Goal: Task Accomplishment & Management: Use online tool/utility

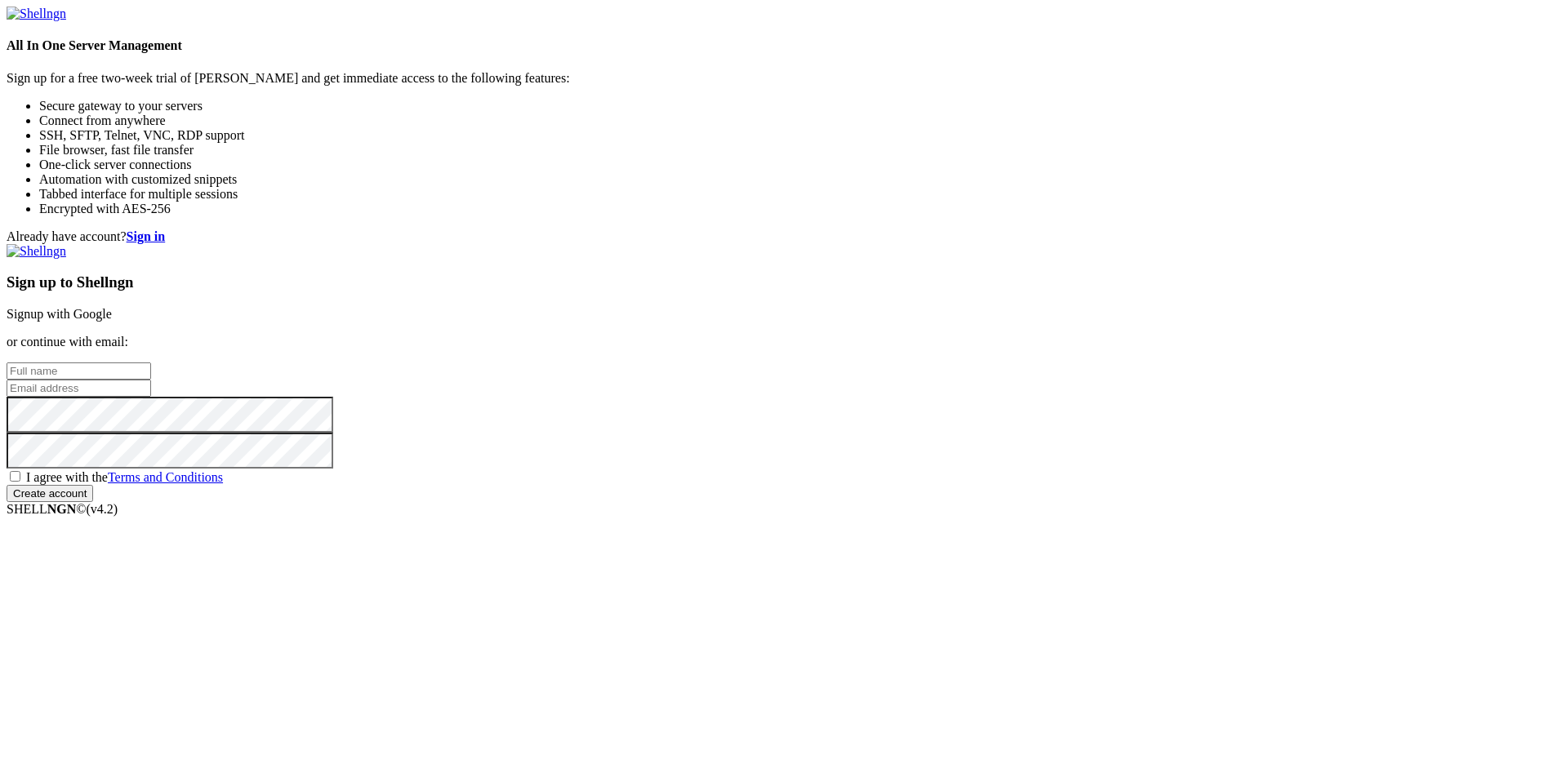
click at [112, 307] on link "Signup with Google" at bounding box center [59, 313] width 105 height 14
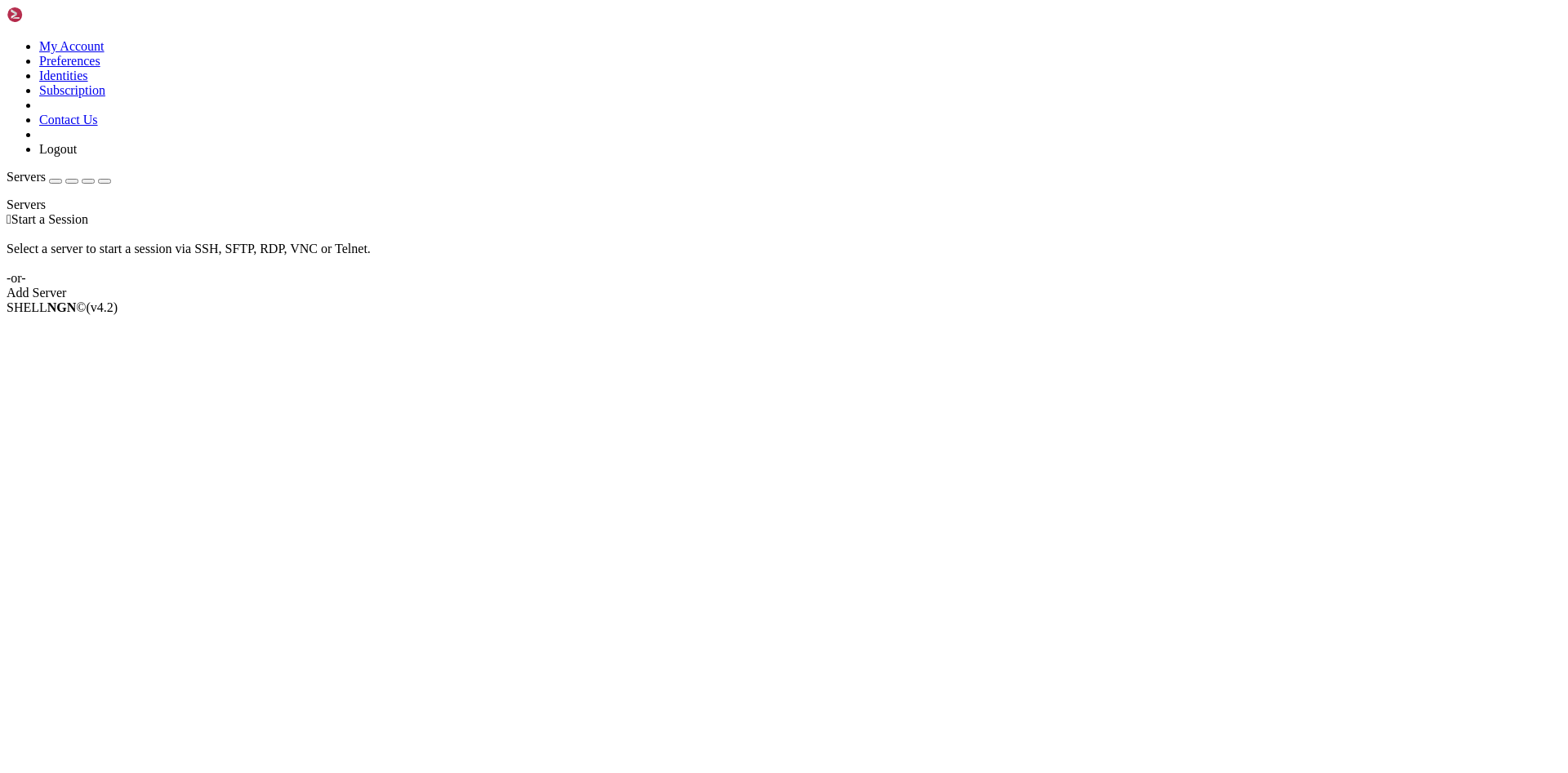
click at [887, 296] on div "Add Server" at bounding box center [784, 293] width 1555 height 15
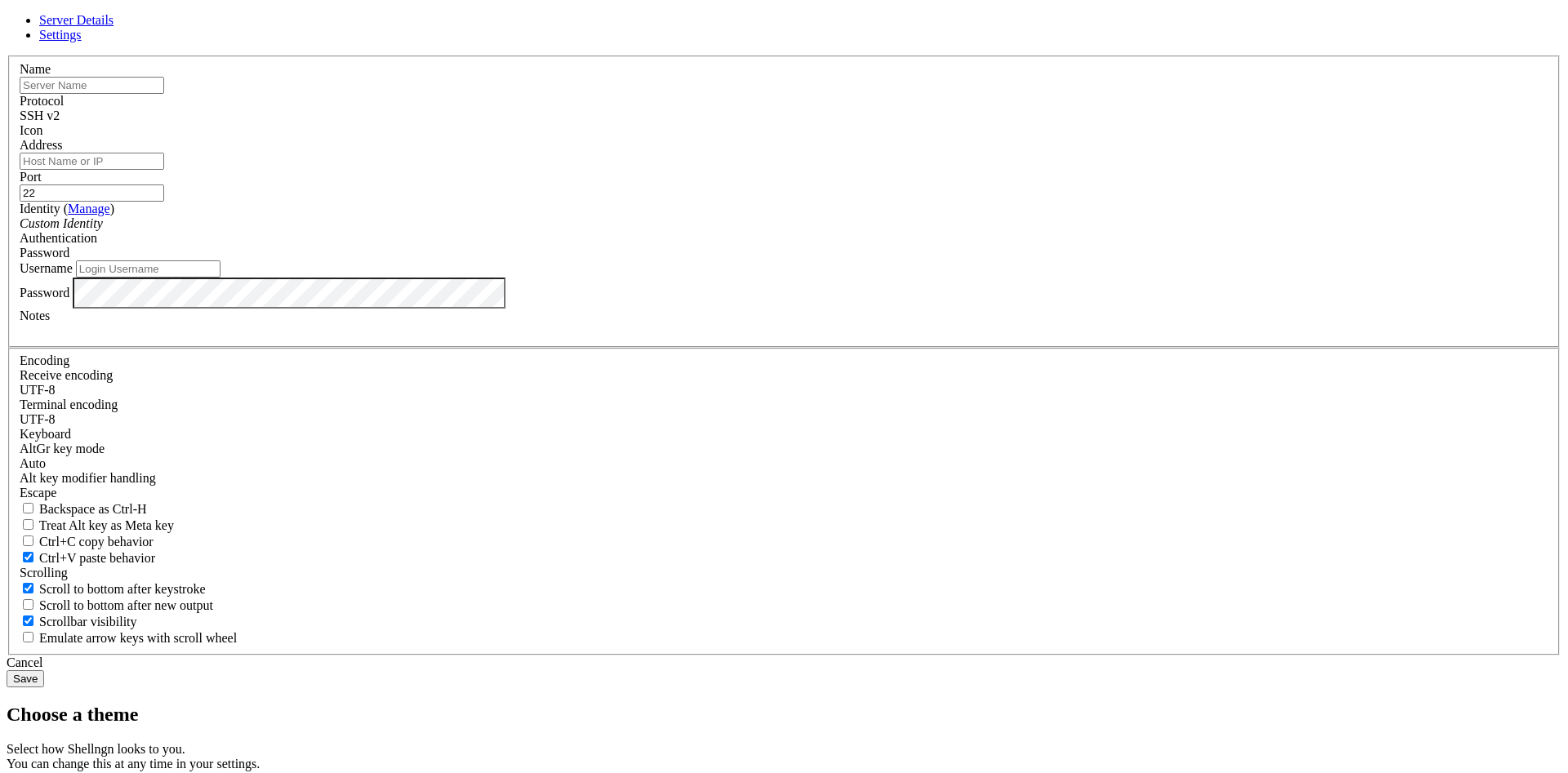
click at [164, 94] on input "text" at bounding box center [92, 85] width 144 height 17
click at [164, 170] on input "Address" at bounding box center [92, 161] width 144 height 17
paste input "[TECHNICAL_ID]"
type input "[TECHNICAL_ID]"
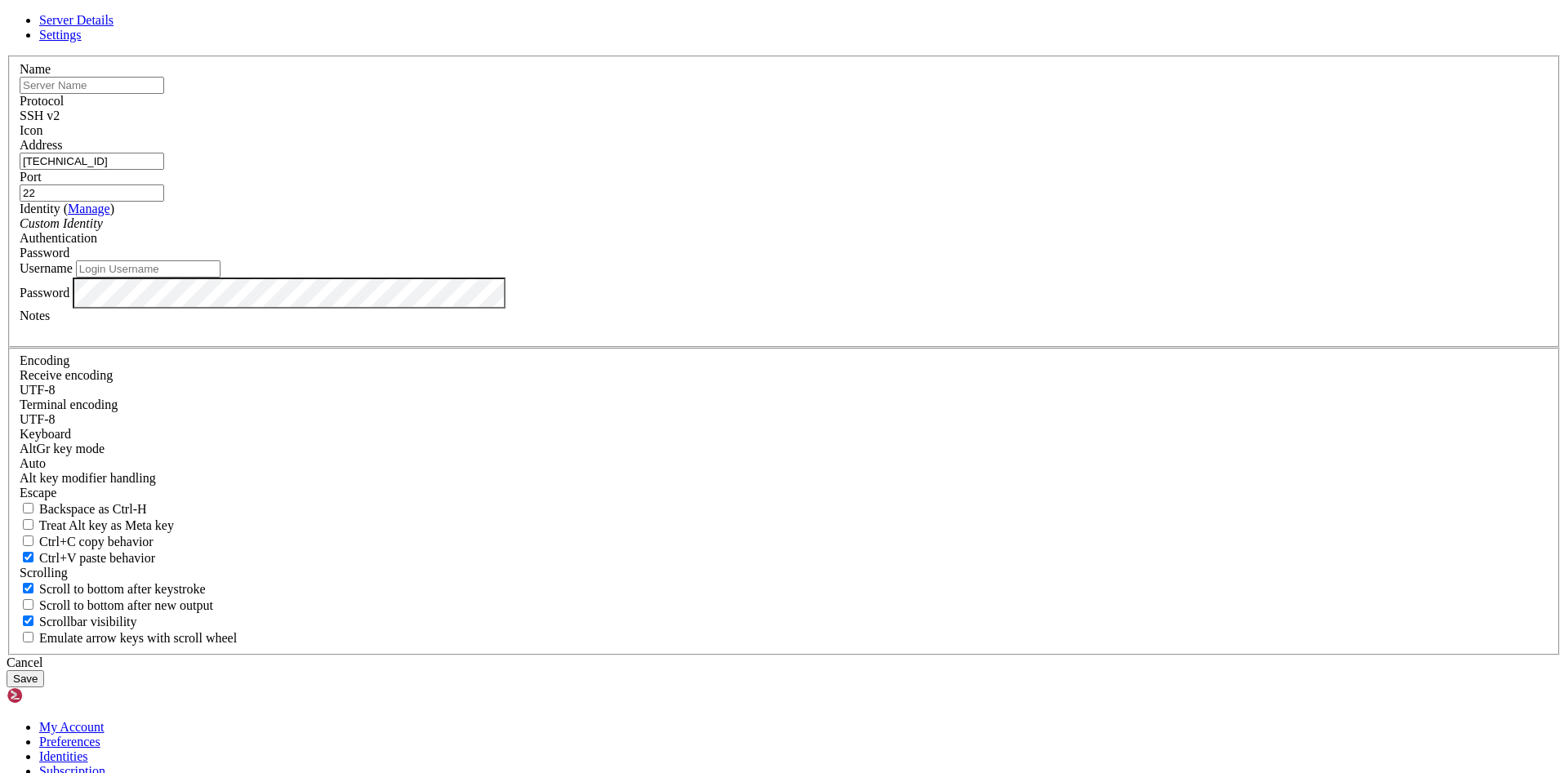
click at [898, 261] on div "Password" at bounding box center [784, 253] width 1529 height 15
click at [221, 278] on input "Username" at bounding box center [148, 269] width 144 height 17
type input "thorsten_reiser"
click at [45, 670] on button "Save" at bounding box center [25, 679] width 37 height 17
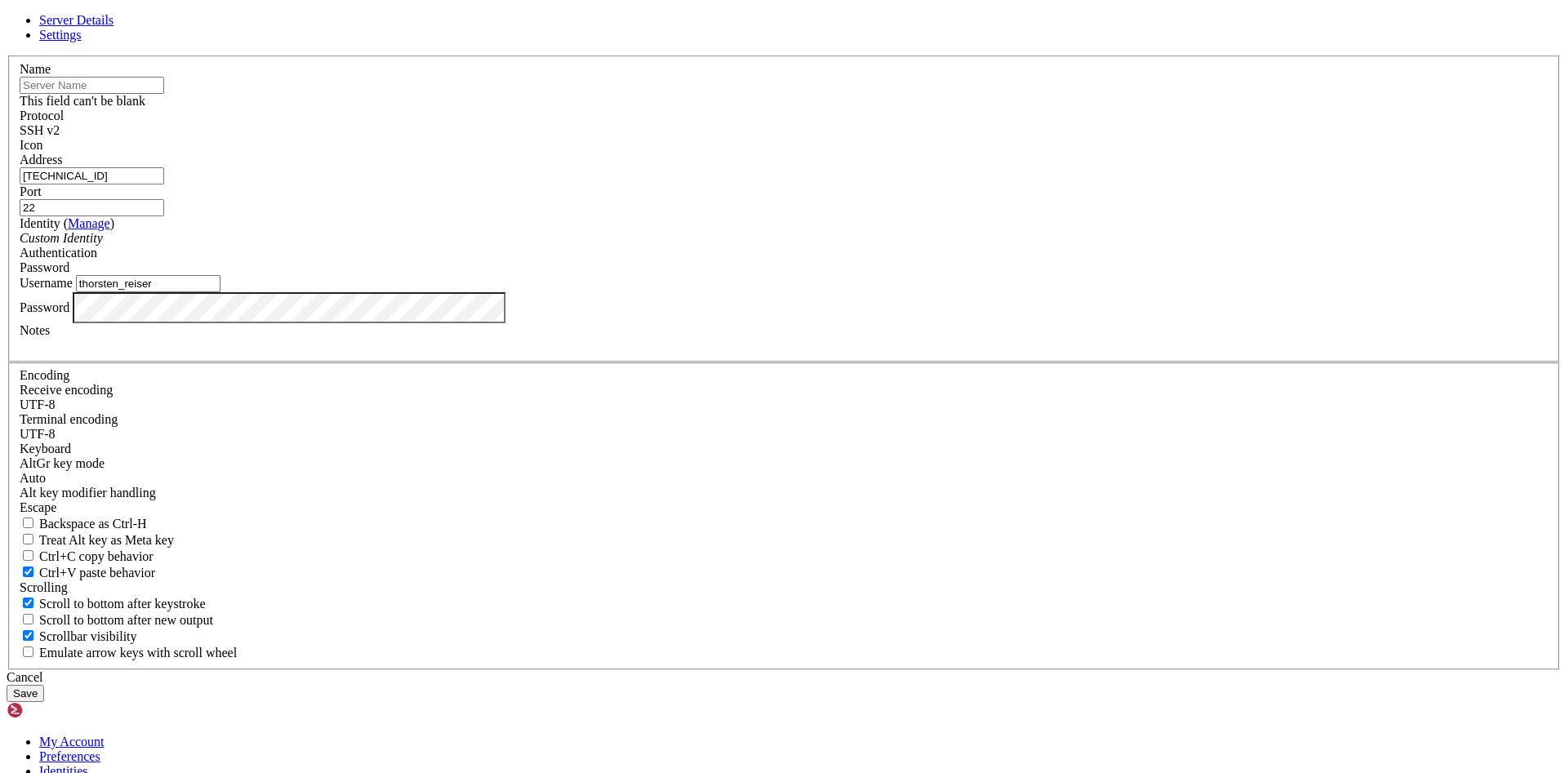
click at [164, 94] on input "text" at bounding box center [92, 85] width 144 height 17
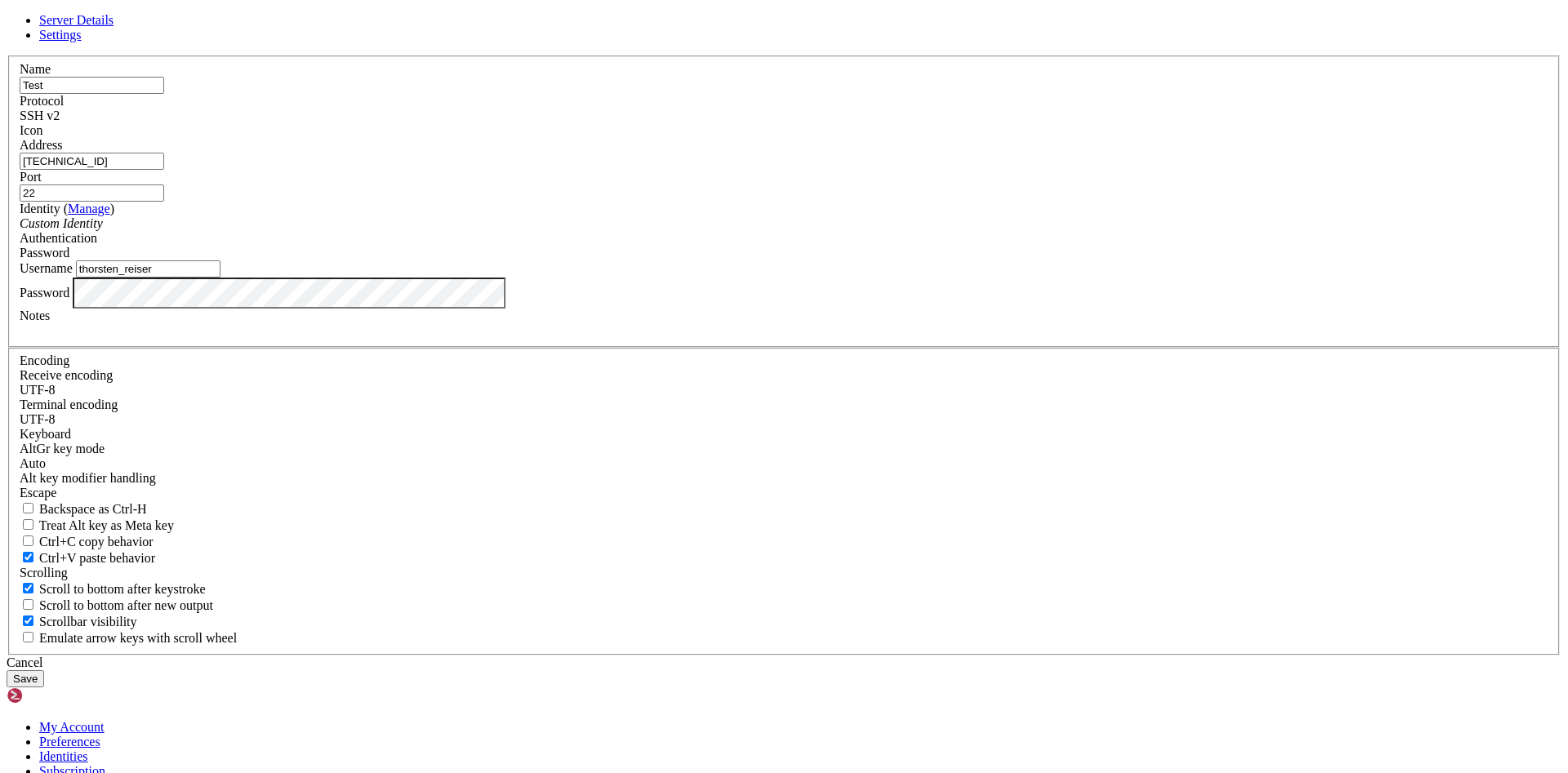
type input "Test"
click at [45, 670] on button "Save" at bounding box center [25, 679] width 37 height 17
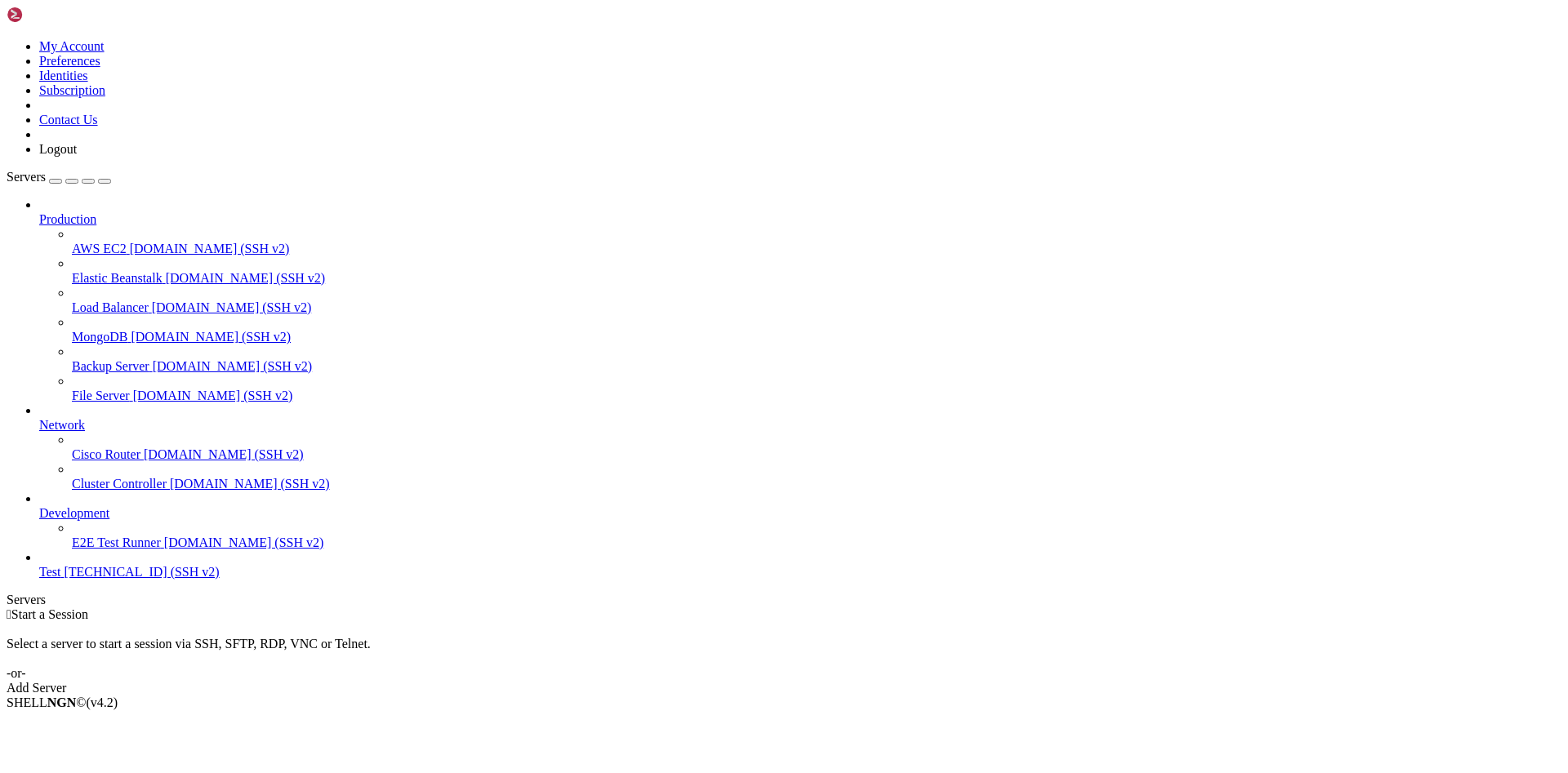
click at [61, 579] on span "Test" at bounding box center [49, 571] width 21 height 14
click at [104, 579] on span "[TECHNICAL_ID] (SSH v2)" at bounding box center [141, 571] width 155 height 14
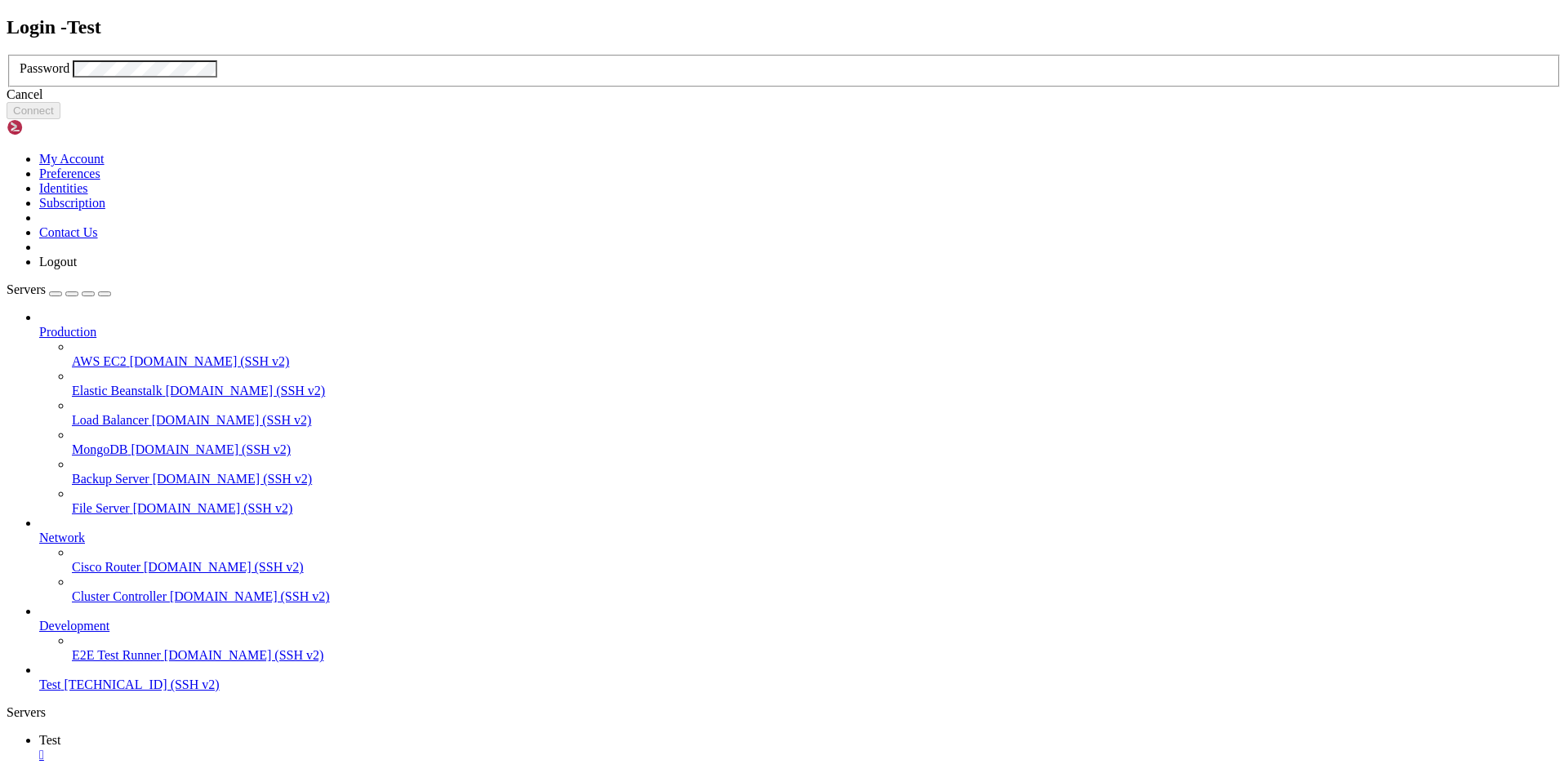
click at [385, 120] on div "Login - Test Password Cancel Connect" at bounding box center [784, 68] width 1555 height 104
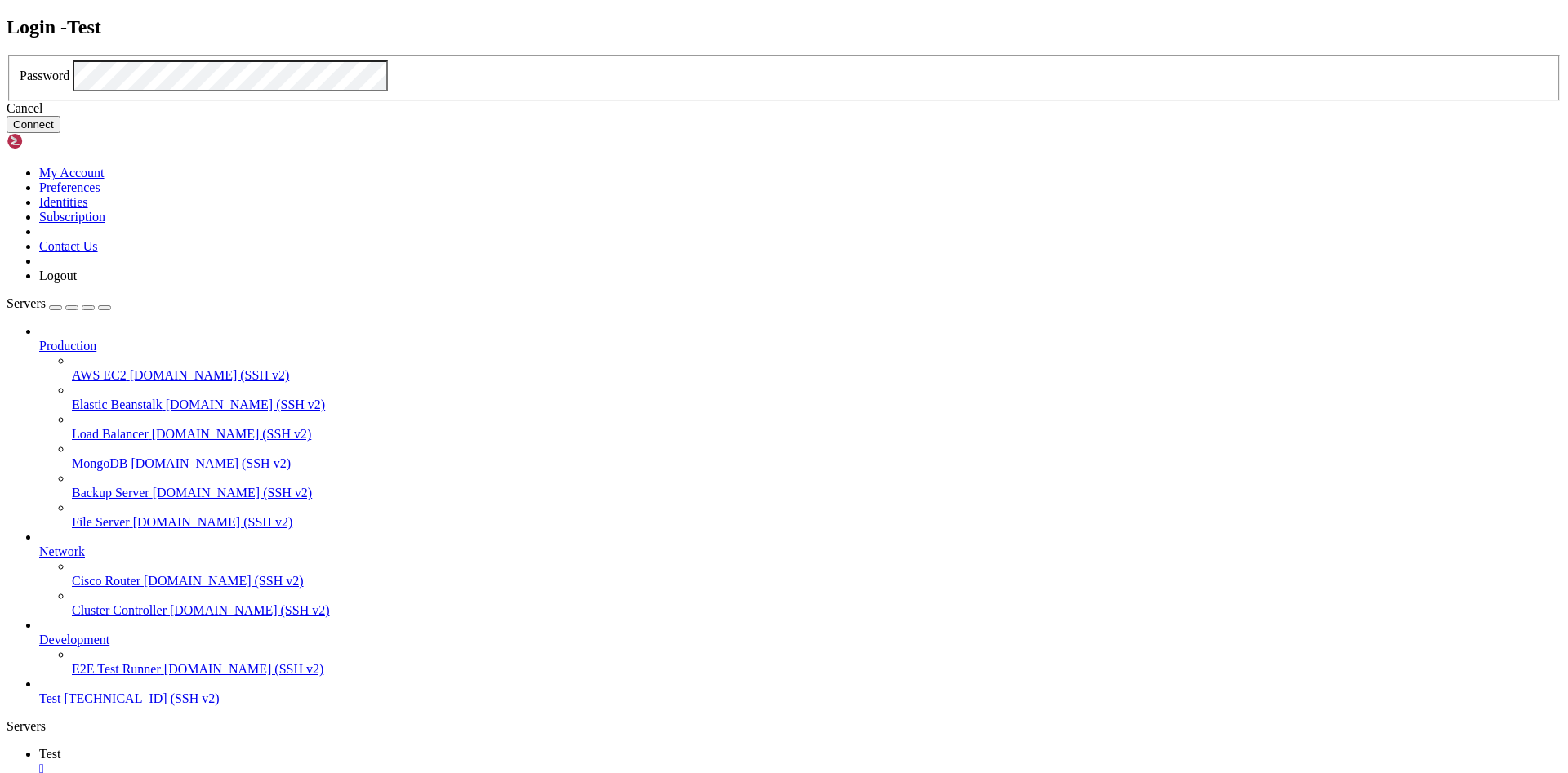
click at [61, 134] on button "Connect" at bounding box center [33, 124] width 54 height 17
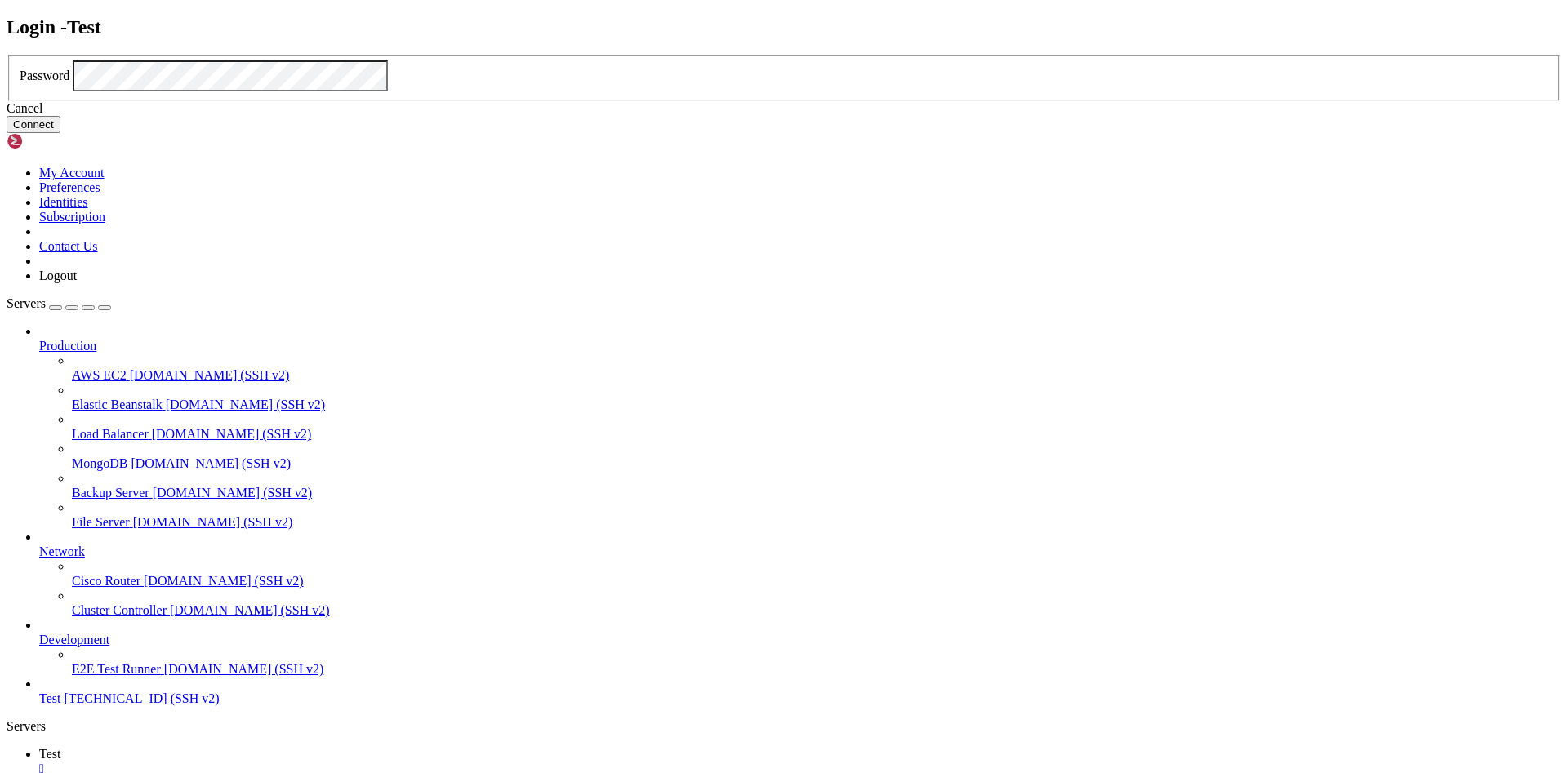
click at [61, 134] on button "Connect" at bounding box center [33, 124] width 54 height 17
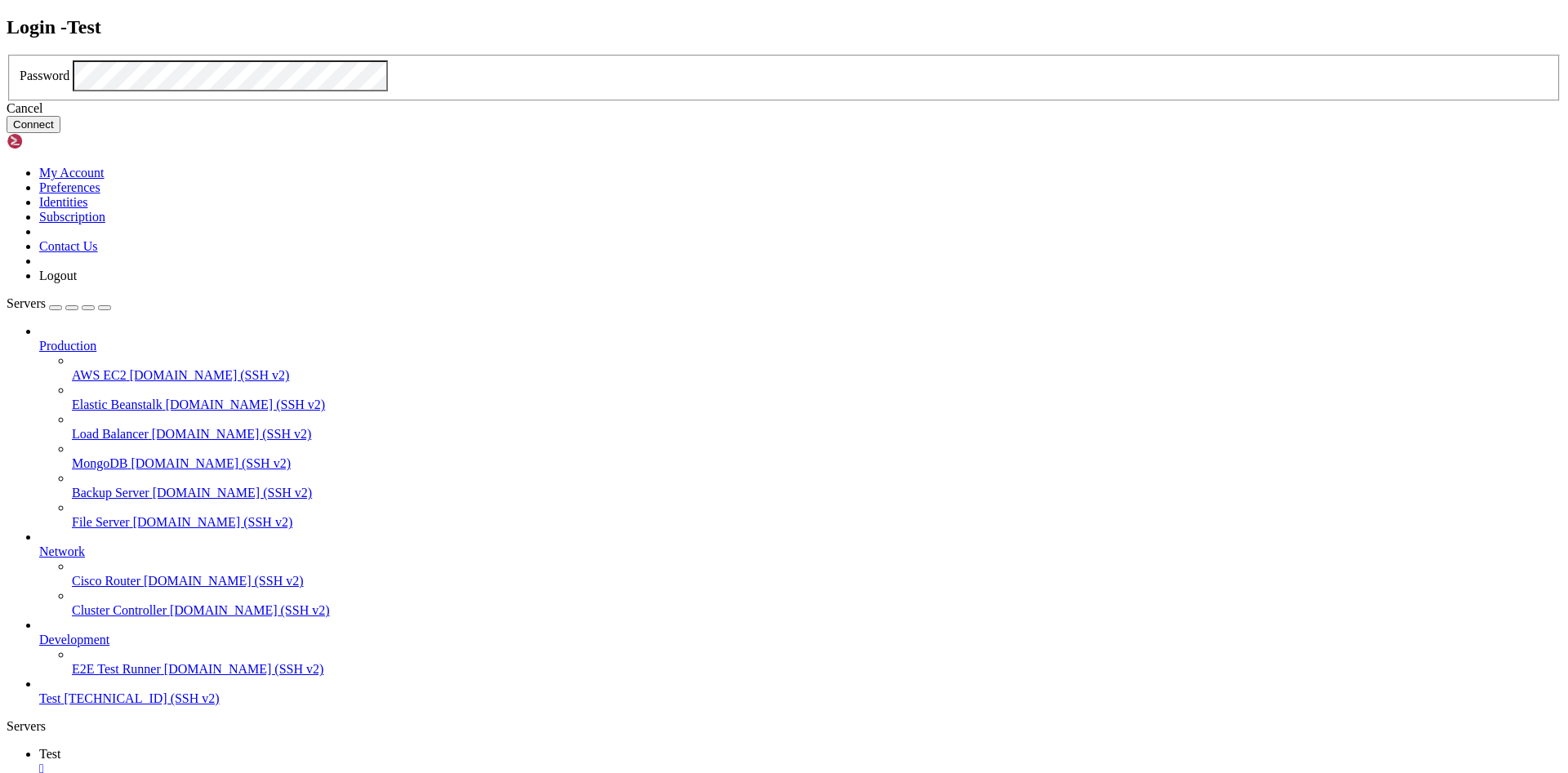
click at [61, 134] on button "Connect" at bounding box center [33, 124] width 54 height 17
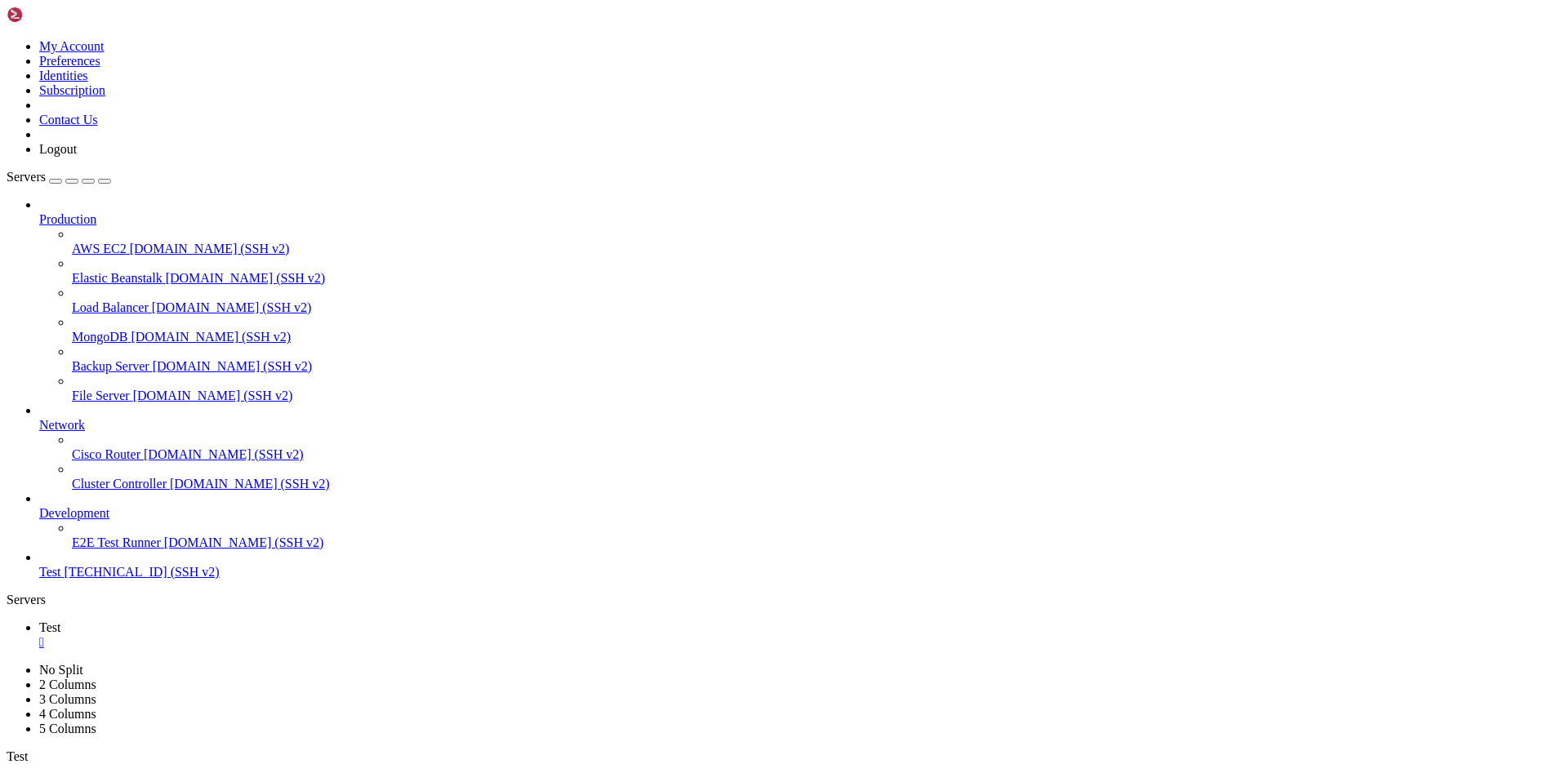
click at [61, 579] on span "Test" at bounding box center [49, 571] width 21 height 14
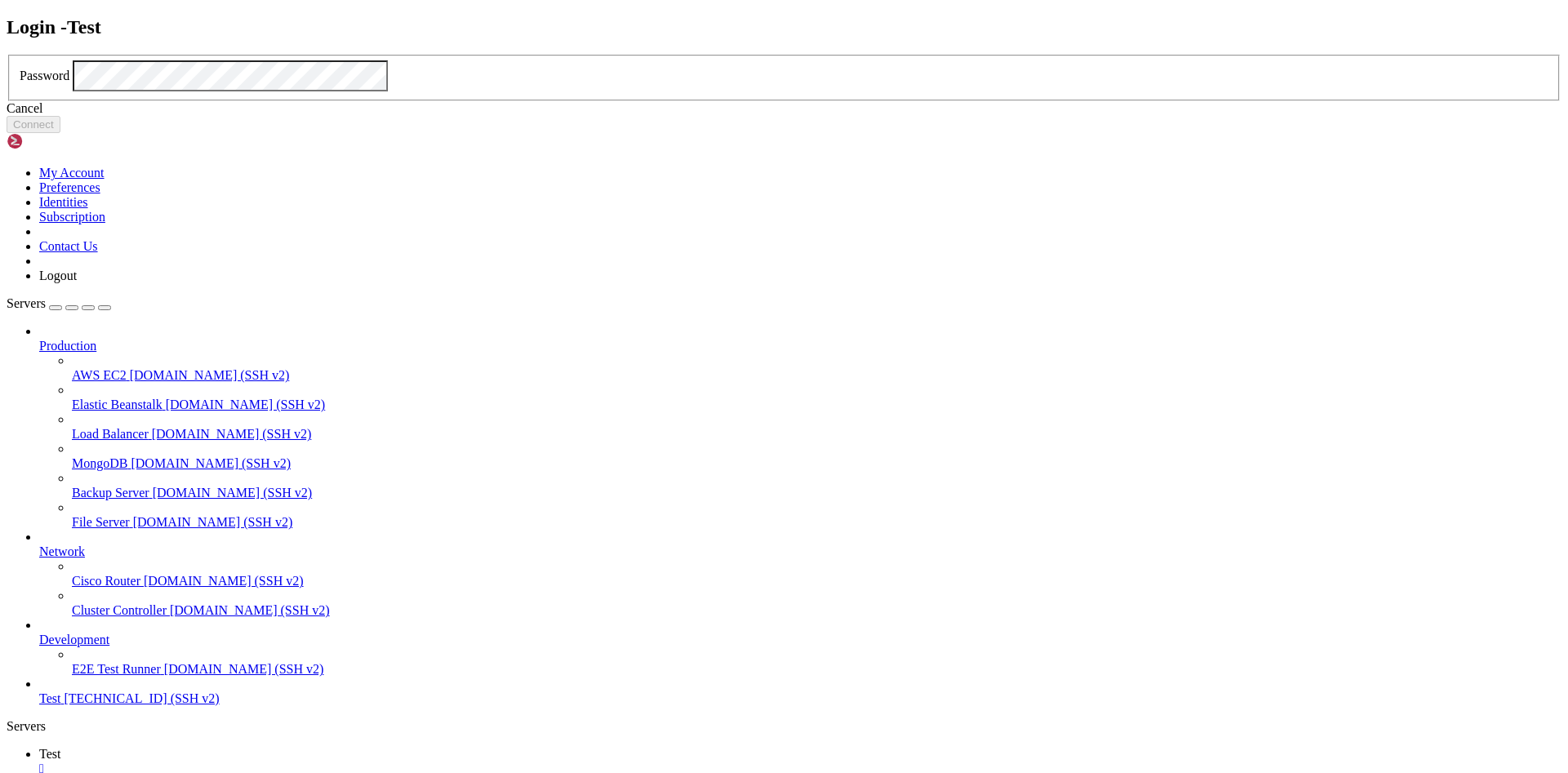
click at [805, 116] on div "Cancel" at bounding box center [784, 108] width 1555 height 15
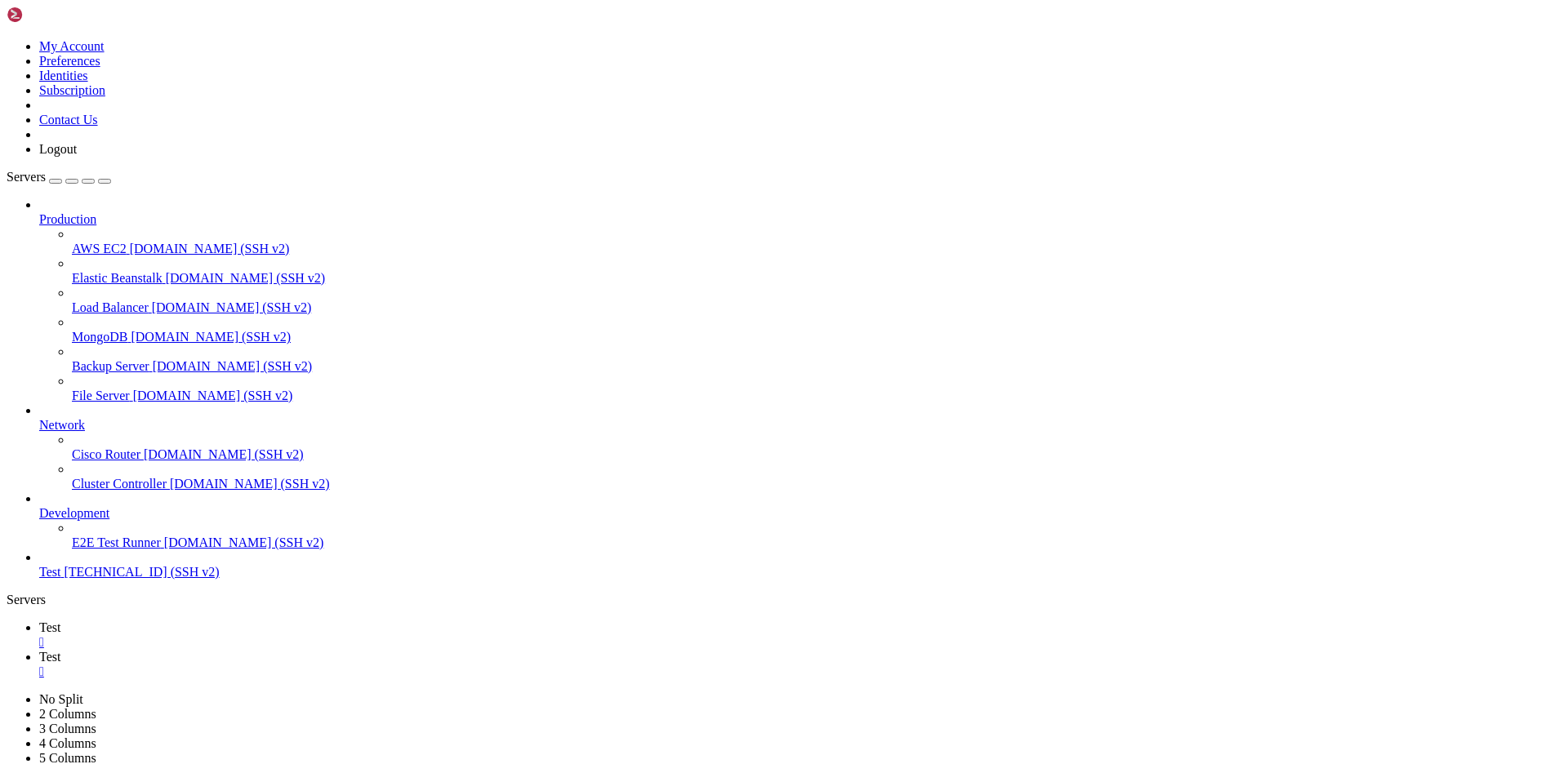
click at [61, 620] on span "Test" at bounding box center [49, 627] width 21 height 14
click at [348, 665] on div "" at bounding box center [800, 672] width 1523 height 15
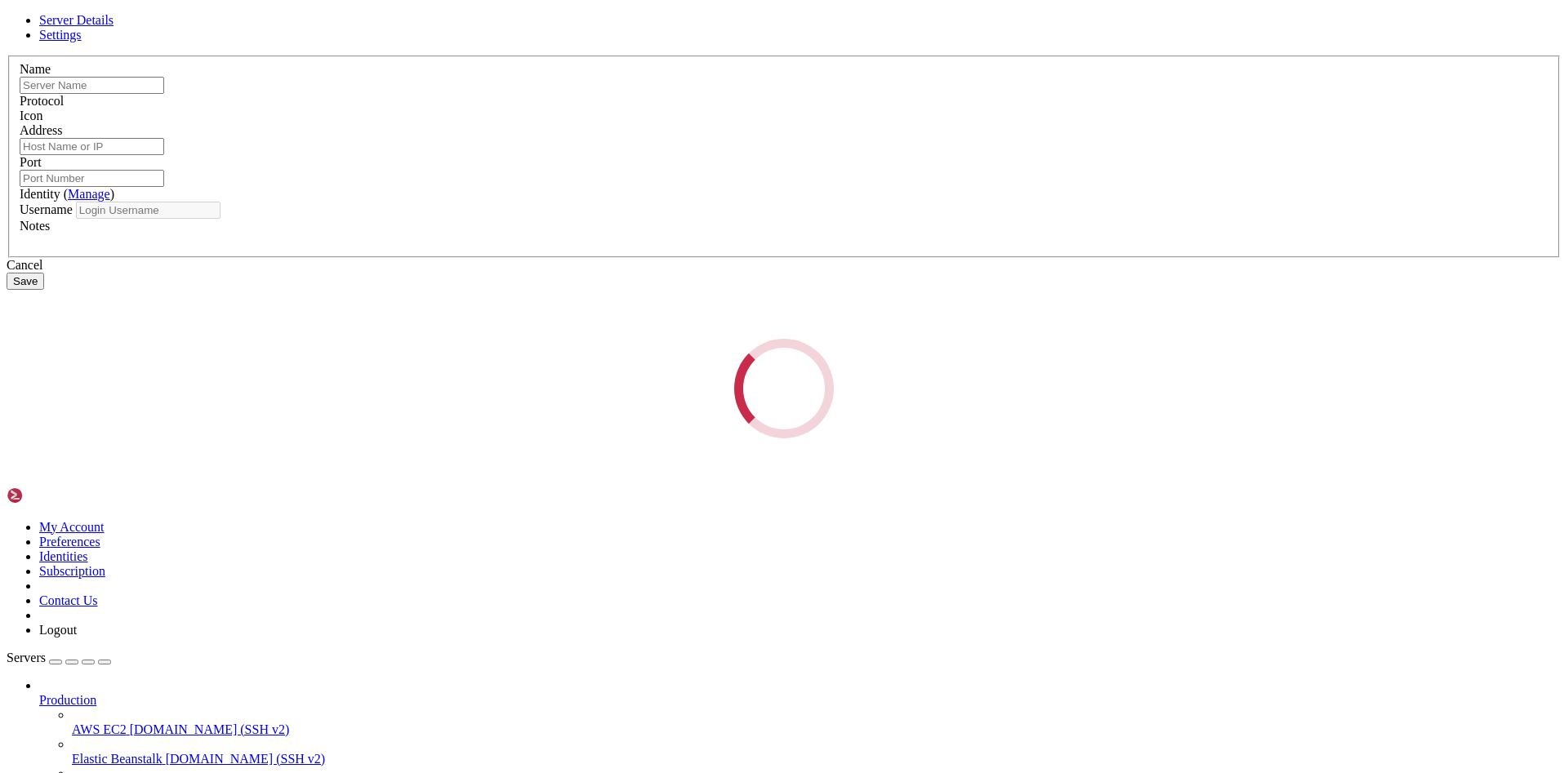
type input "Test"
type input "[TECHNICAL_ID]"
type input "22"
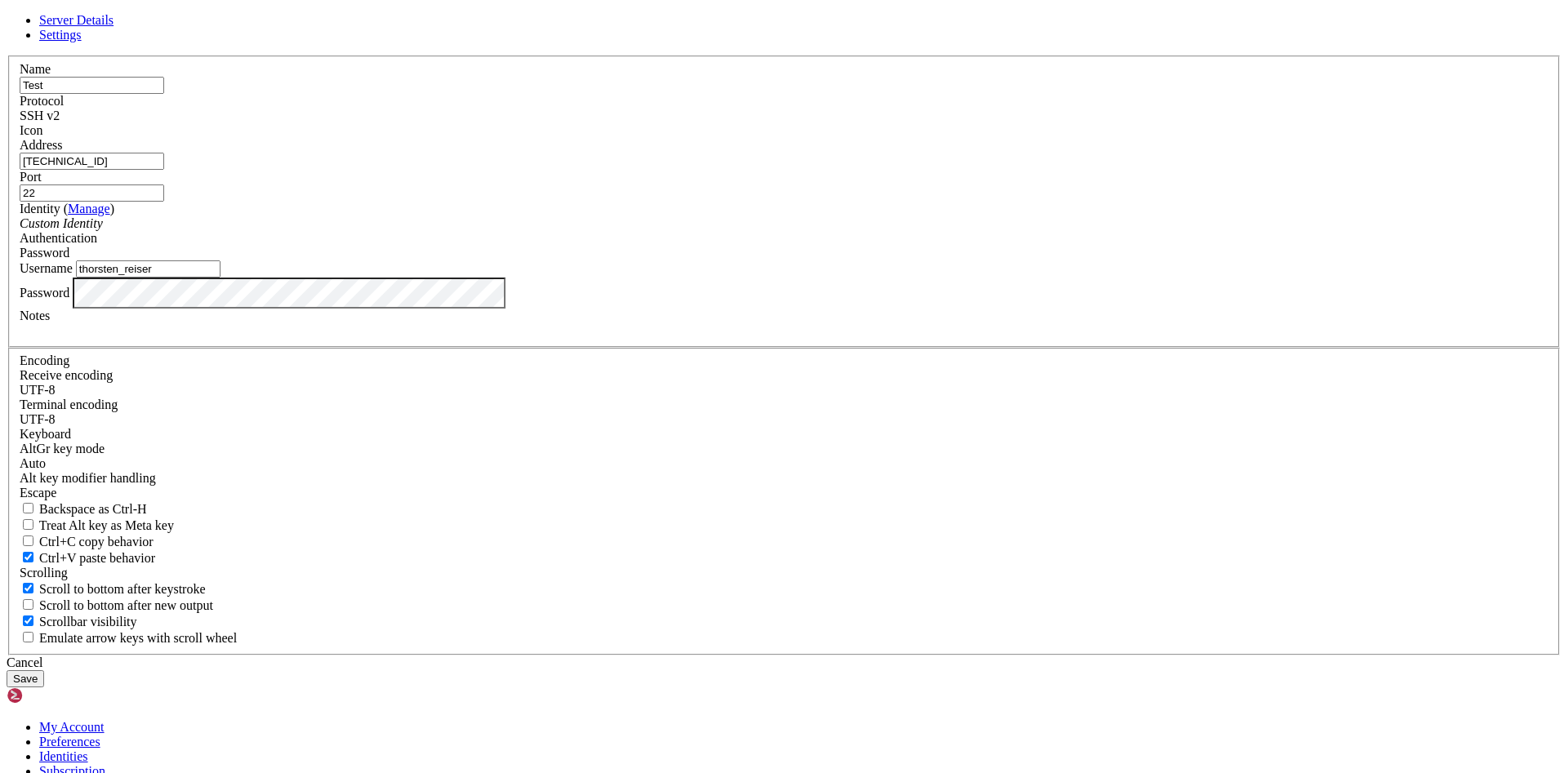
drag, startPoint x: 684, startPoint y: 418, endPoint x: 449, endPoint y: 437, distance: 235.8
click at [221, 278] on input "thorsten_reiser" at bounding box center [148, 269] width 144 height 17
type input "[PERSON_NAME]"
click at [45, 670] on button "Save" at bounding box center [25, 679] width 37 height 17
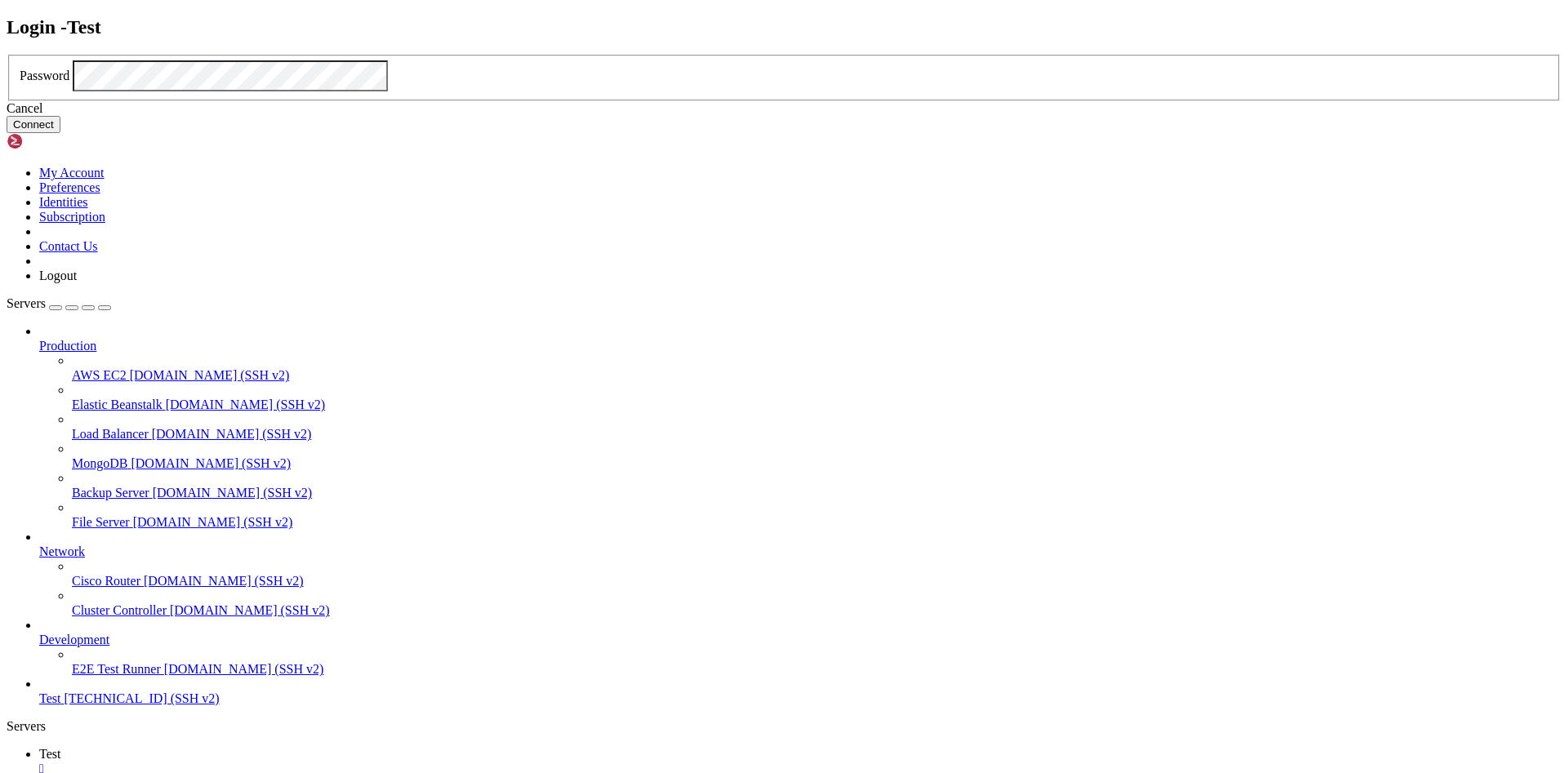
click at [61, 134] on button "Connect" at bounding box center [33, 124] width 54 height 17
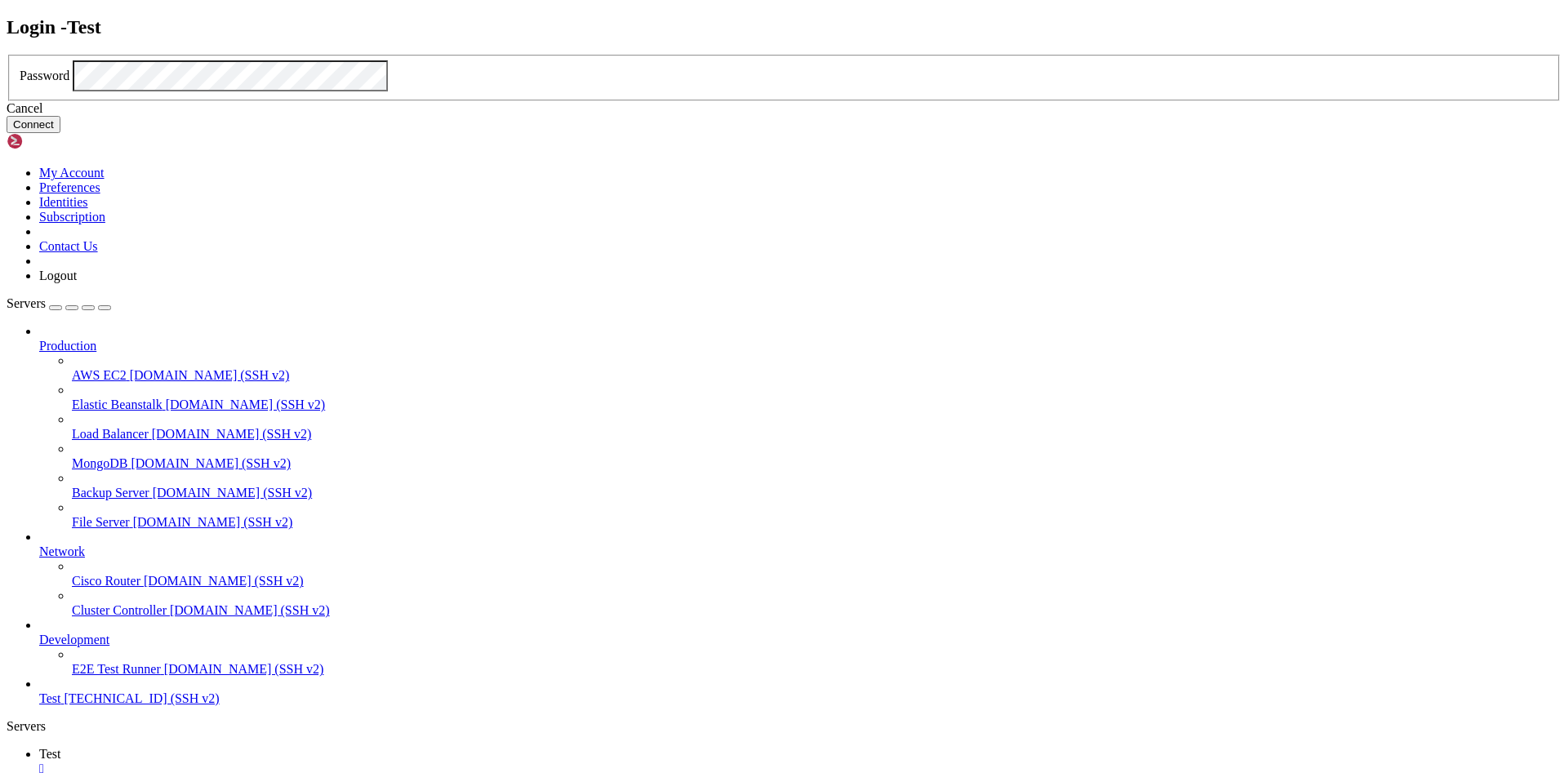
click at [61, 134] on button "Connect" at bounding box center [33, 124] width 54 height 17
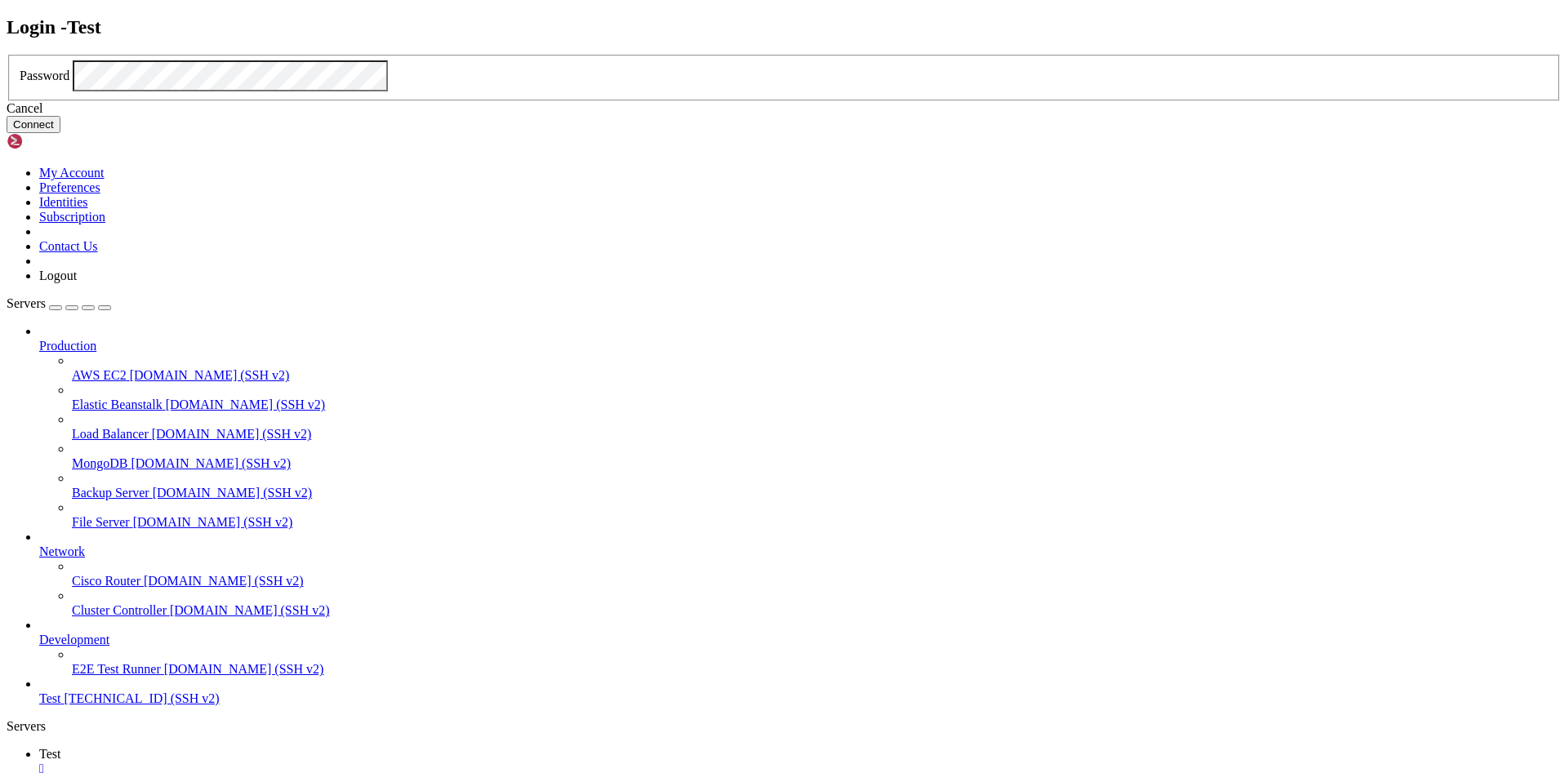
drag, startPoint x: 873, startPoint y: 461, endPoint x: 673, endPoint y: 383, distance: 214.7
click at [61, 134] on button "Connect" at bounding box center [33, 124] width 54 height 17
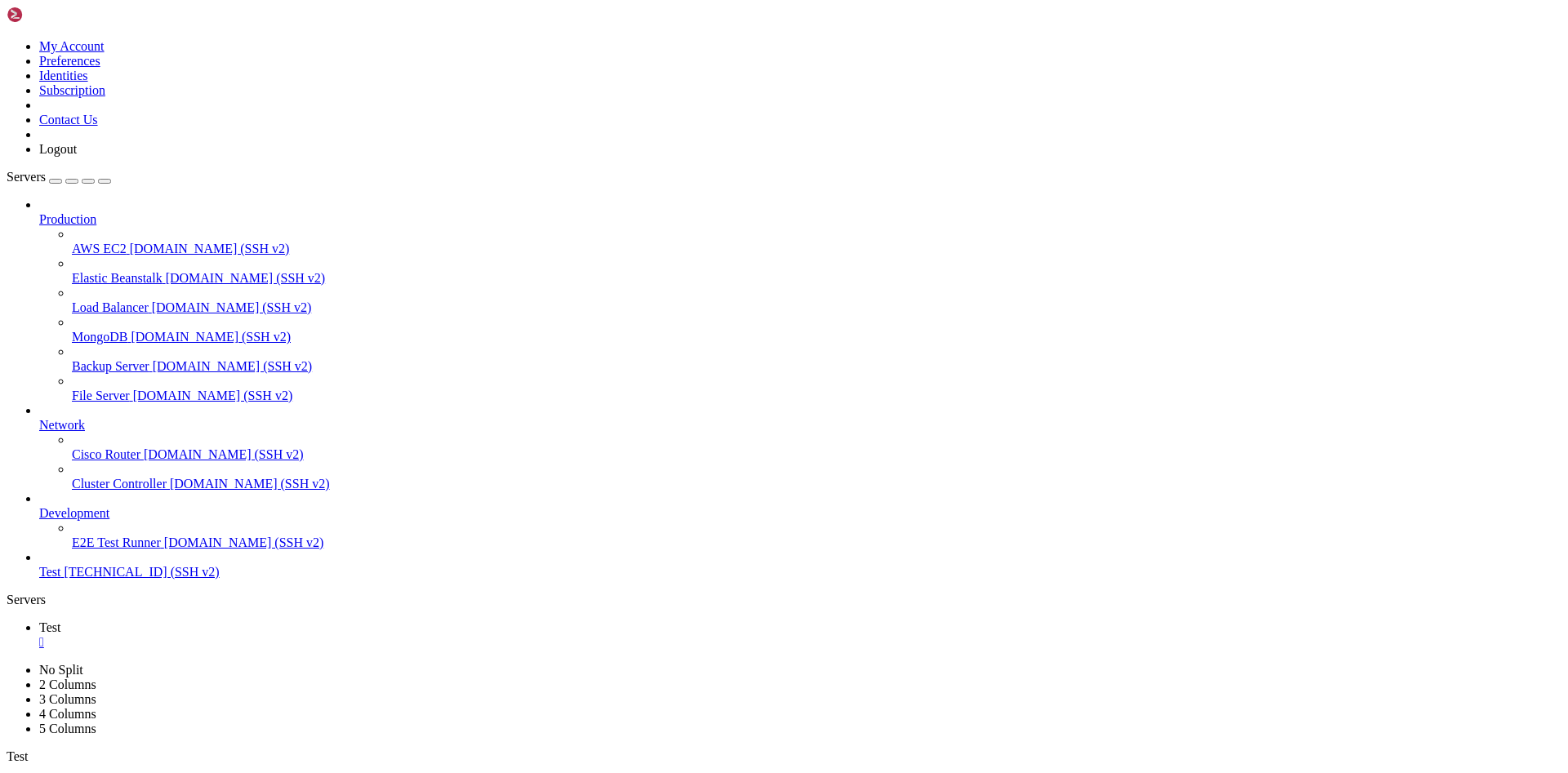
drag, startPoint x: 1085, startPoint y: 300, endPoint x: 778, endPoint y: 313, distance: 307.3
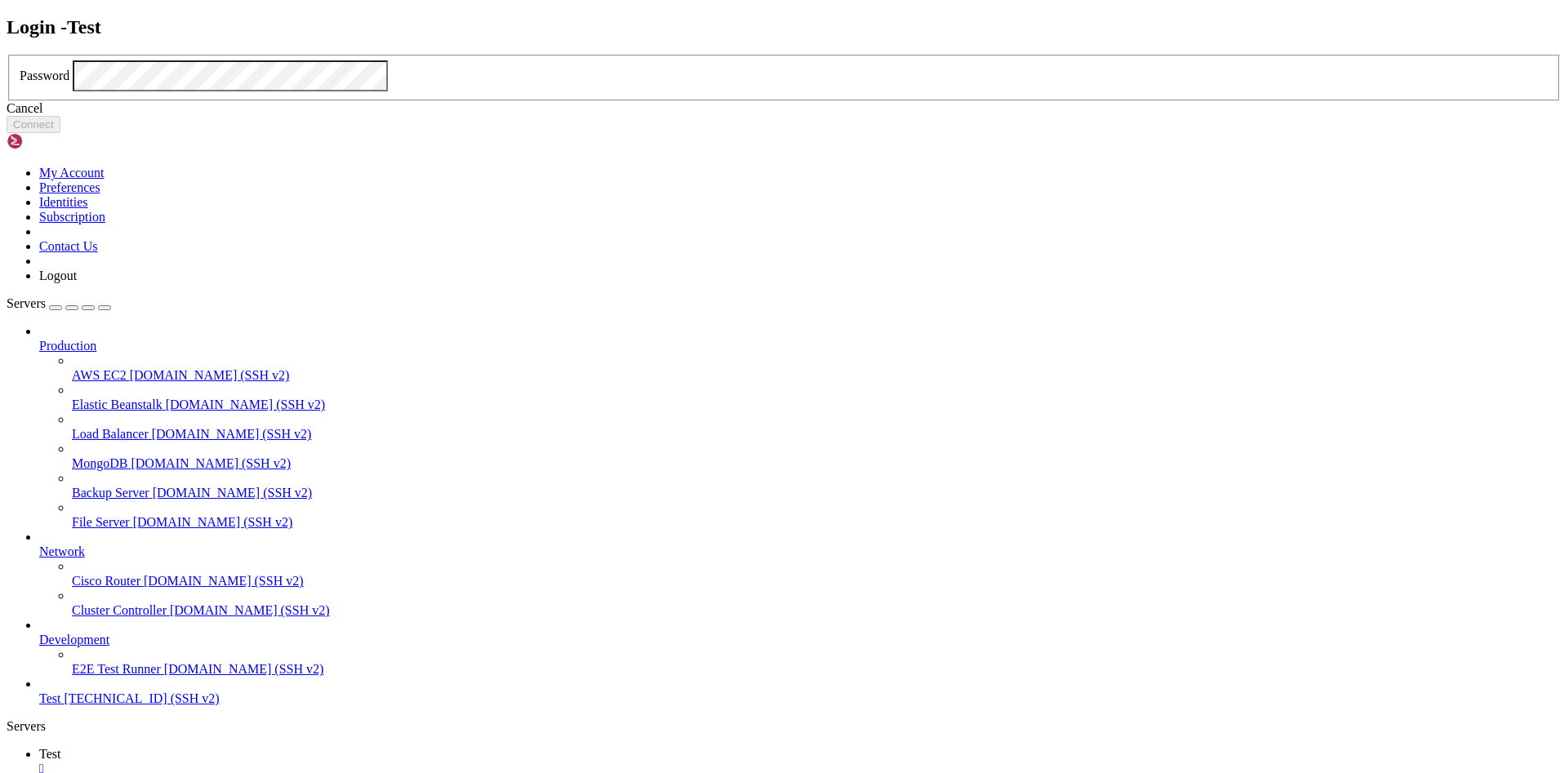
click at [810, 116] on div "Cancel" at bounding box center [784, 108] width 1555 height 15
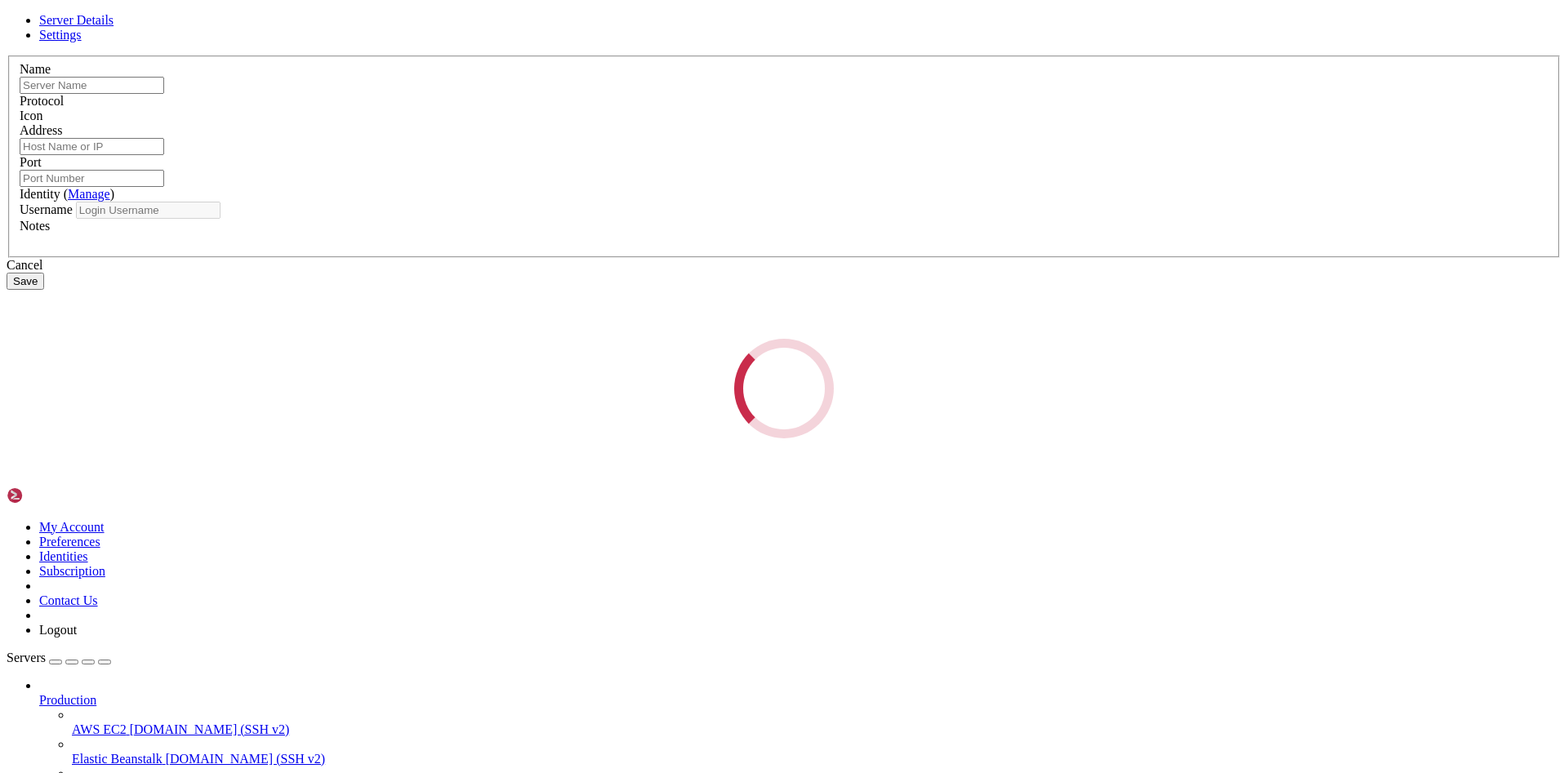
type input "Test"
type input "[TECHNICAL_ID]"
type input "22"
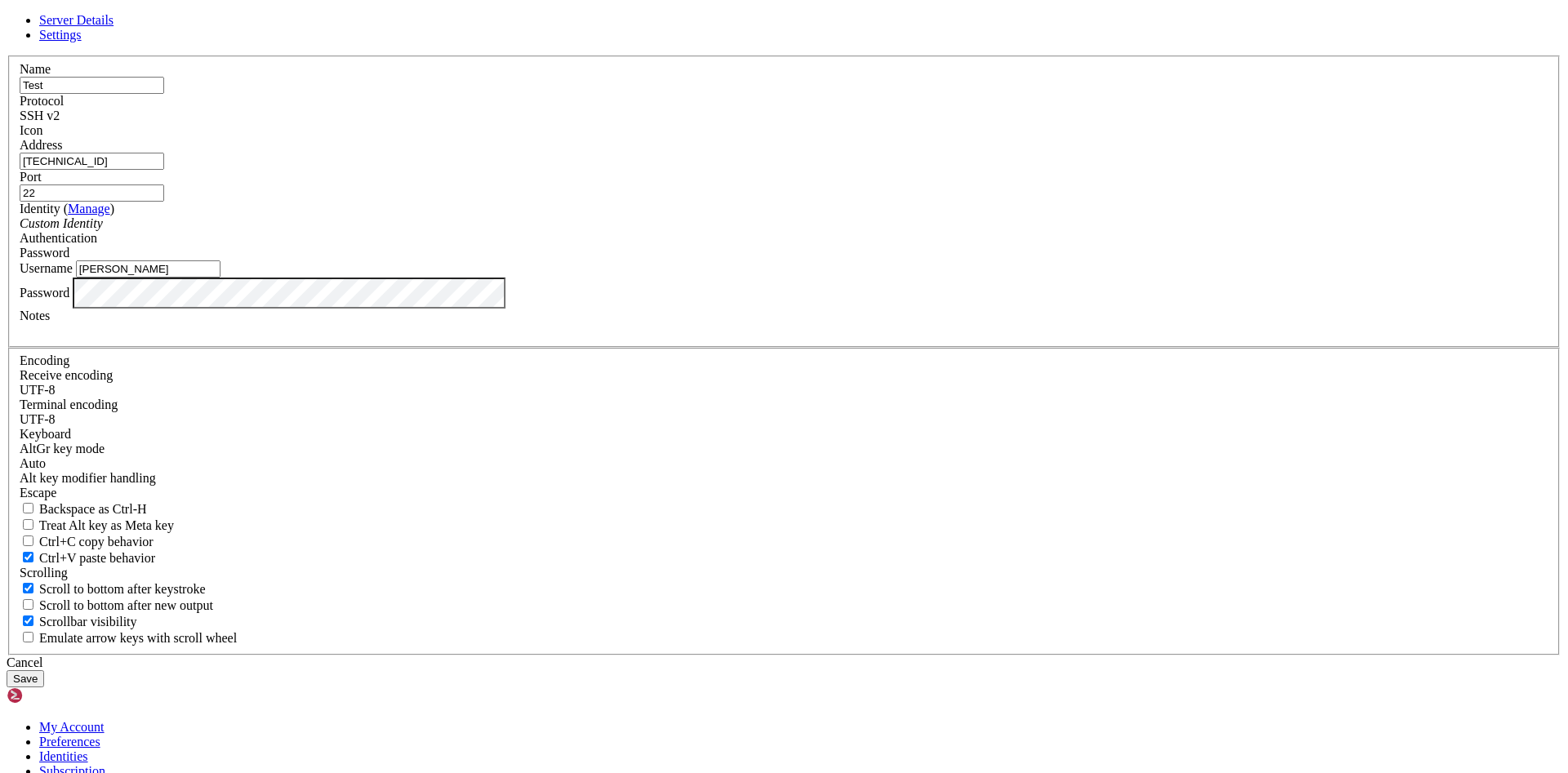
click at [901, 261] on div "Password" at bounding box center [784, 253] width 1529 height 15
drag, startPoint x: 665, startPoint y: 422, endPoint x: 526, endPoint y: 424, distance: 139.0
click at [221, 278] on input "[PERSON_NAME]" at bounding box center [148, 269] width 144 height 17
type input "T"
type input "thorsten_reiser"
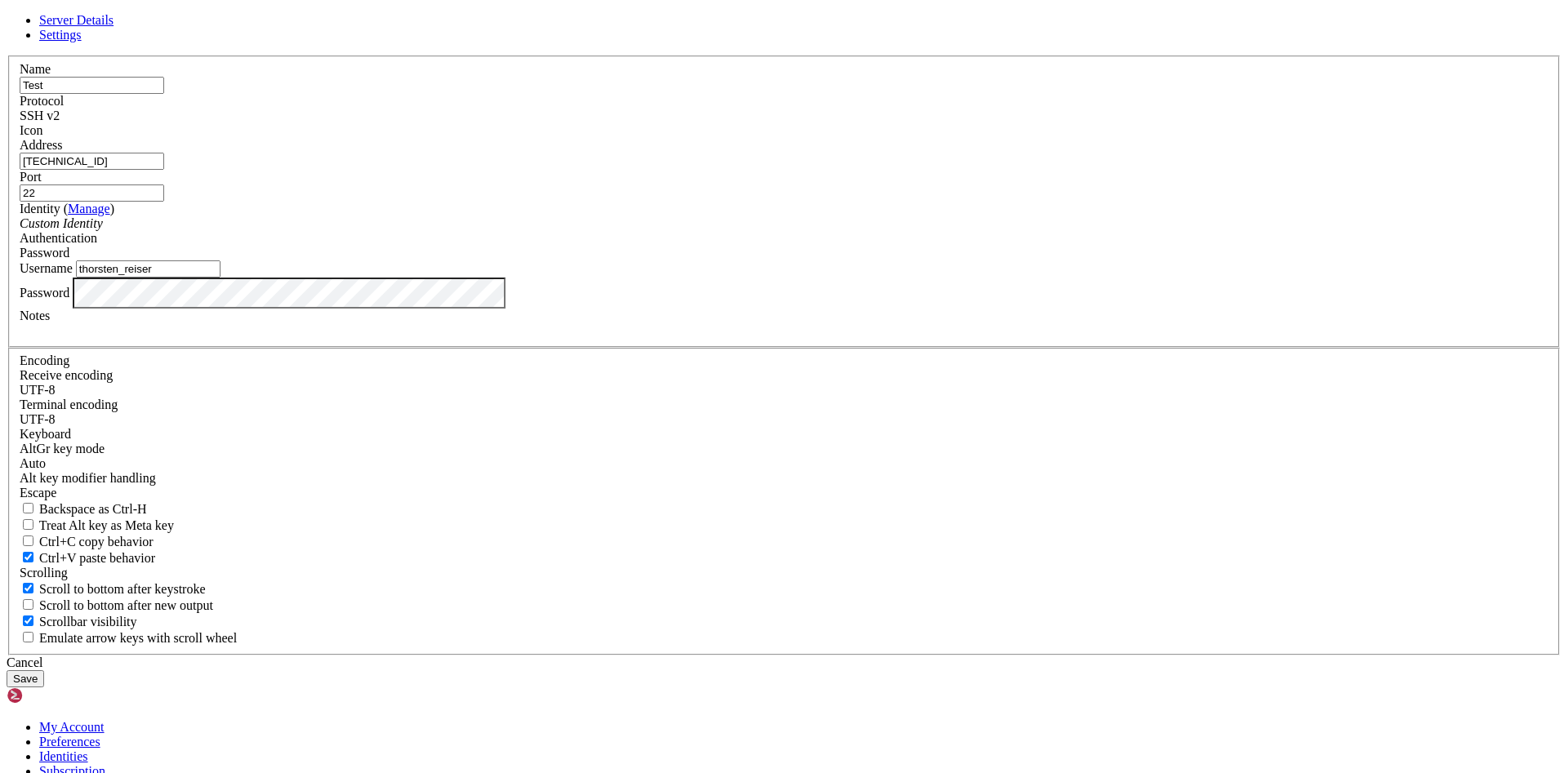
click at [45, 670] on button "Save" at bounding box center [25, 679] width 37 height 17
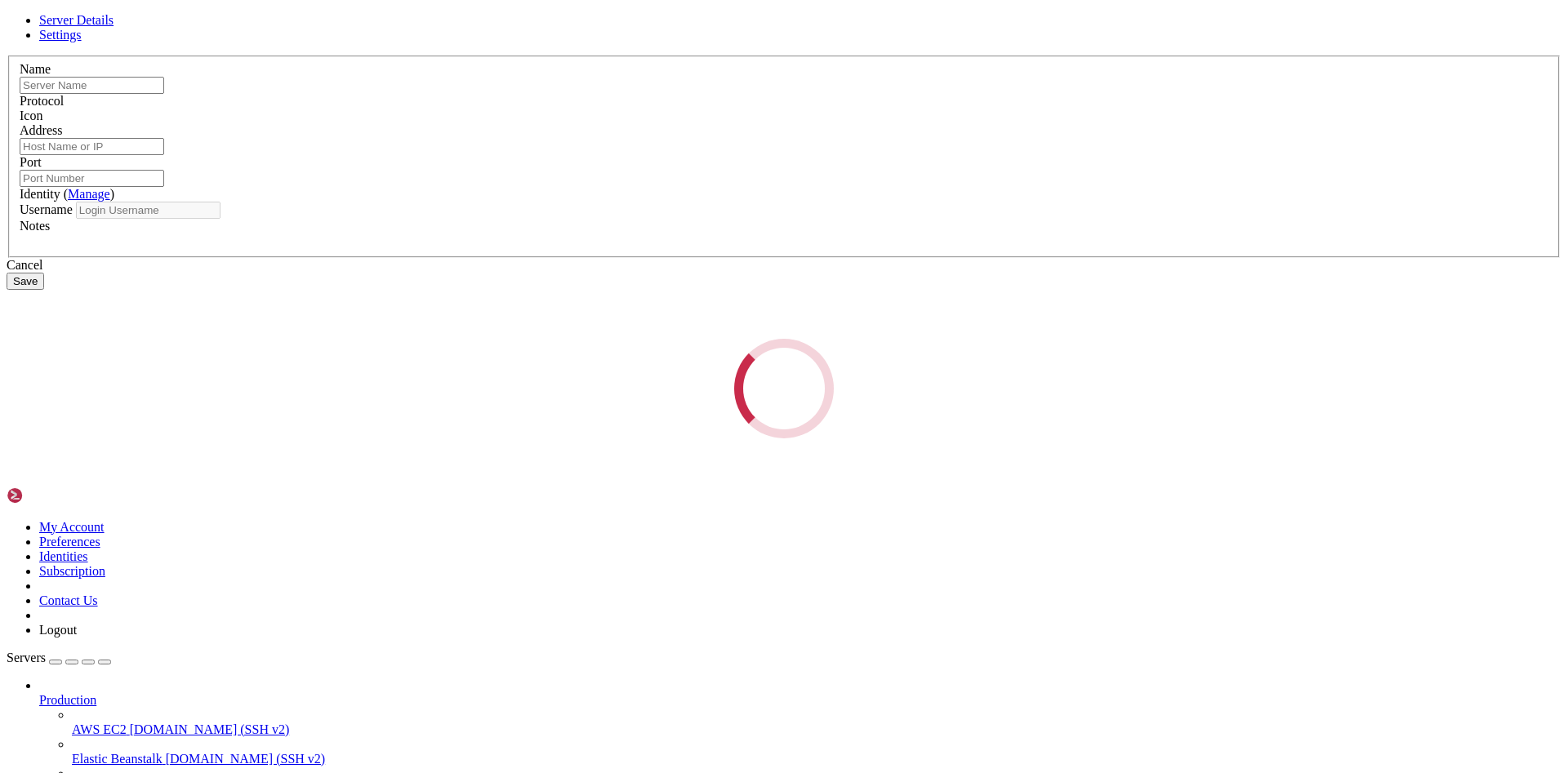
type input "Test"
type input "[TECHNICAL_ID]"
type input "22"
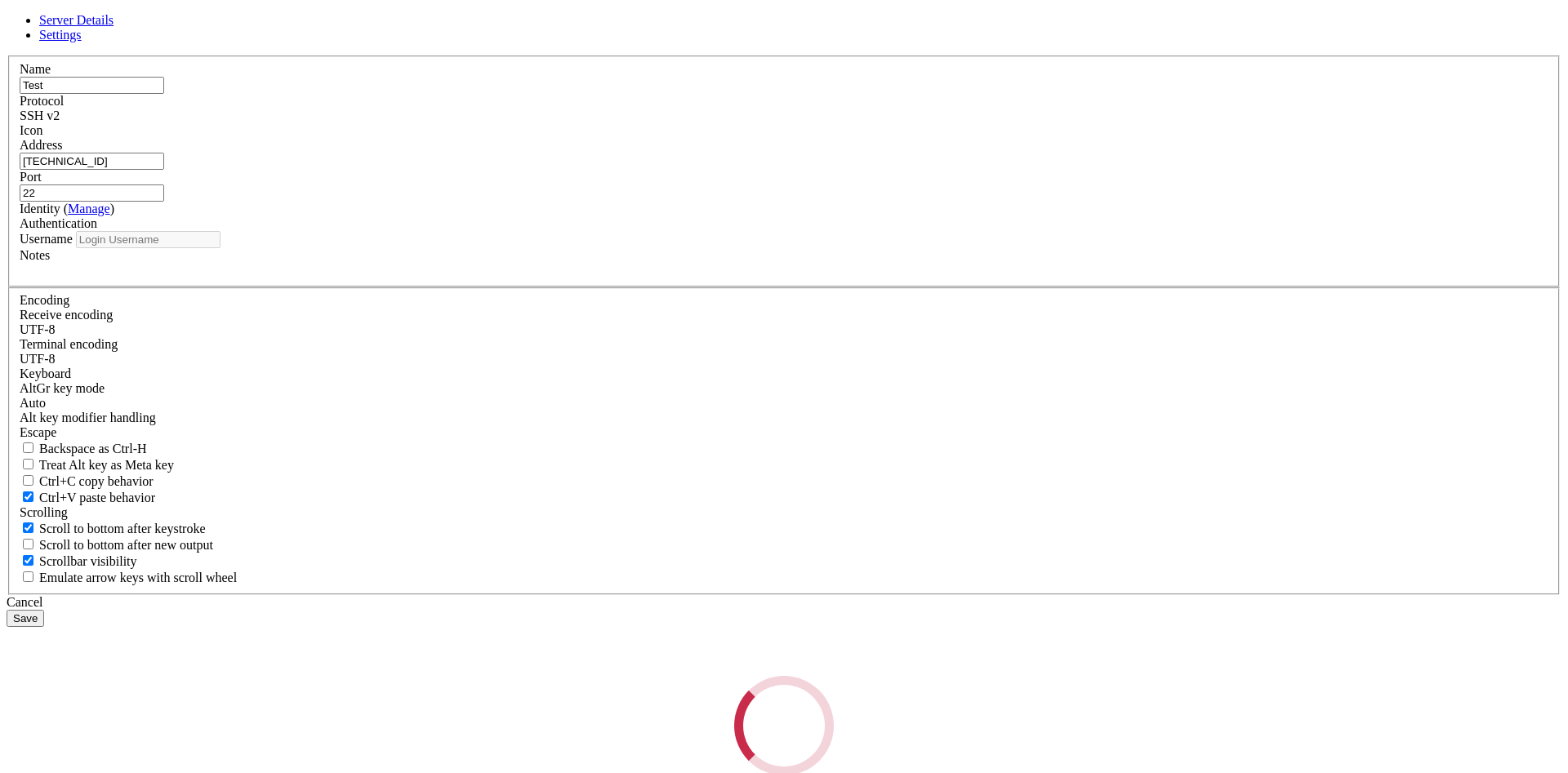
type input "thorsten_reiser"
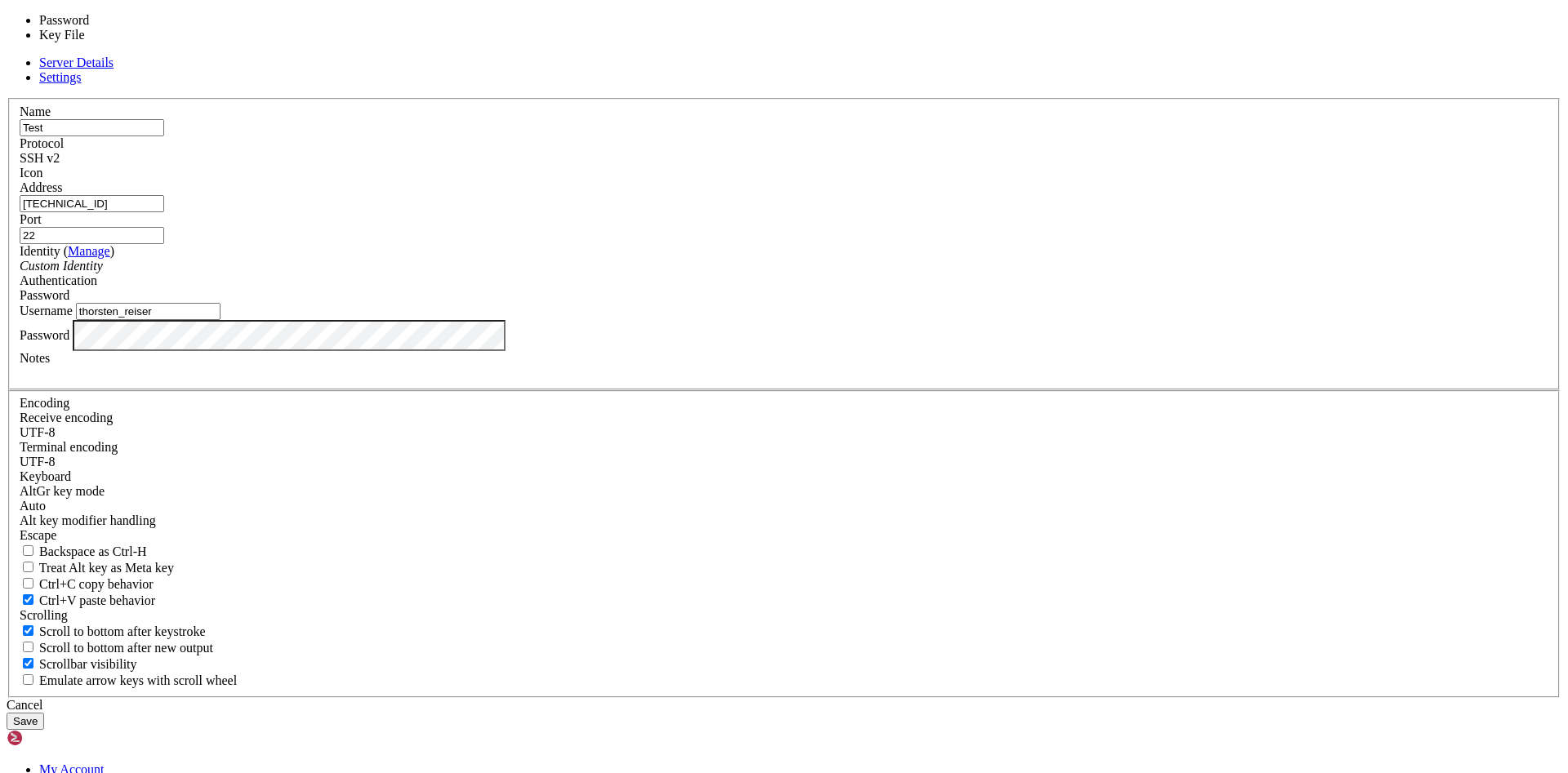
click at [903, 303] on div "Password" at bounding box center [784, 295] width 1529 height 15
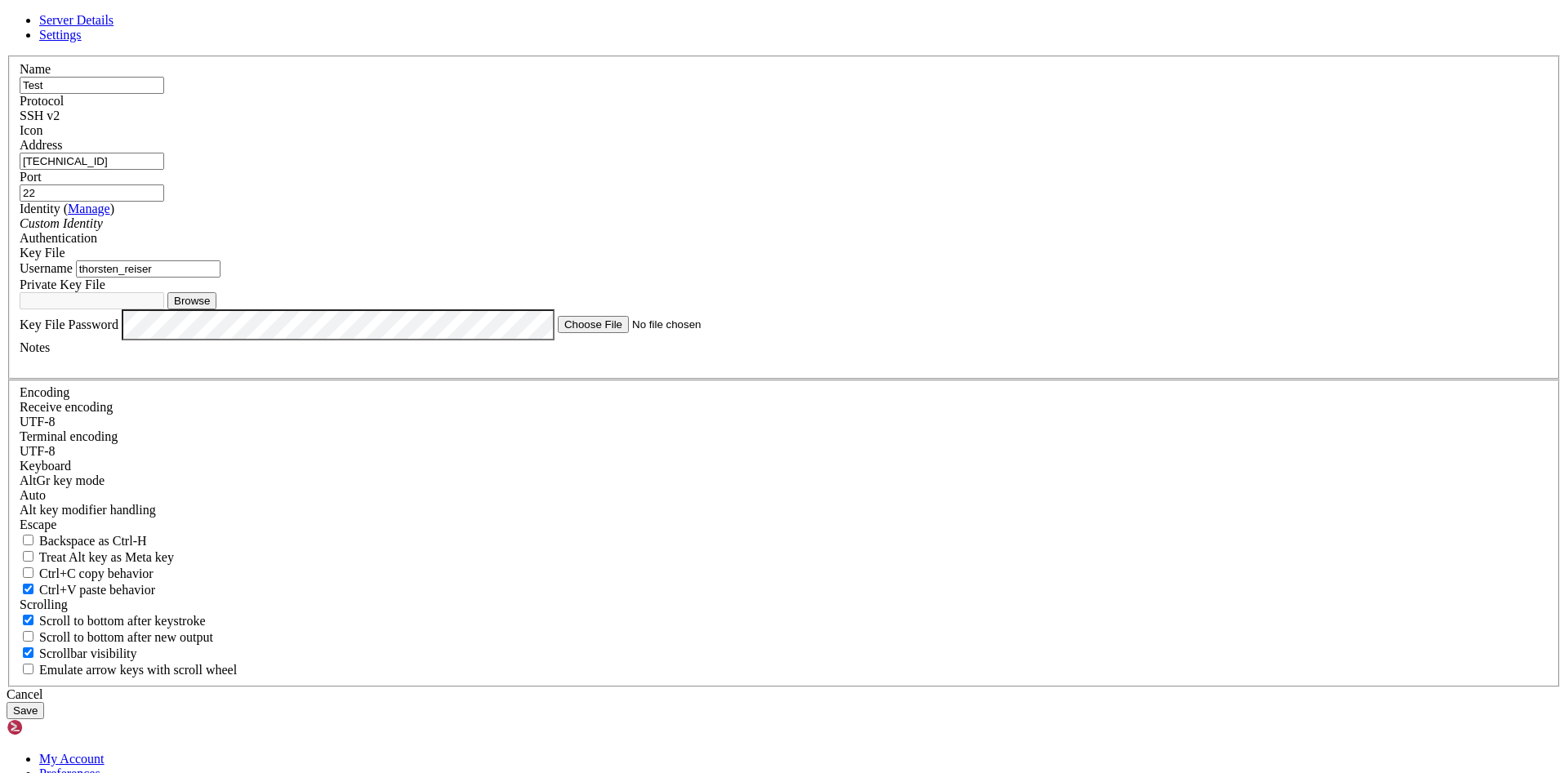
scroll to position [0, 4771]
click at [795, 231] on div "Custom Identity" at bounding box center [784, 223] width 1529 height 15
click at [732, 231] on div "Custom Identity" at bounding box center [784, 223] width 1529 height 15
click at [216, 310] on button "Browse" at bounding box center [192, 301] width 49 height 17
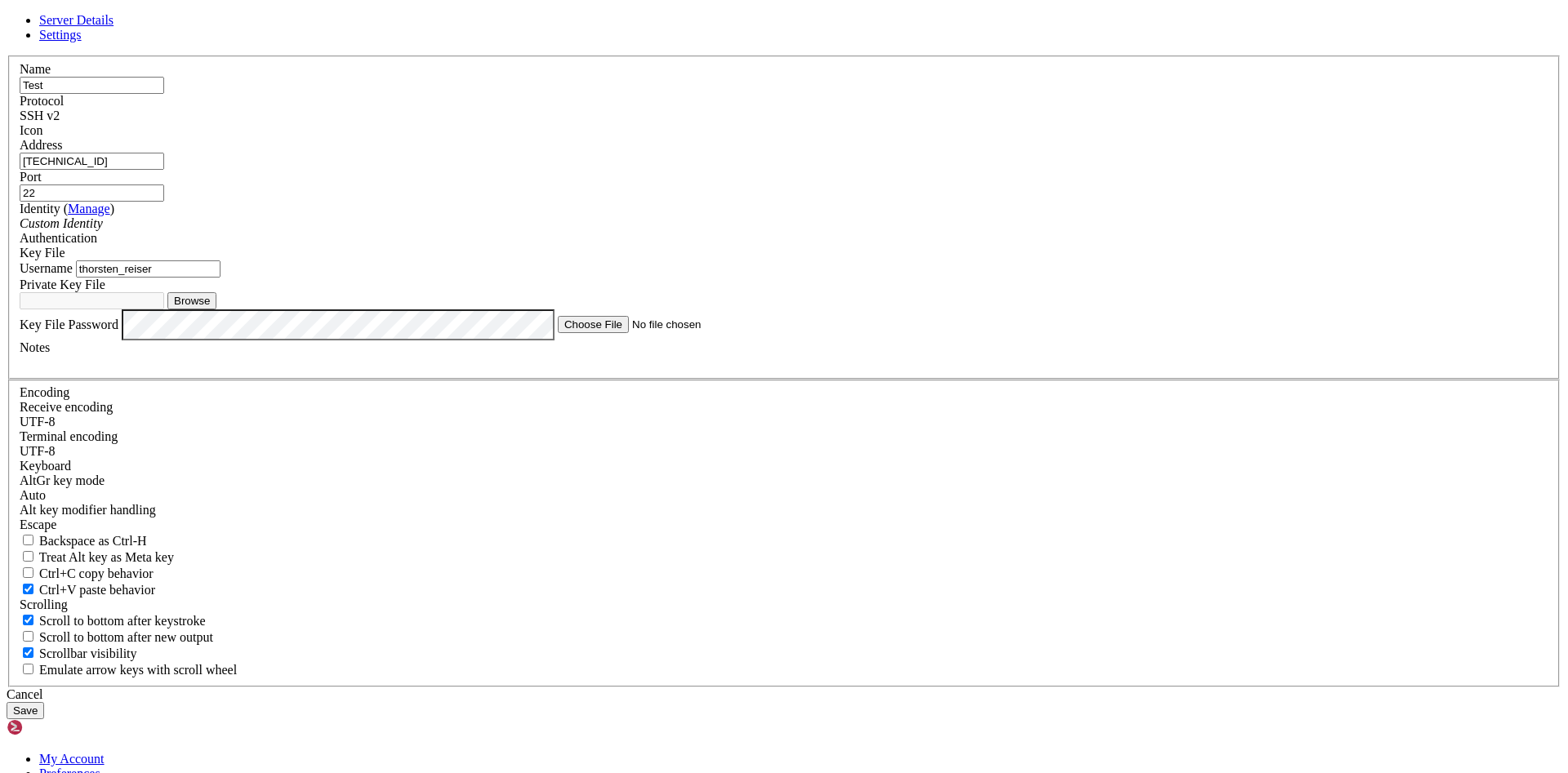
click at [216, 310] on button "Browse" at bounding box center [192, 301] width 49 height 17
type input "pubkey_thorsten.txt"
click at [45, 702] on button "Save" at bounding box center [25, 710] width 37 height 17
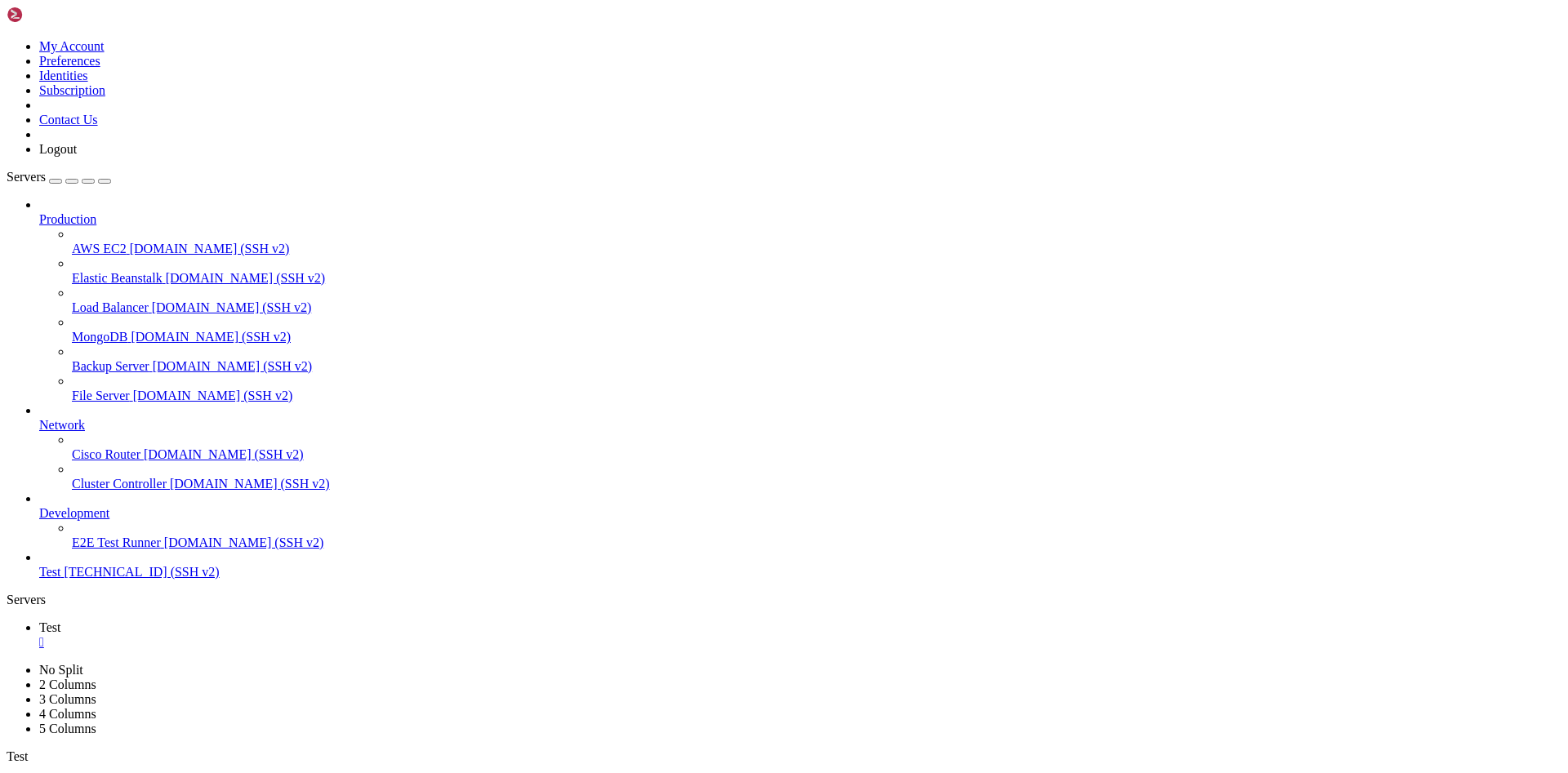
click at [61, 579] on span "Test" at bounding box center [49, 571] width 21 height 14
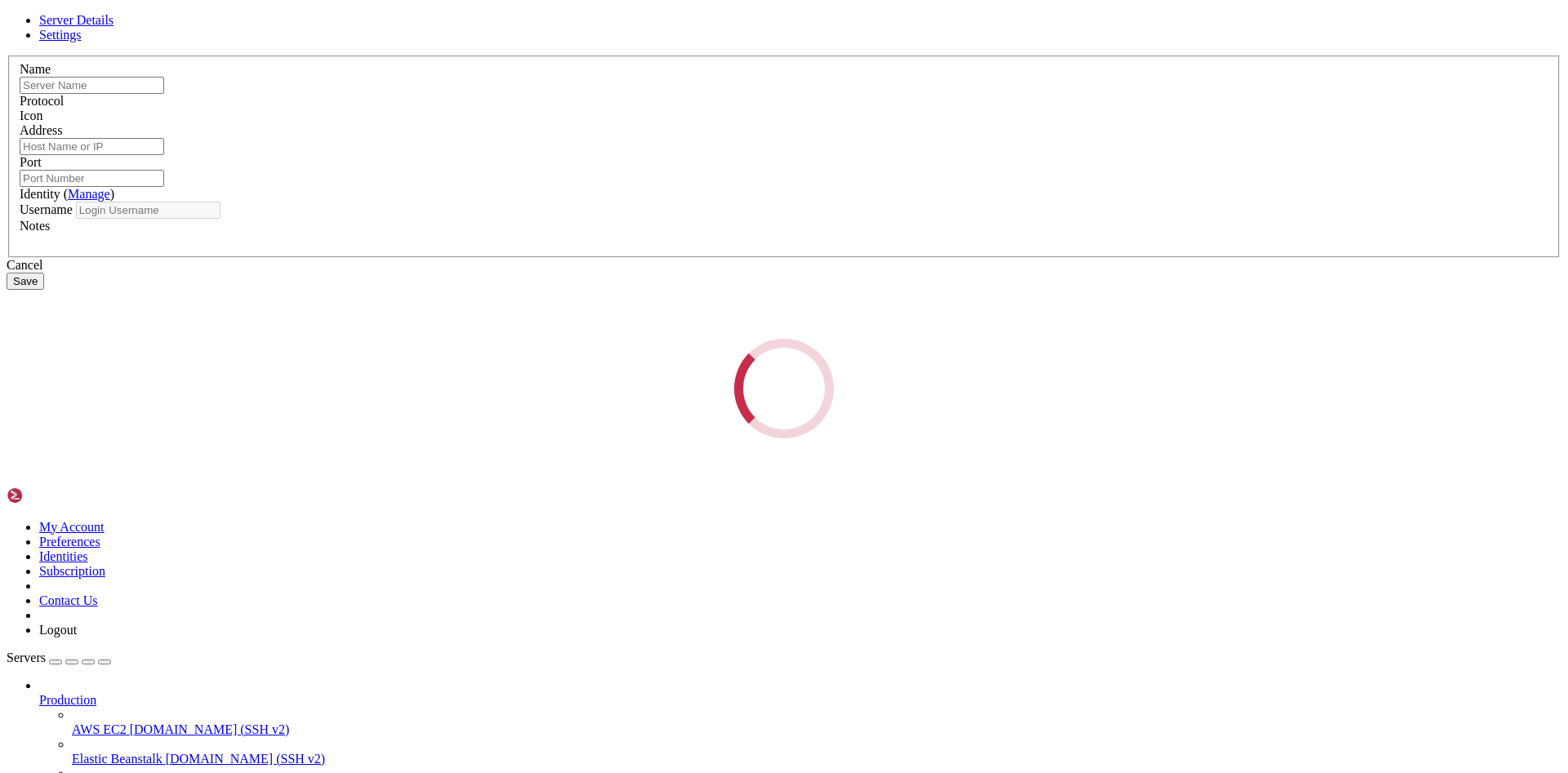
type input "Test"
type input "[TECHNICAL_ID]"
type input "22"
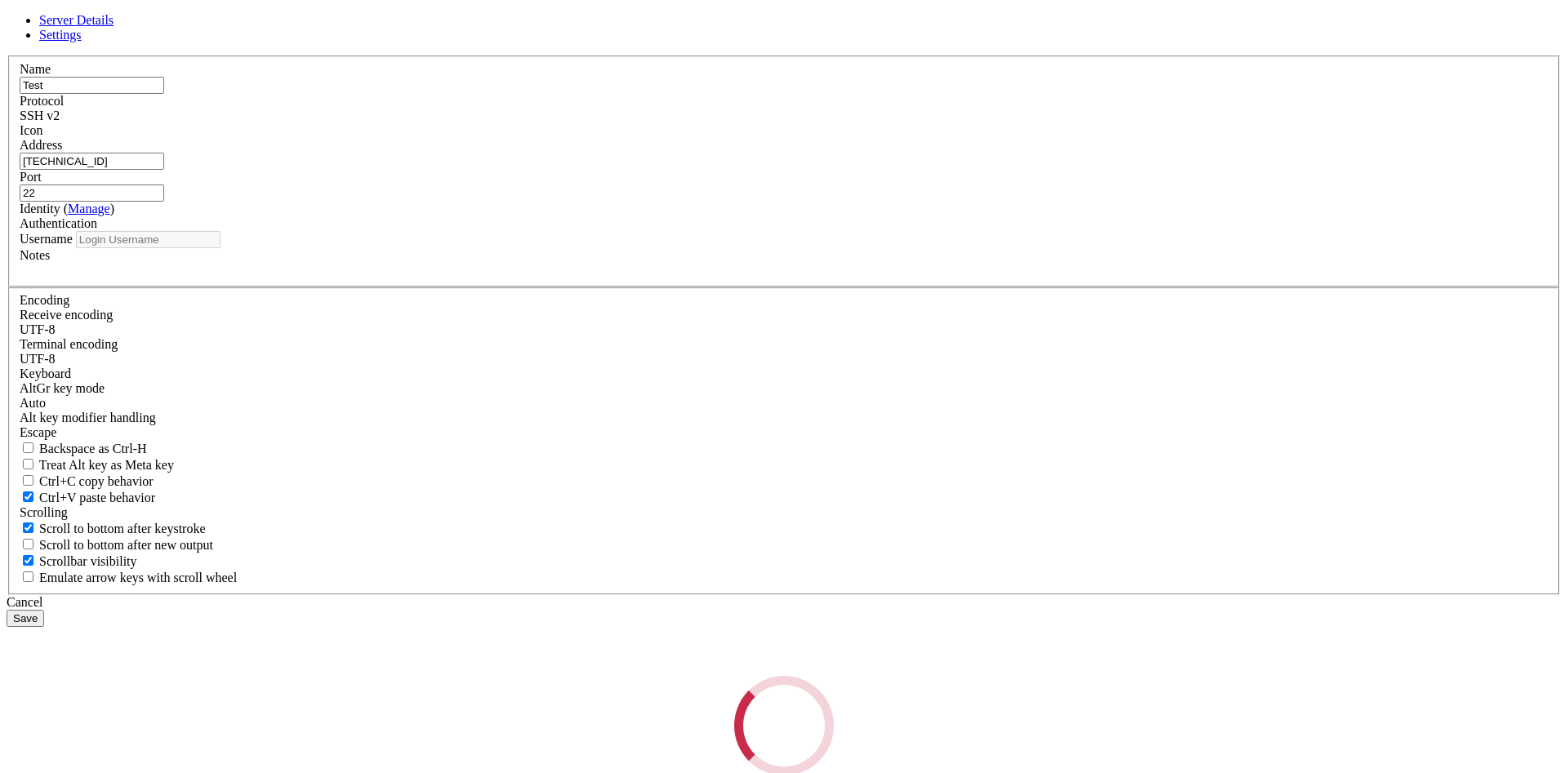
type input "thorsten_reiser"
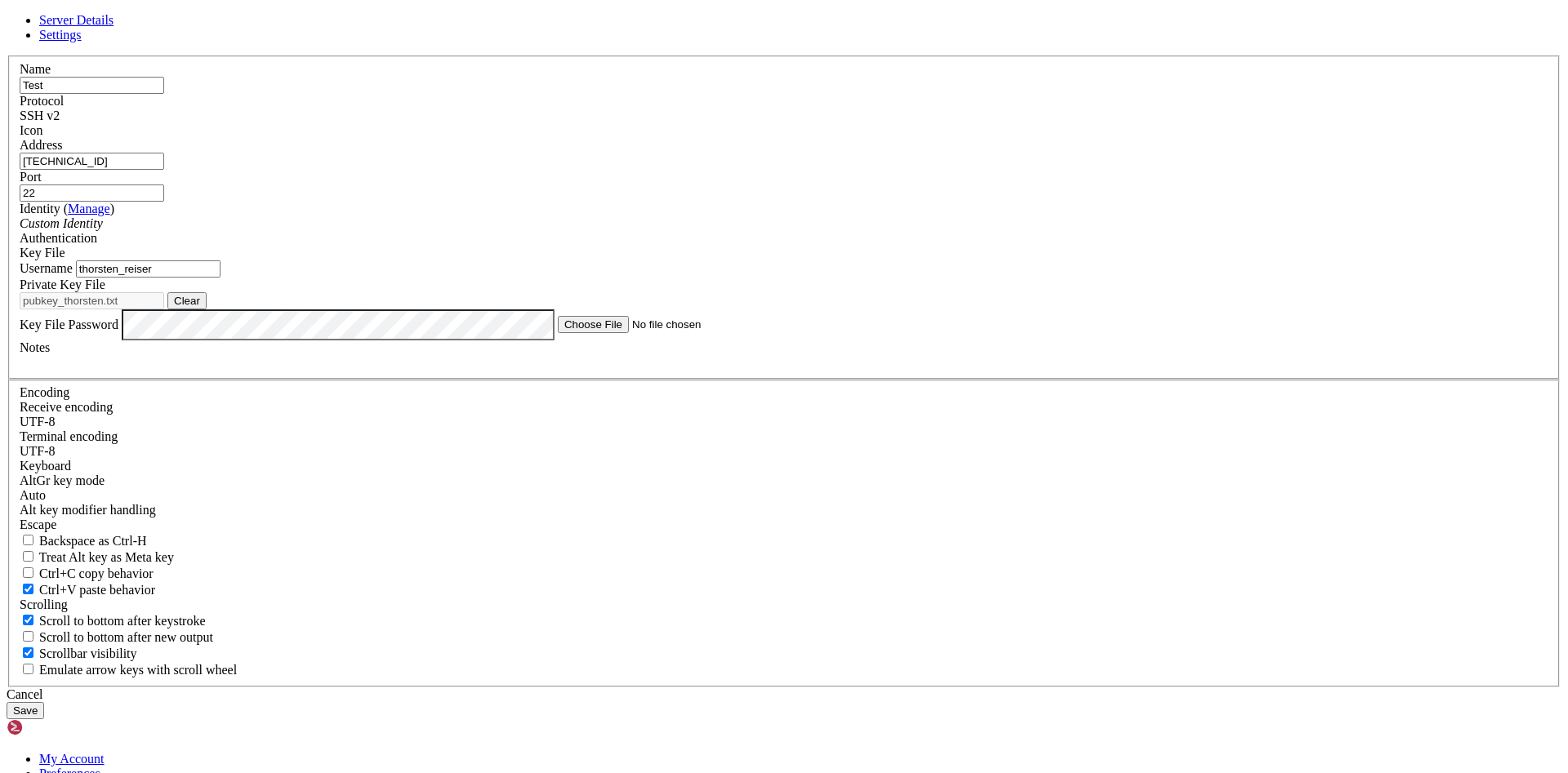
click at [206, 310] on button "Clear" at bounding box center [186, 301] width 39 height 17
click at [216, 310] on button "Browse" at bounding box center [192, 301] width 49 height 17
type input "pubkey_thorsten.txt"
click at [45, 702] on button "Save" at bounding box center [25, 710] width 37 height 17
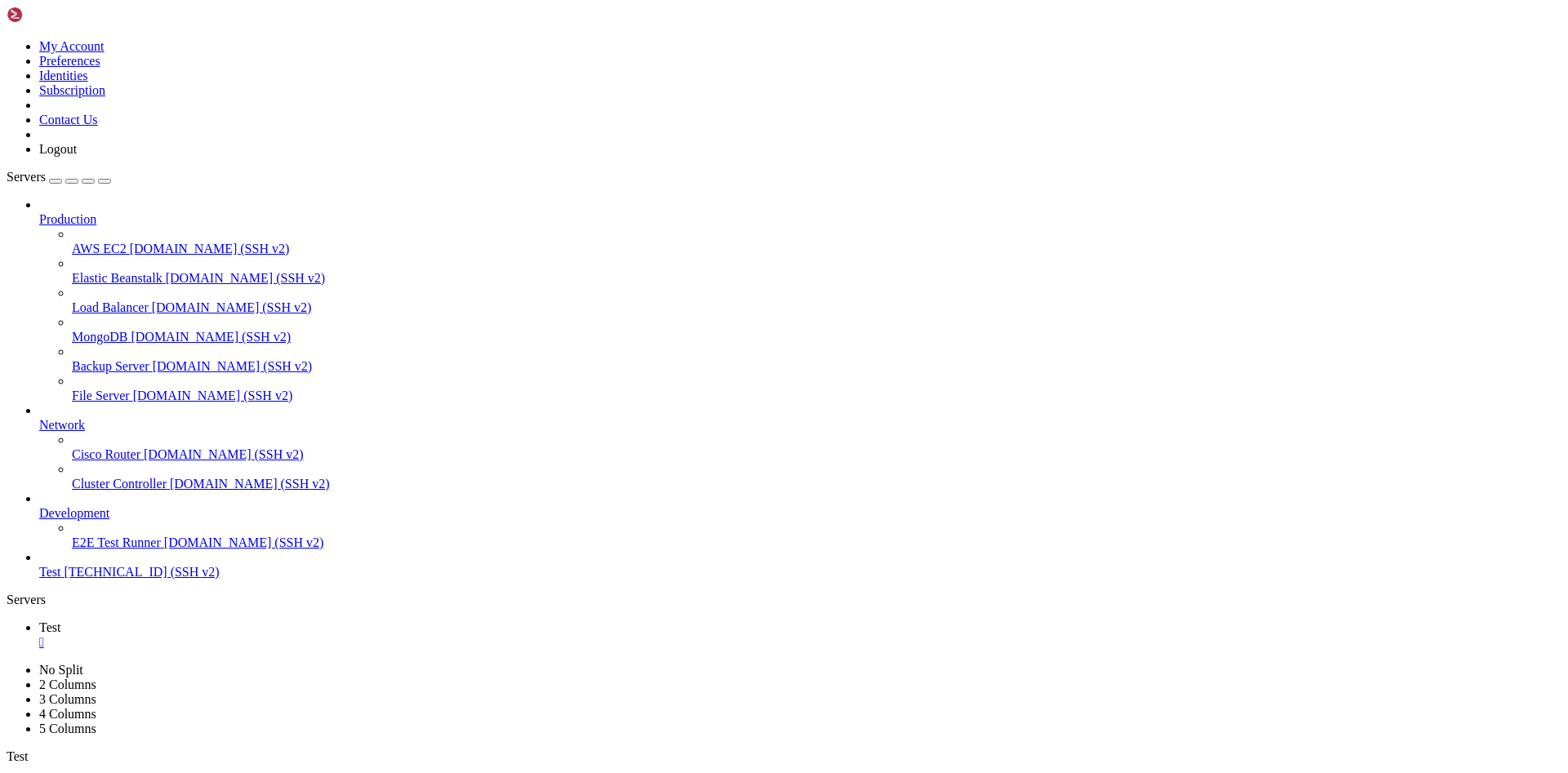
drag, startPoint x: 908, startPoint y: 261, endPoint x: 704, endPoint y: 185, distance: 217.7
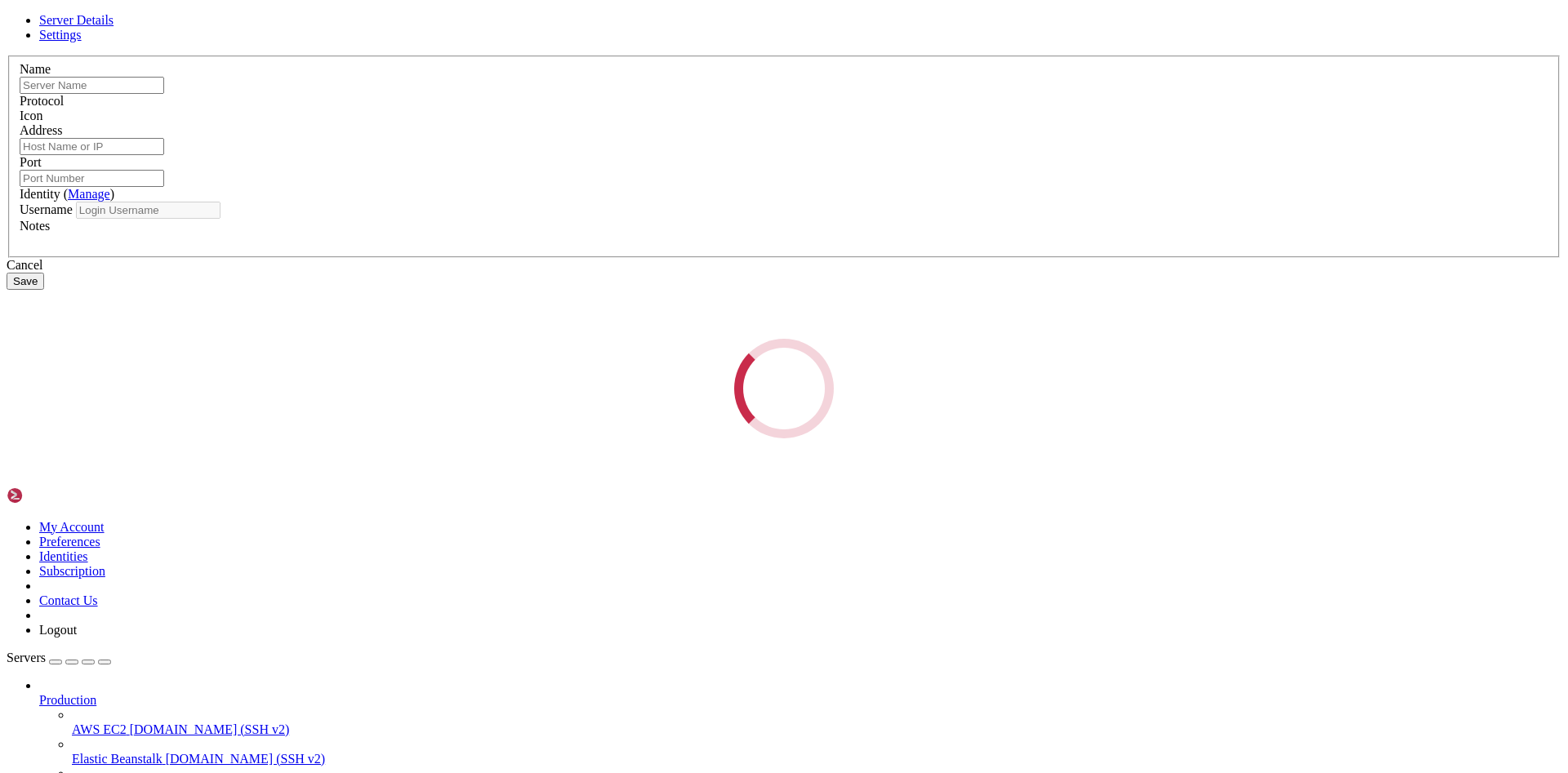
type input "Test"
type input "[TECHNICAL_ID]"
type input "22"
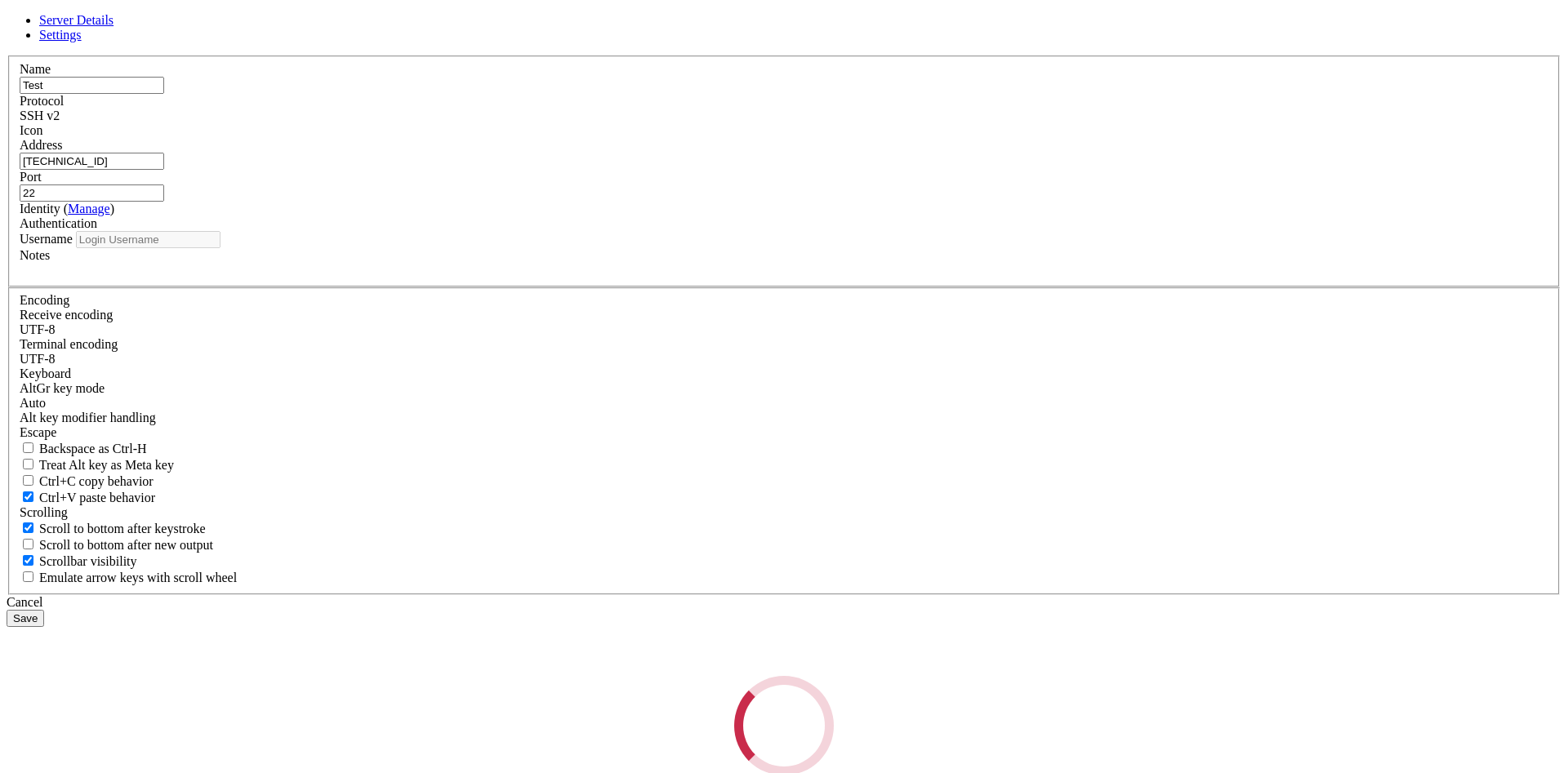
type input "thorsten_reiser"
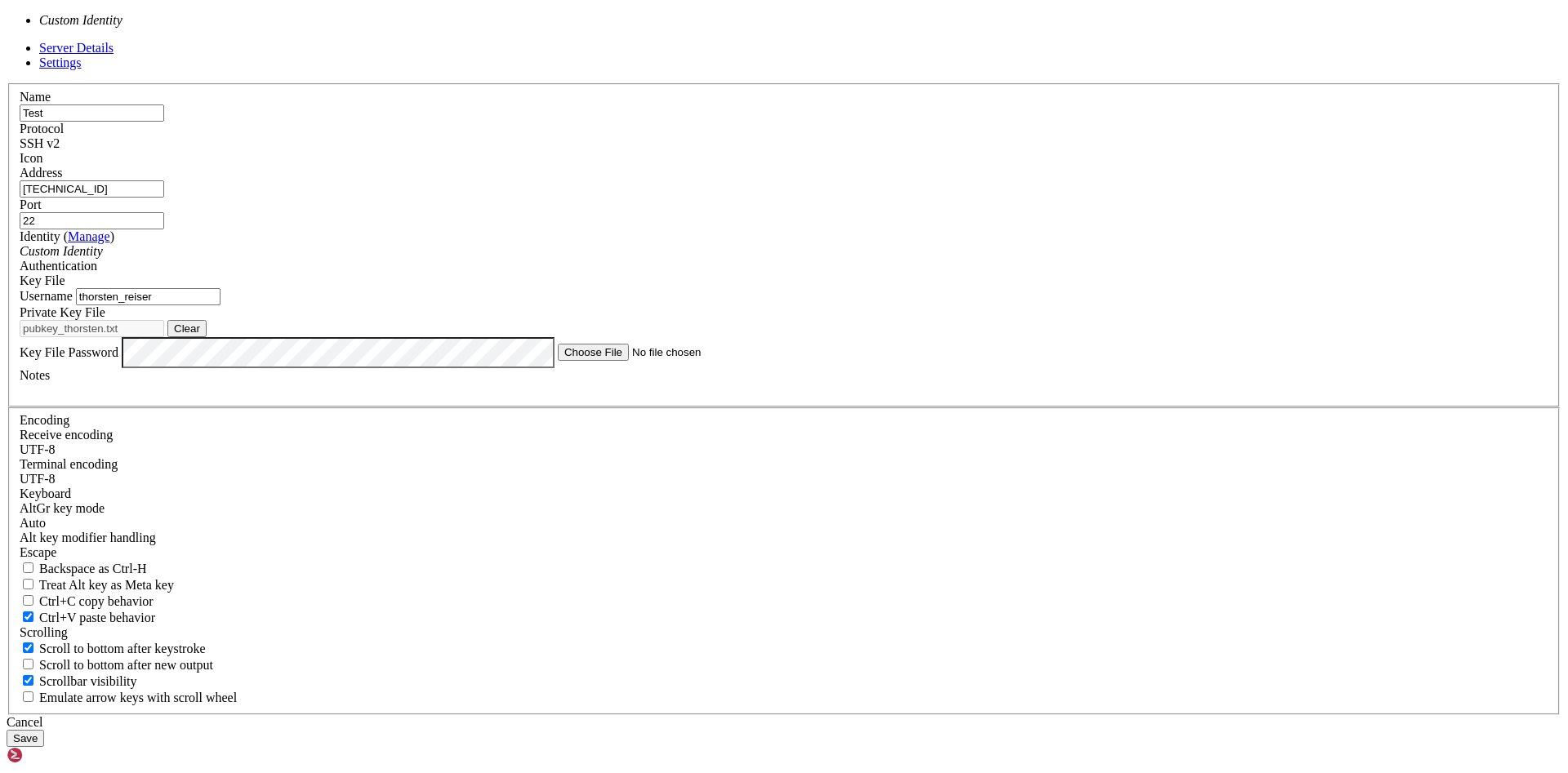
click at [801, 259] on div "Custom Identity" at bounding box center [784, 252] width 1529 height 15
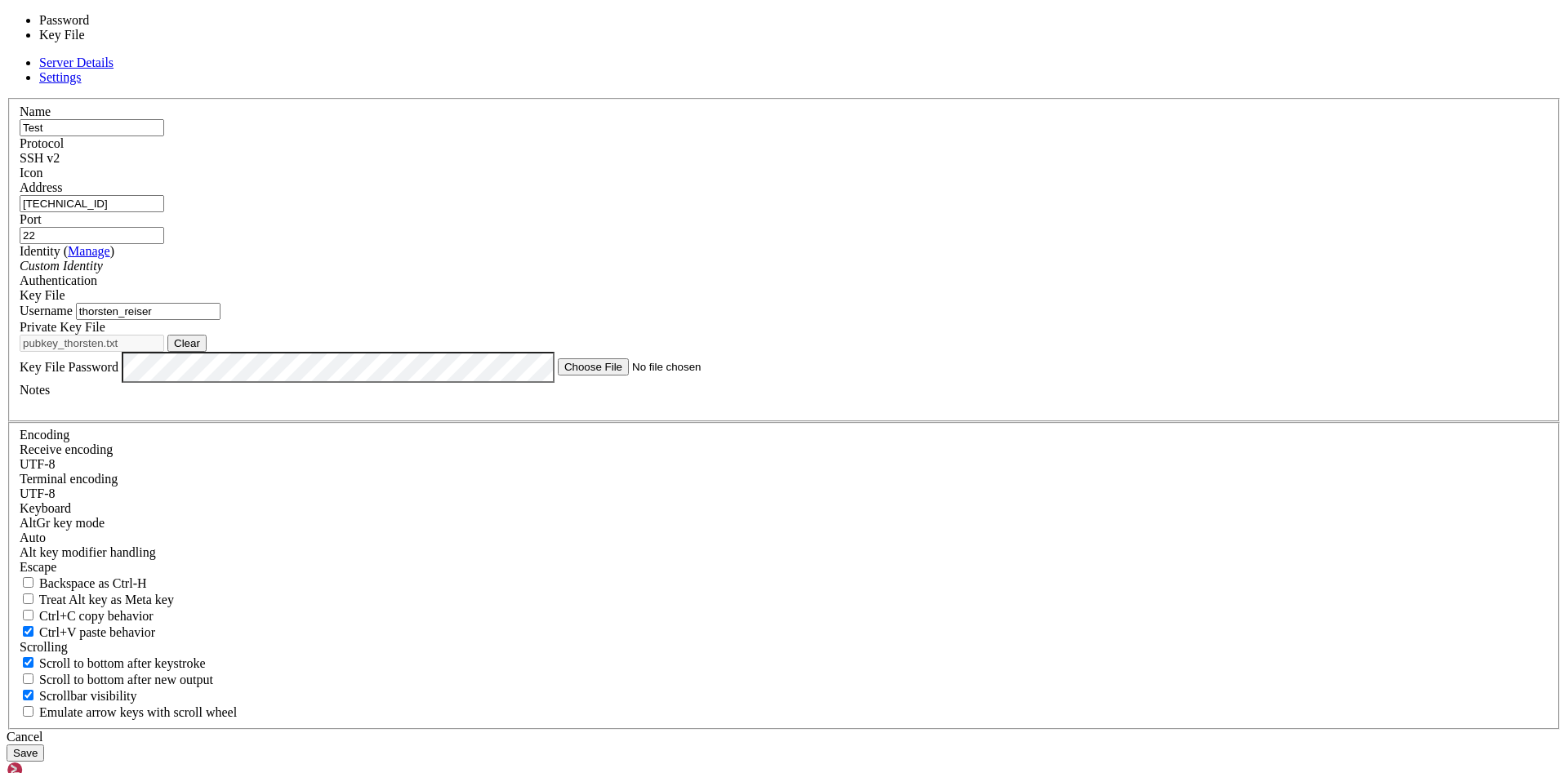
click at [895, 303] on div "Key File" at bounding box center [784, 295] width 1529 height 15
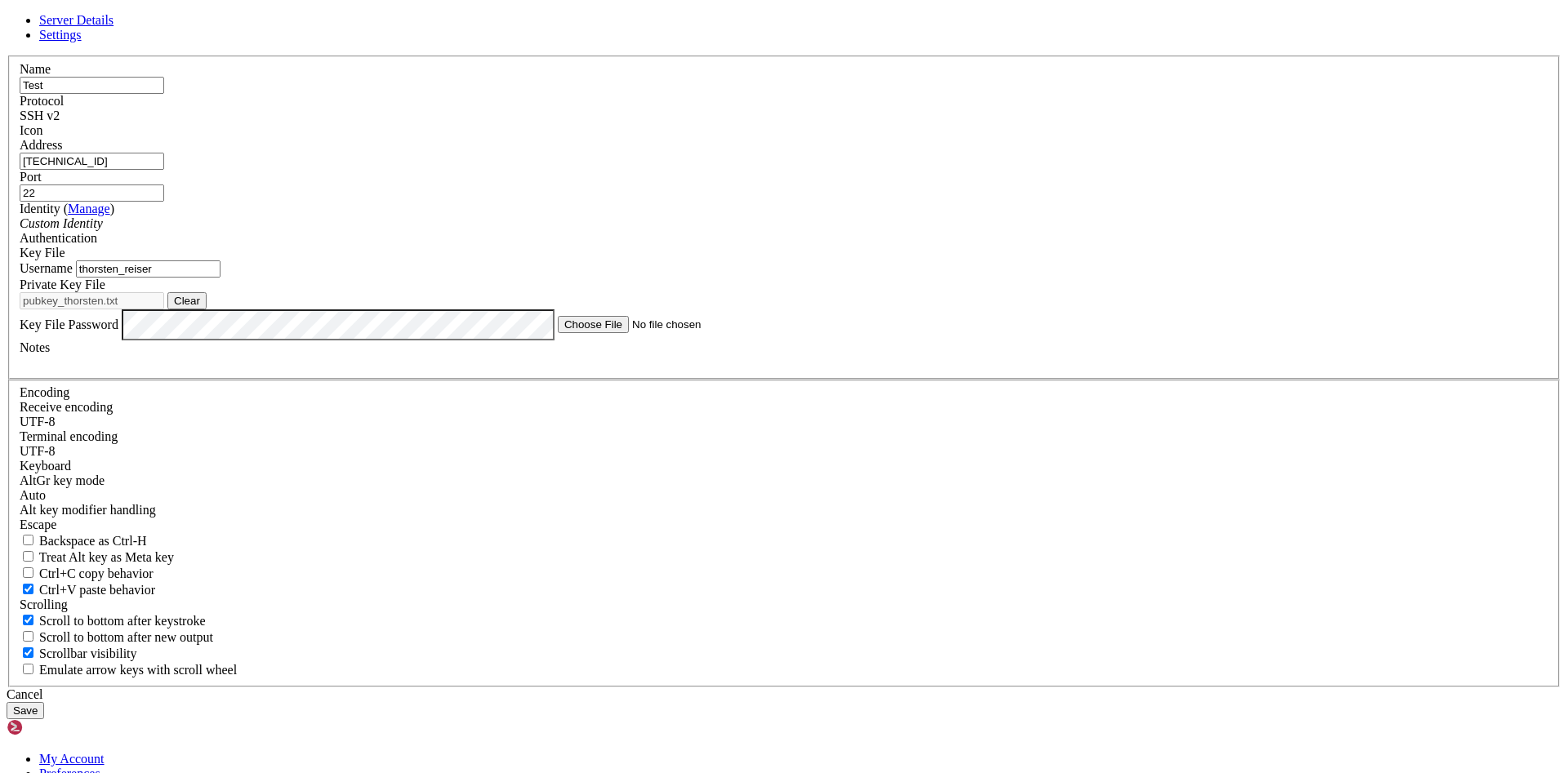
click at [206, 310] on button "Clear" at bounding box center [186, 301] width 39 height 17
click at [216, 310] on button "Browse" at bounding box center [192, 301] width 49 height 17
type input "pubkey_thorsten.txt"
click at [45, 702] on button "Save" at bounding box center [25, 710] width 37 height 17
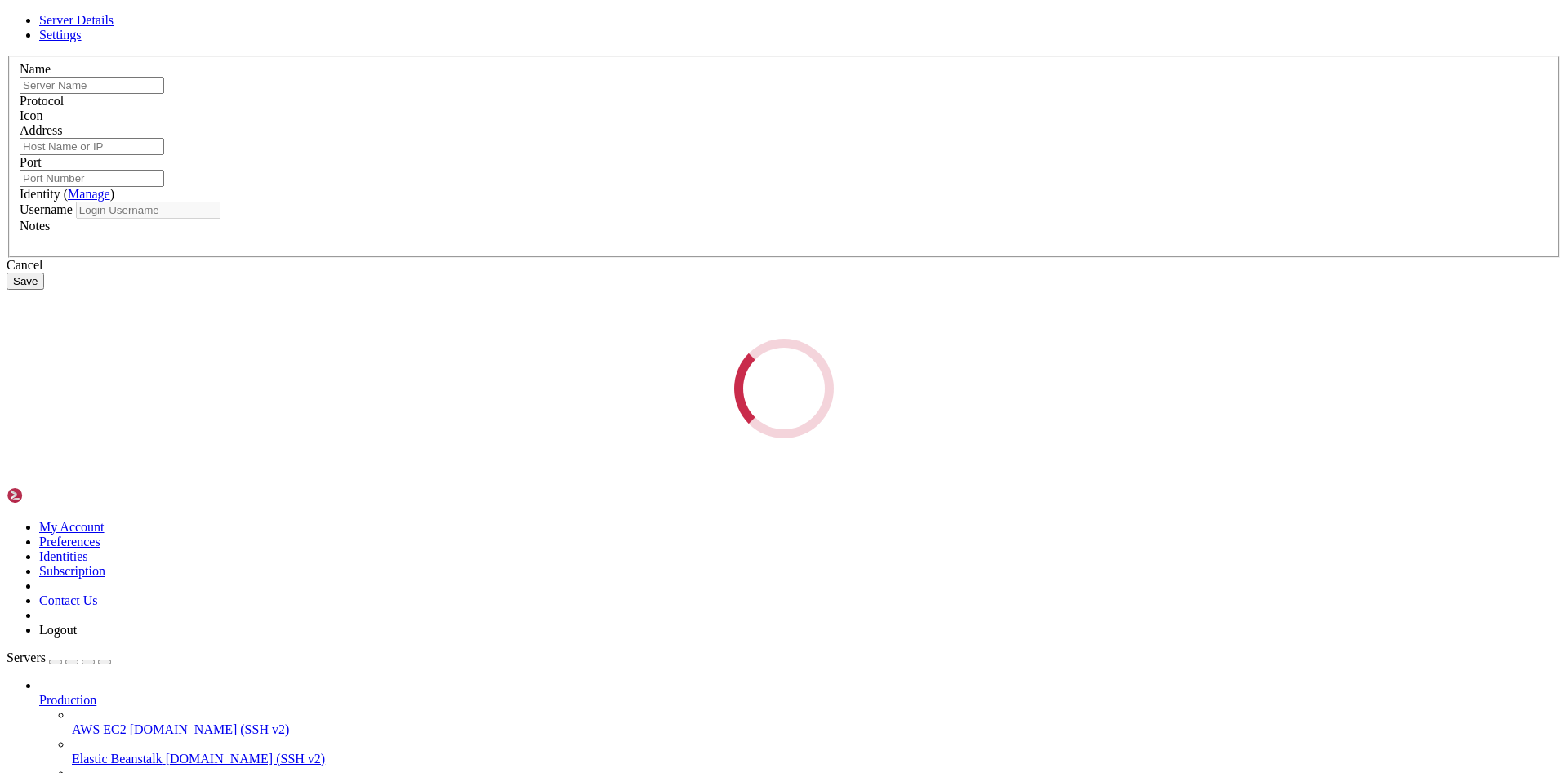
type input "Test"
type input "[TECHNICAL_ID]"
type input "22"
type input "thorsten_reiser"
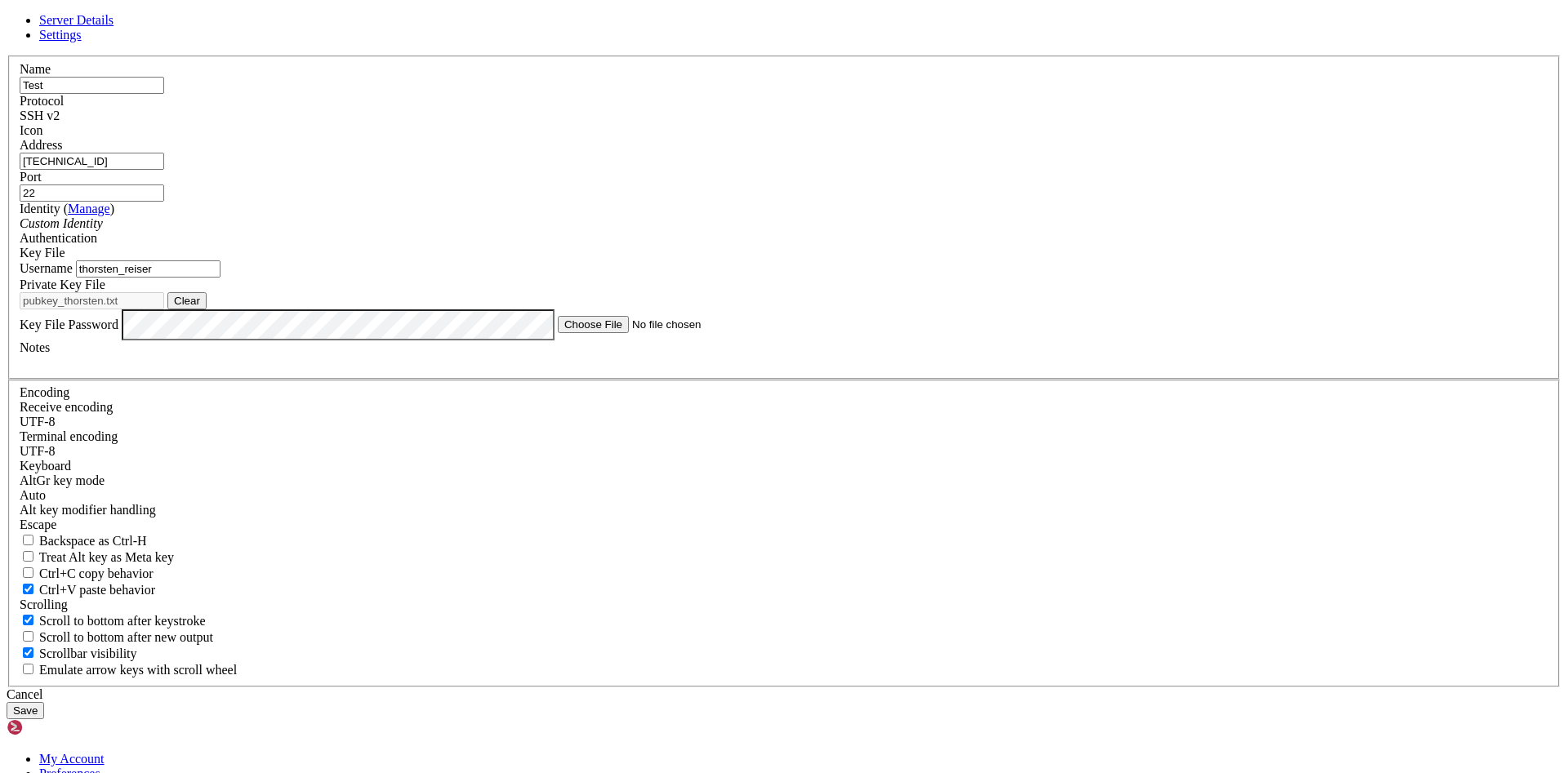
click at [206, 310] on button "Clear" at bounding box center [186, 301] width 39 height 17
click at [216, 310] on button "Browse" at bounding box center [192, 301] width 49 height 17
type input "pubkey_thorsten.txt"
click at [45, 702] on button "Save" at bounding box center [25, 710] width 37 height 17
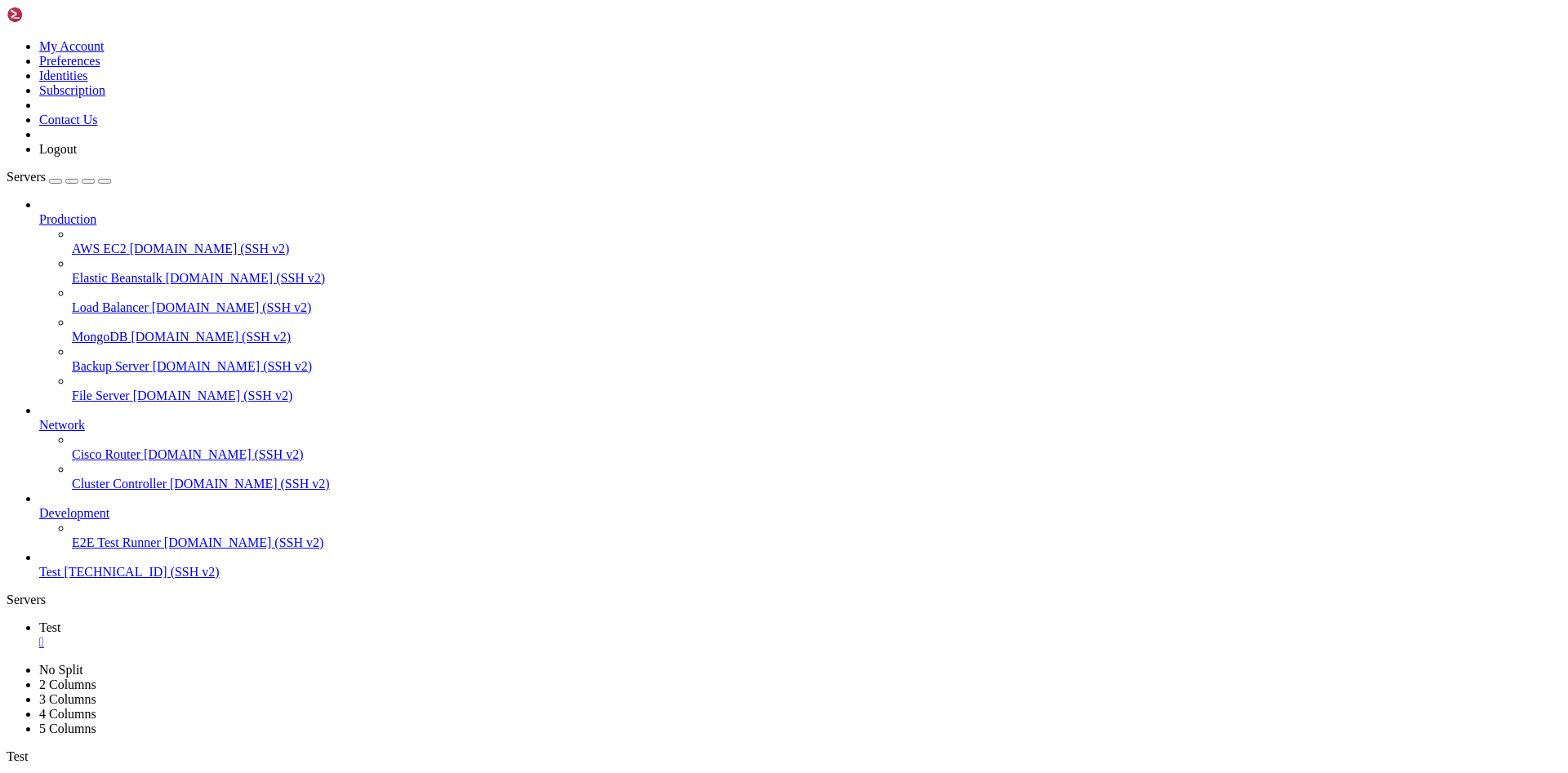
click at [61, 579] on span "Test" at bounding box center [49, 571] width 21 height 14
click at [95, 579] on span "[TECHNICAL_ID] (SSH v2)" at bounding box center [141, 571] width 155 height 14
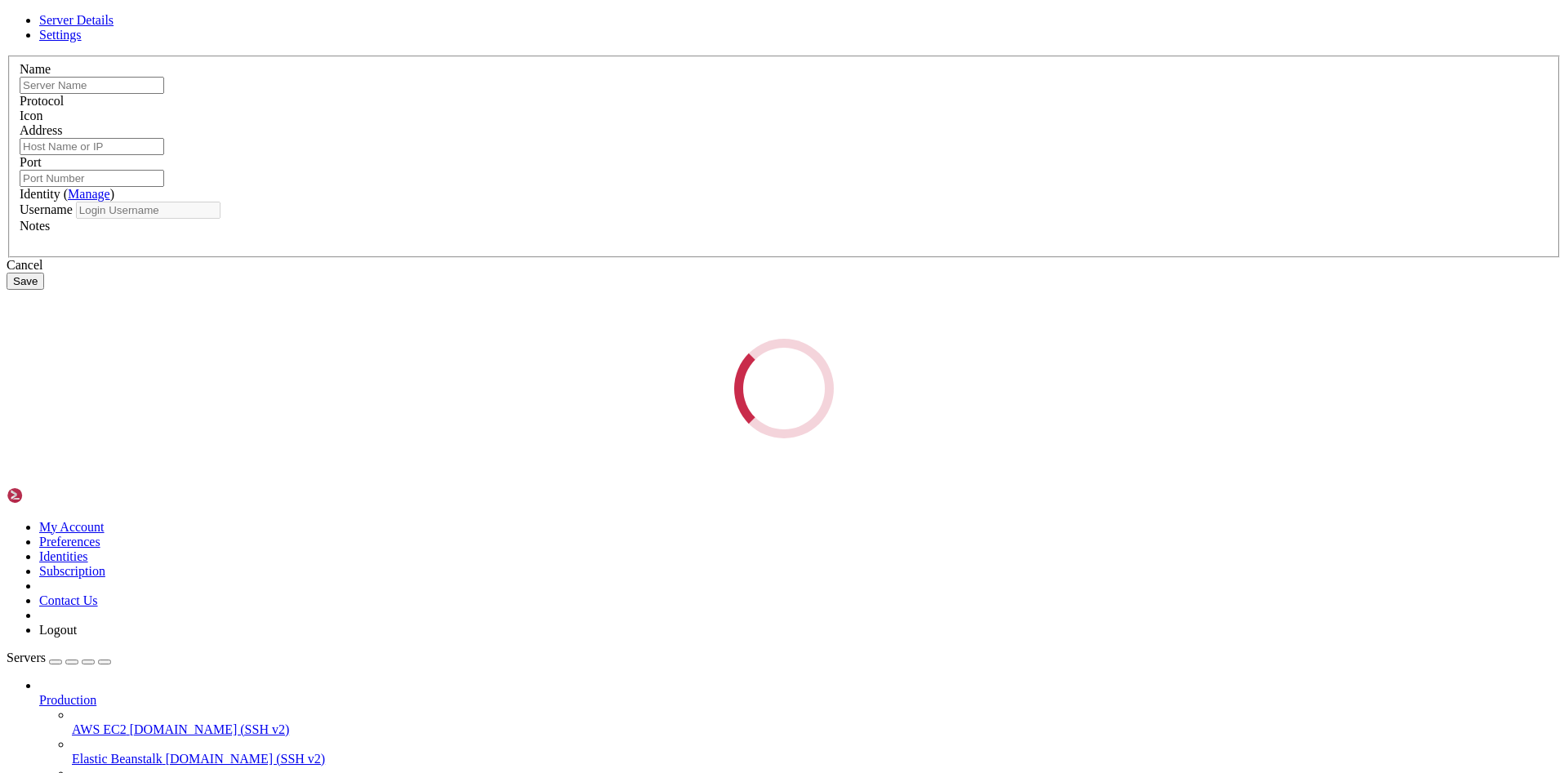
type input "Test"
type input "[TECHNICAL_ID]"
type input "22"
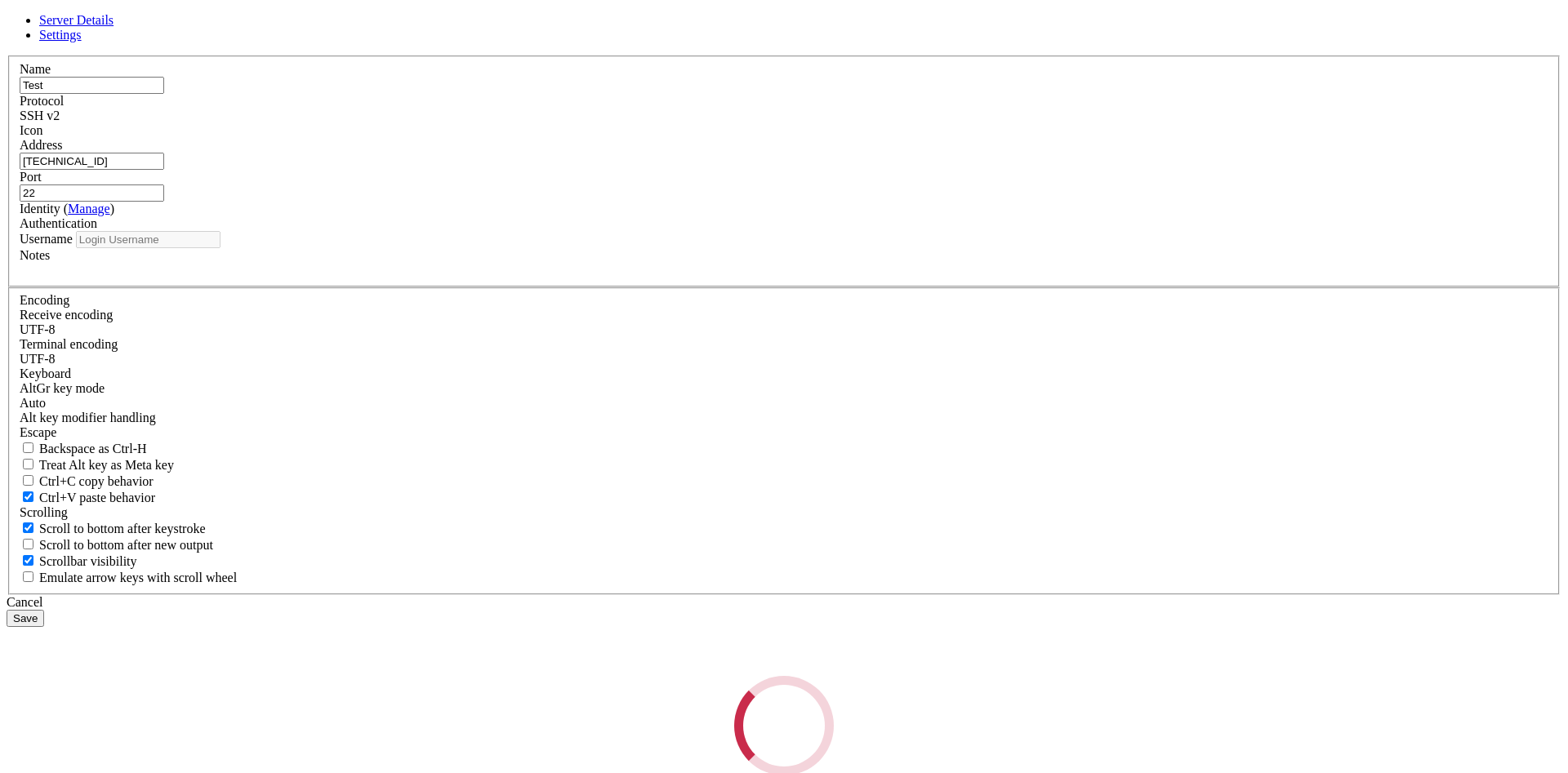
type input "thorsten_reiser"
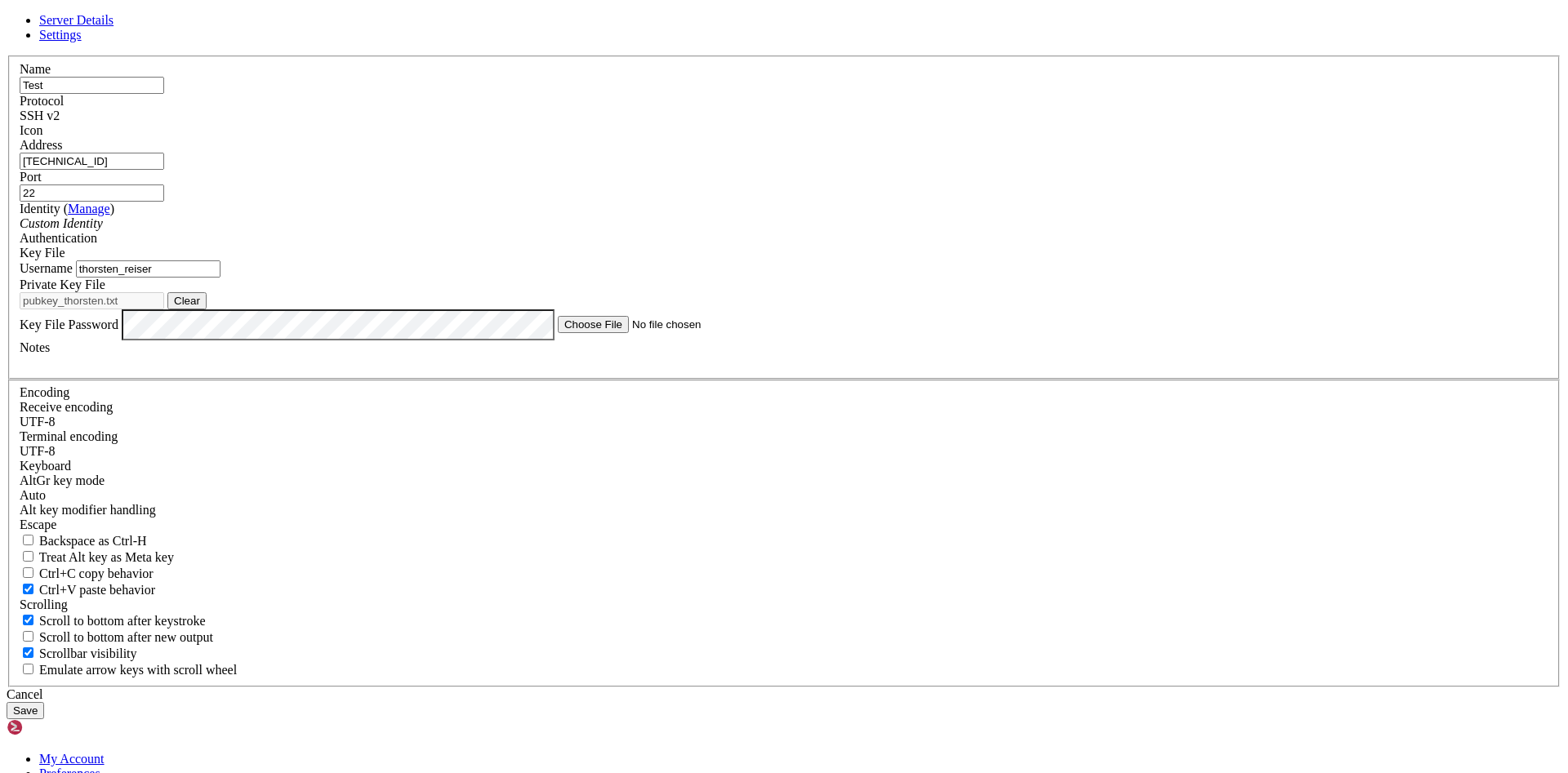
click at [45, 702] on button "Save" at bounding box center [25, 710] width 37 height 17
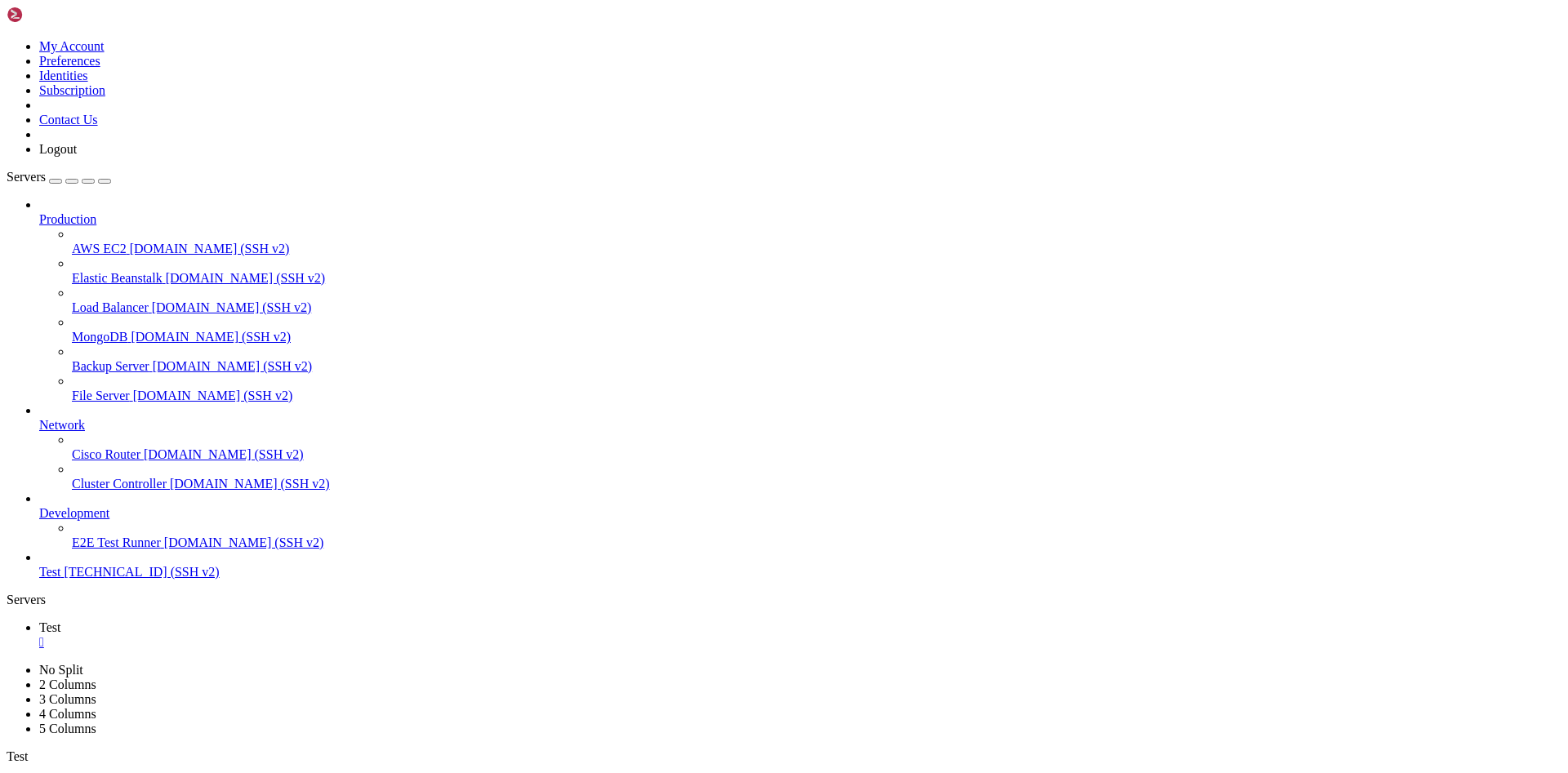
copy x-row "id_rsa"
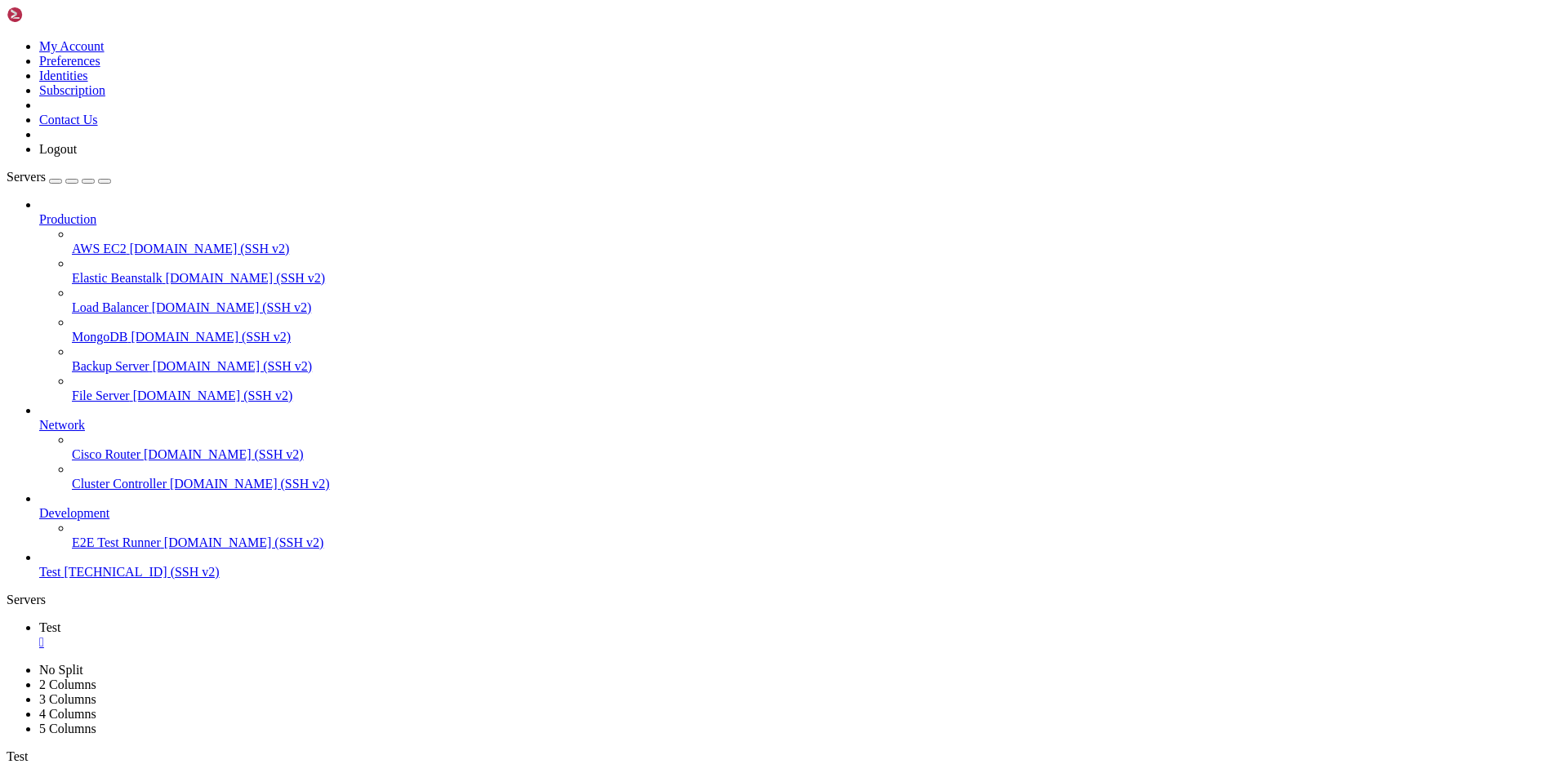
copy x-row "pub"
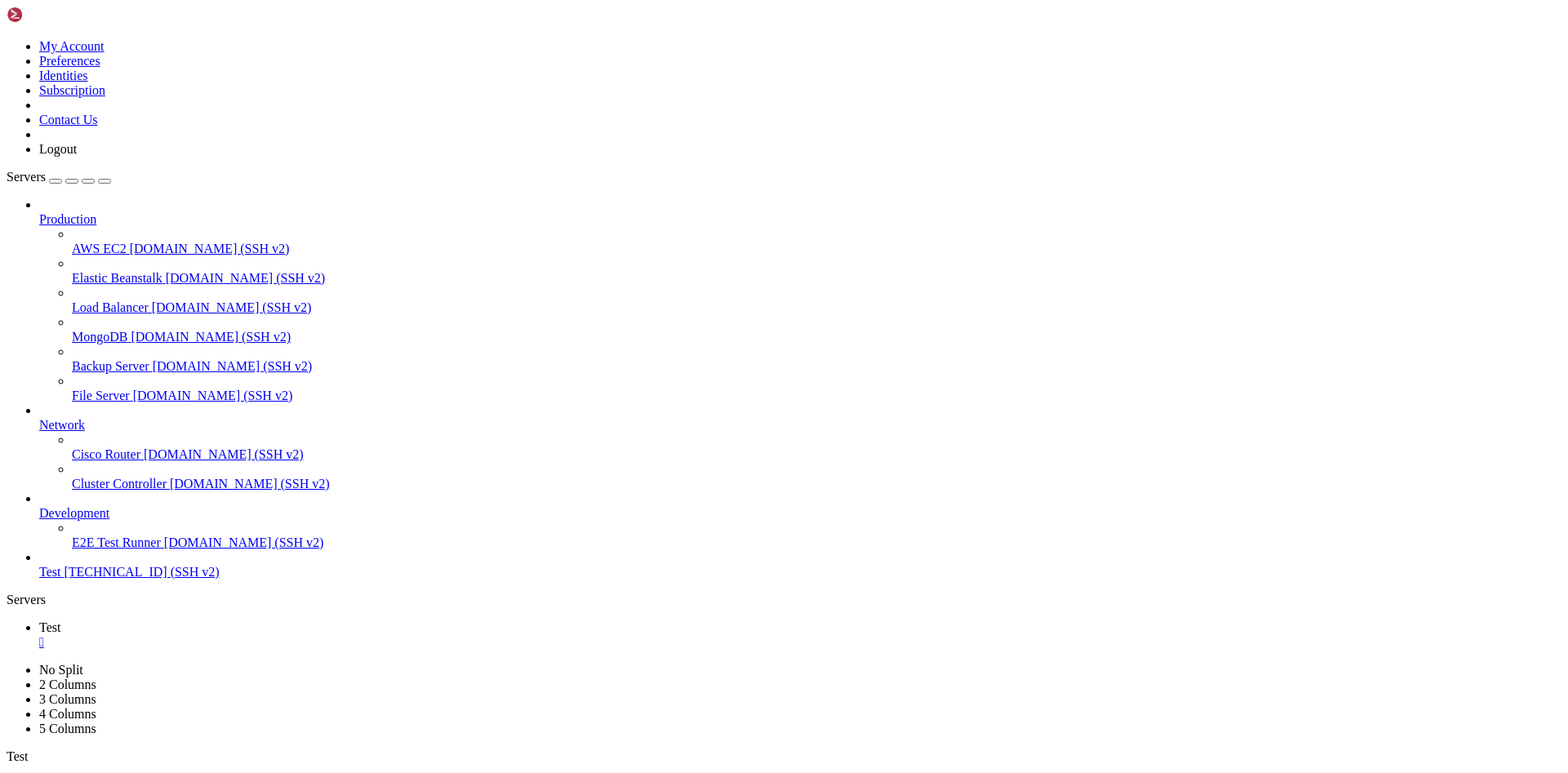
copy x-row "id_rsa"
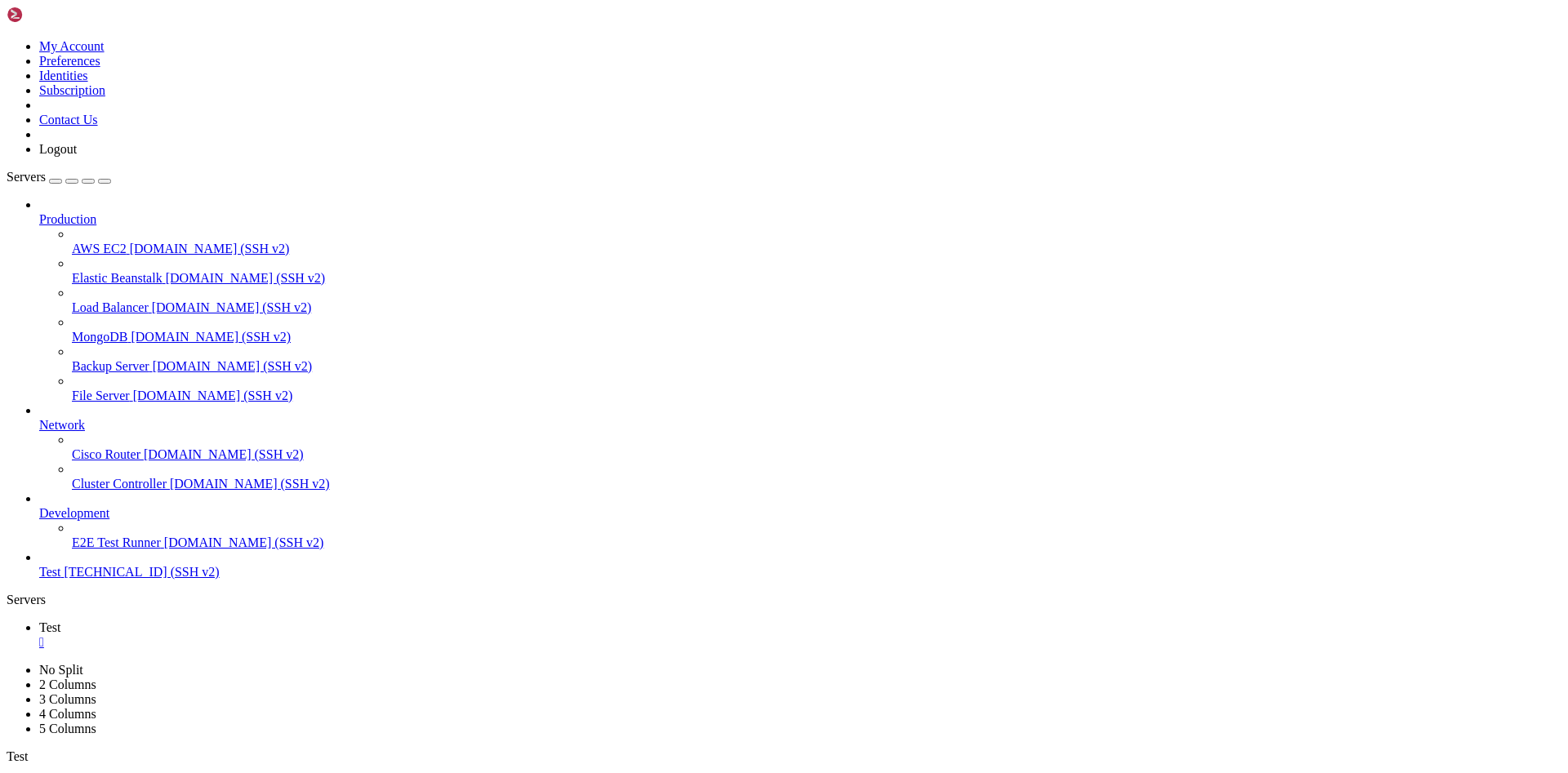
copy x-row "id_rsa"
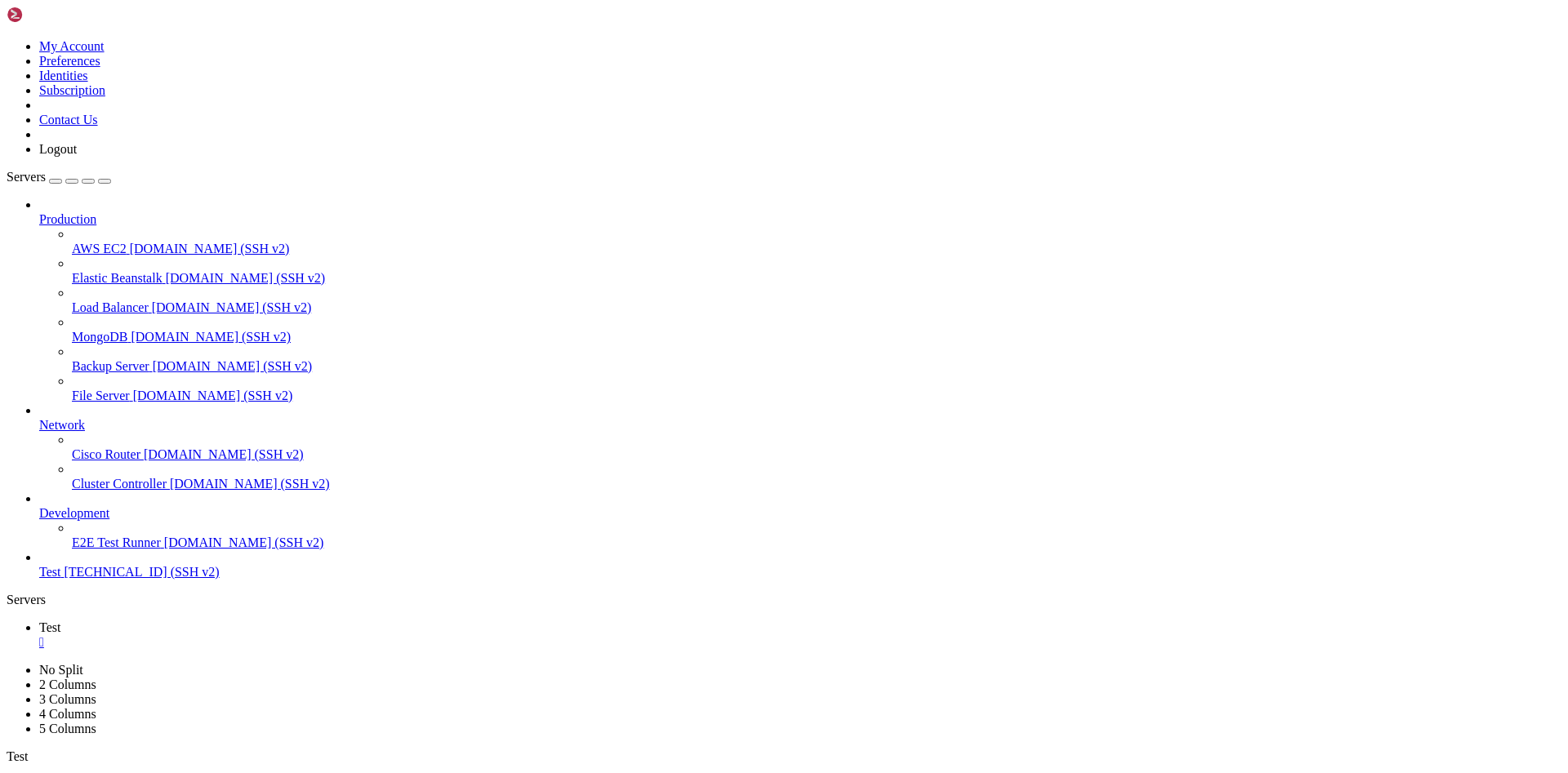
scroll to position [556, 0]
copy x-row "authorized_keys"
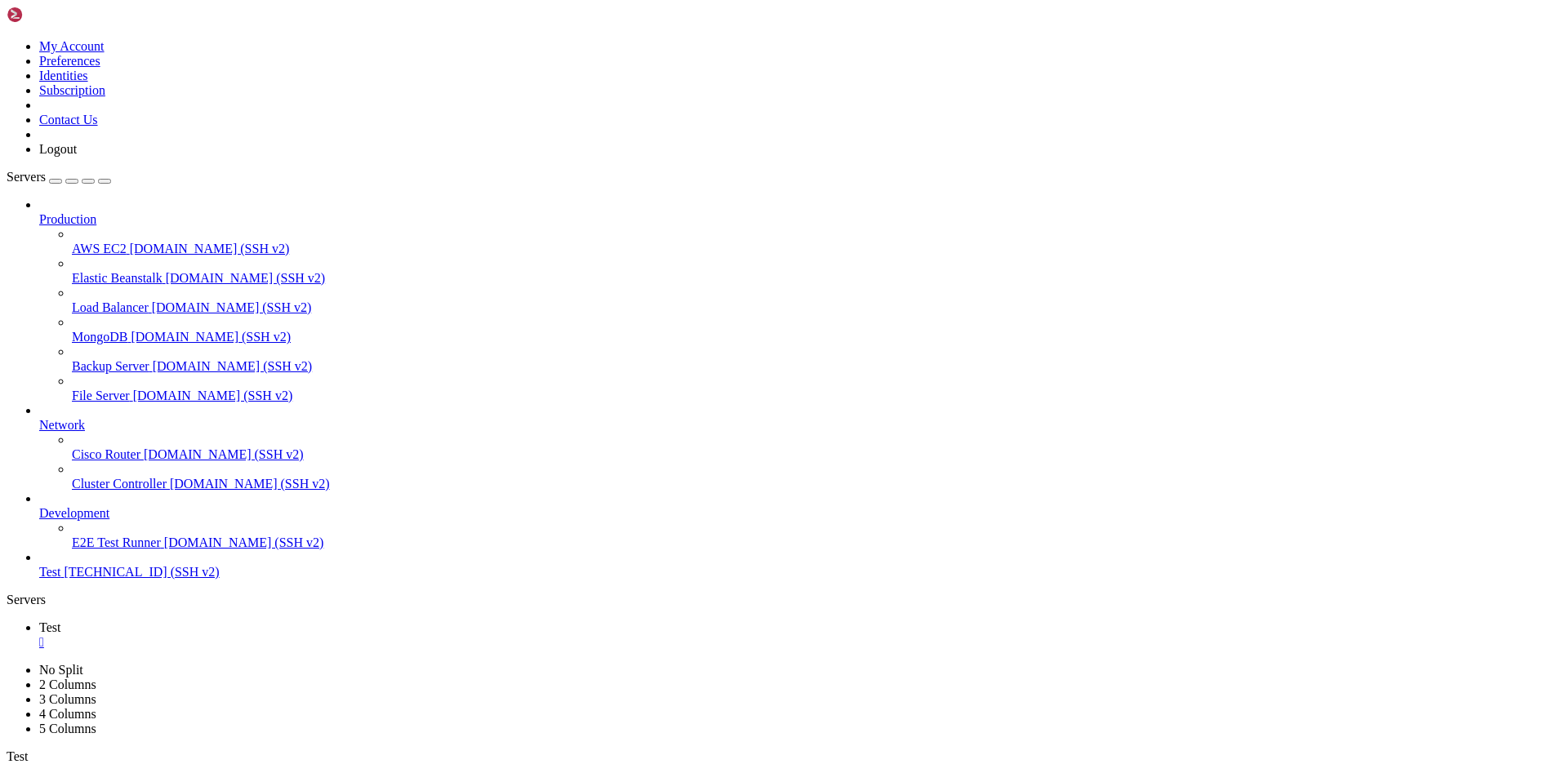
copy x-row "authorized_keys"
drag, startPoint x: 369, startPoint y: 1306, endPoint x: 722, endPoint y: 1588, distance: 451.8
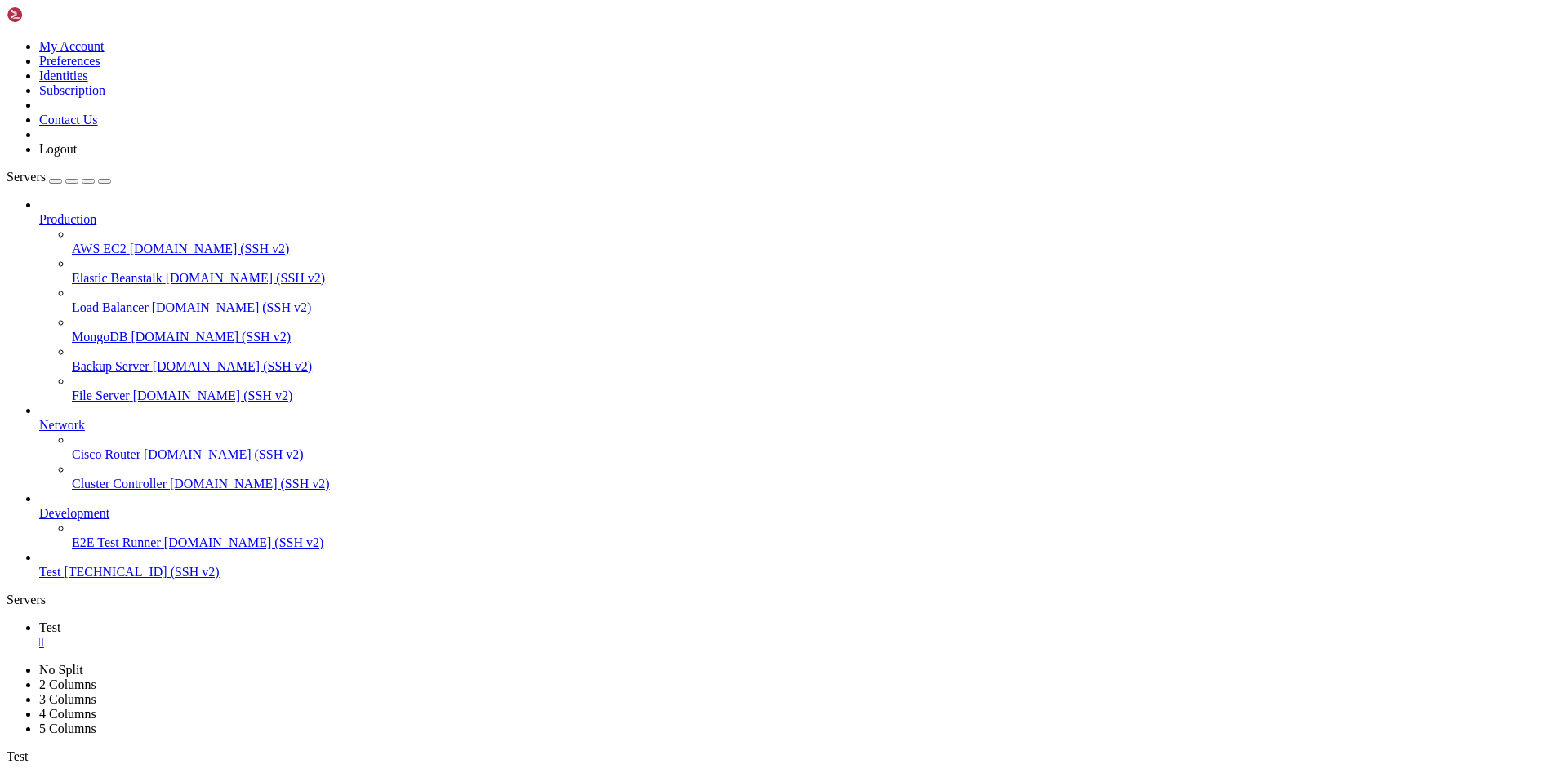
drag, startPoint x: 340, startPoint y: 1412, endPoint x: 317, endPoint y: 1404, distance: 24.4
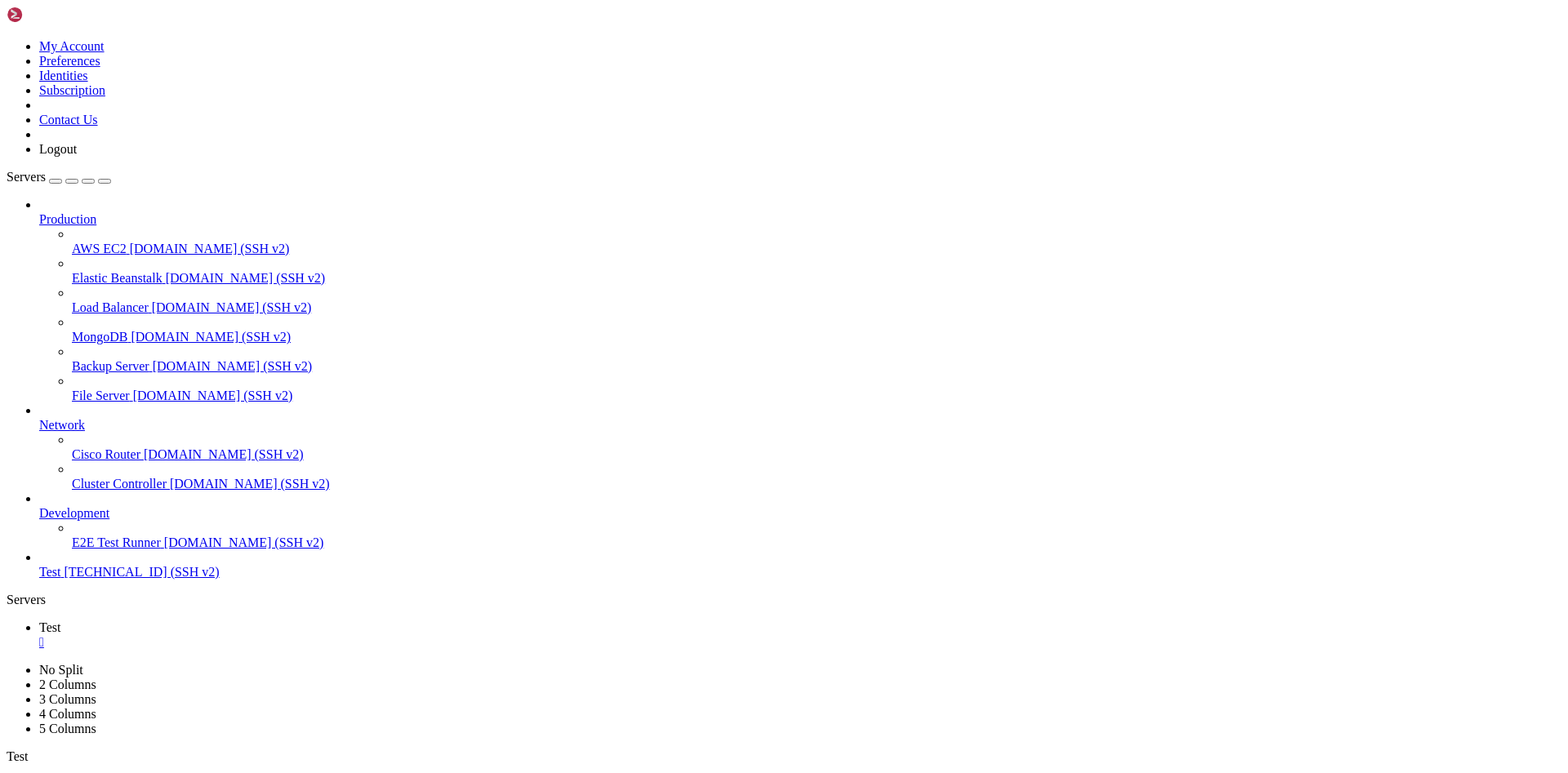
drag, startPoint x: 382, startPoint y: 1407, endPoint x: 795, endPoint y: 1528, distance: 430.4
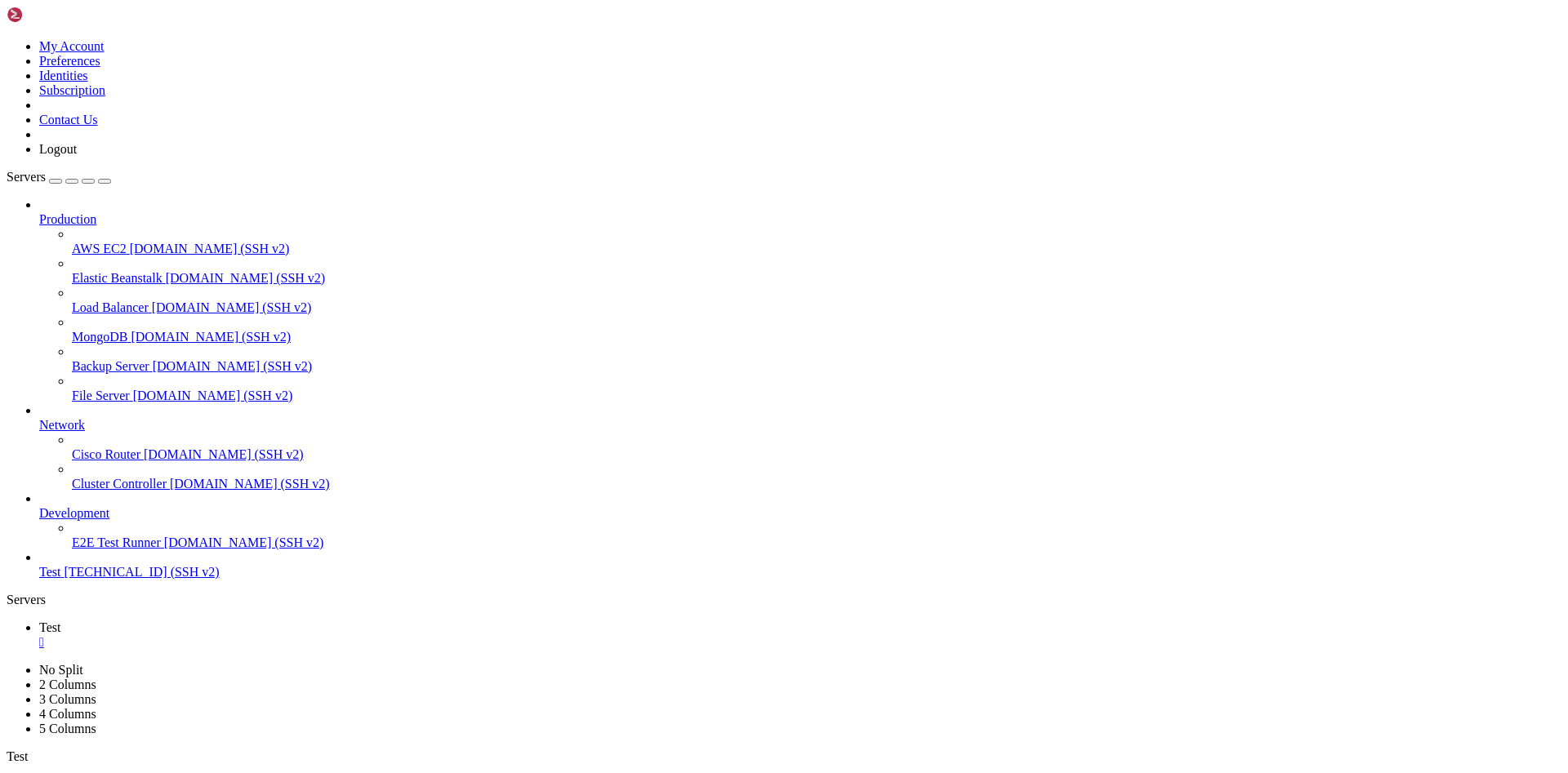
click at [164, 550] on span "[DOMAIN_NAME] (SSH v2)" at bounding box center [244, 542] width 160 height 14
click at [117, 579] on span "[TECHNICAL_ID] (SSH v2)" at bounding box center [141, 571] width 155 height 14
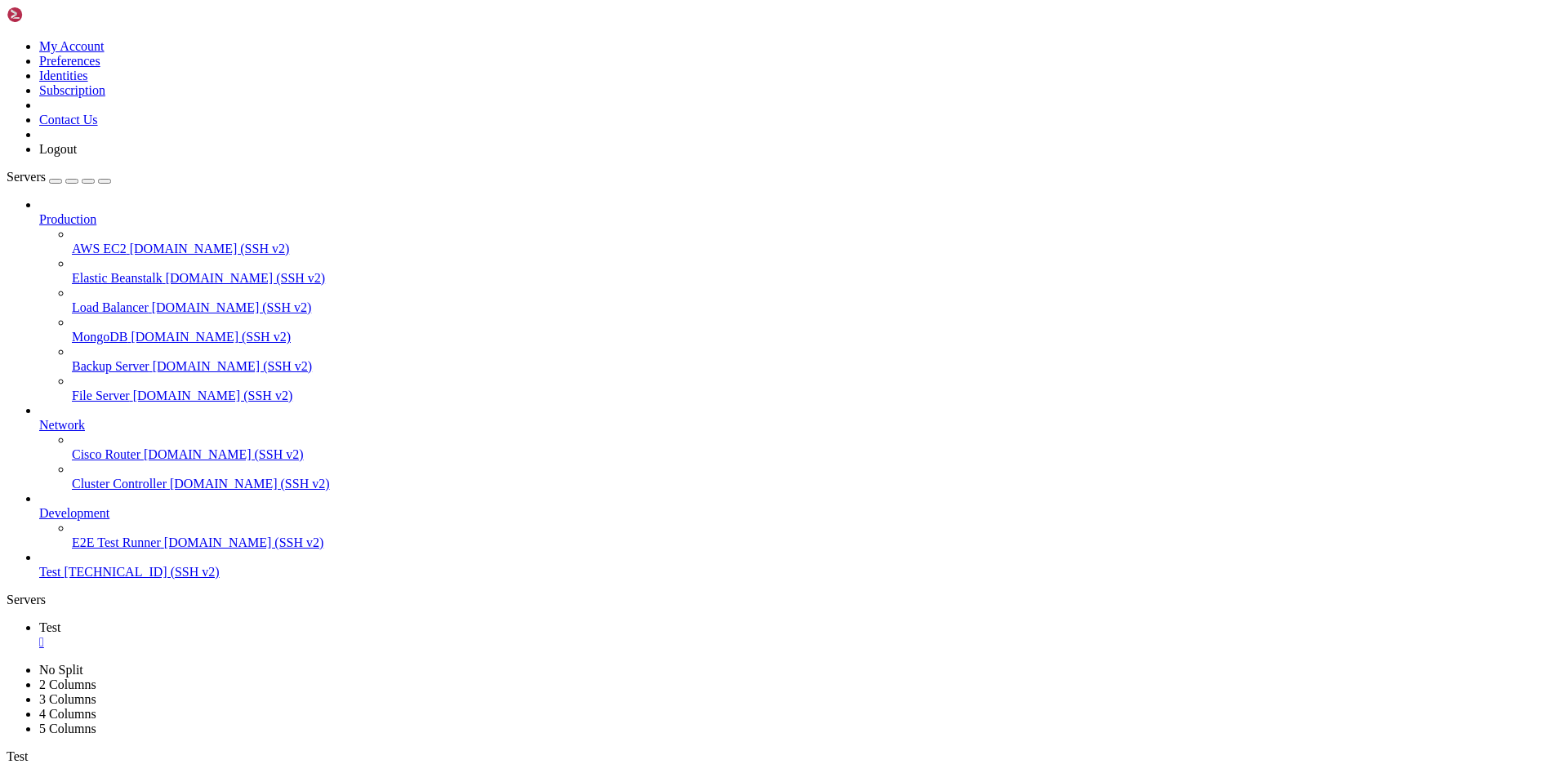
scroll to position [1250, 0]
click at [6, 39] on icon at bounding box center [6, 39] width 0 height 0
click at [104, 53] on link "My Account" at bounding box center [72, 45] width 65 height 14
click at [6, 663] on link at bounding box center [6, 663] width 0 height 0
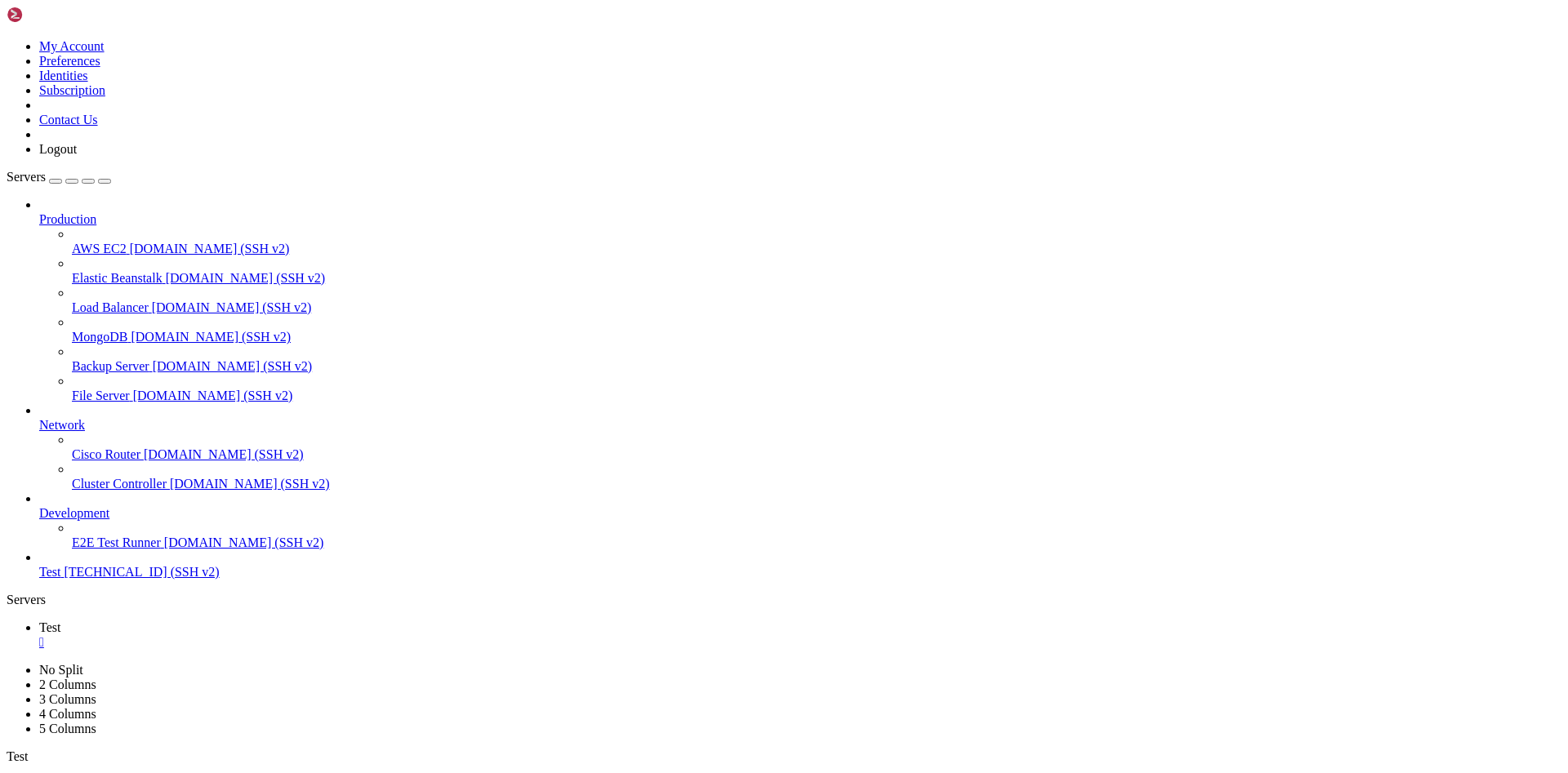
click at [83, 330] on link "MongoDB [DOMAIN_NAME] (SSH v2)" at bounding box center [817, 337] width 1490 height 15
click at [105, 330] on span "MongoDB" at bounding box center [99, 336] width 55 height 14
click at [61, 579] on span "Test" at bounding box center [49, 571] width 21 height 14
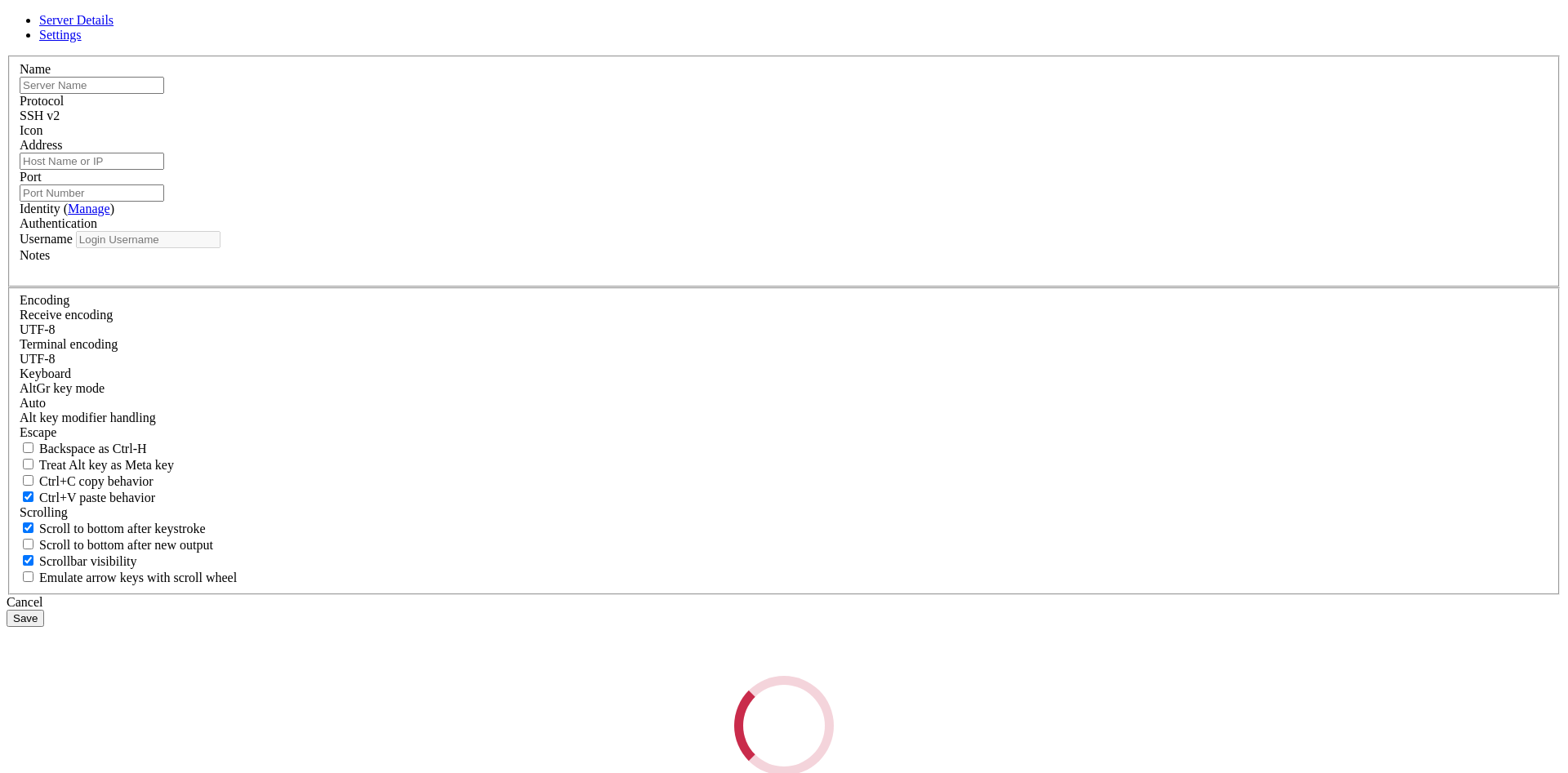
type input "Test"
type input "[TECHNICAL_ID]"
type input "22"
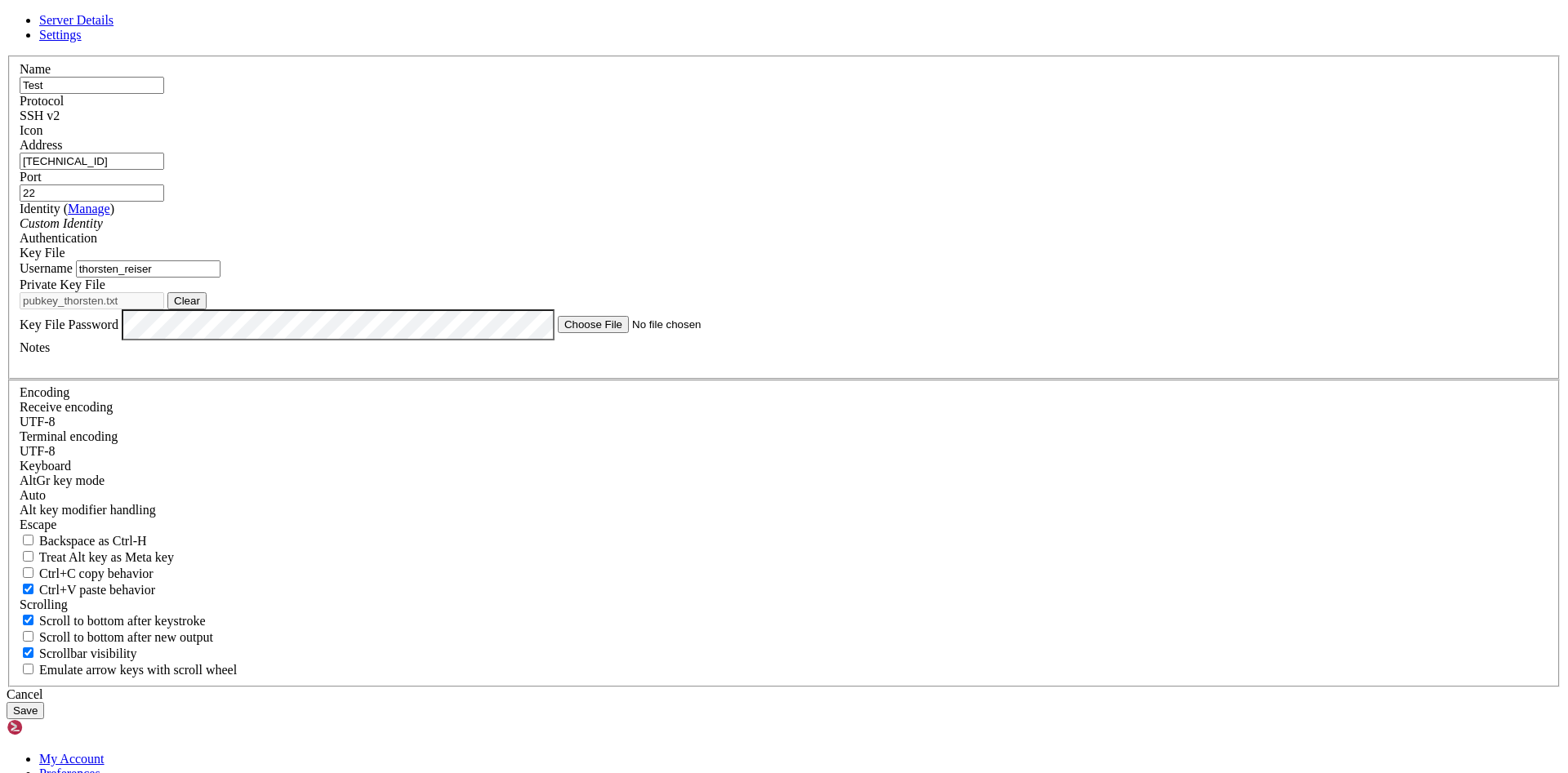
drag, startPoint x: 691, startPoint y: 395, endPoint x: 487, endPoint y: 386, distance: 204.2
click at [221, 278] on input "thorsten_reiser" at bounding box center [148, 269] width 144 height 17
type input "[PERSON_NAME]"
click at [45, 702] on button "Save" at bounding box center [25, 710] width 37 height 17
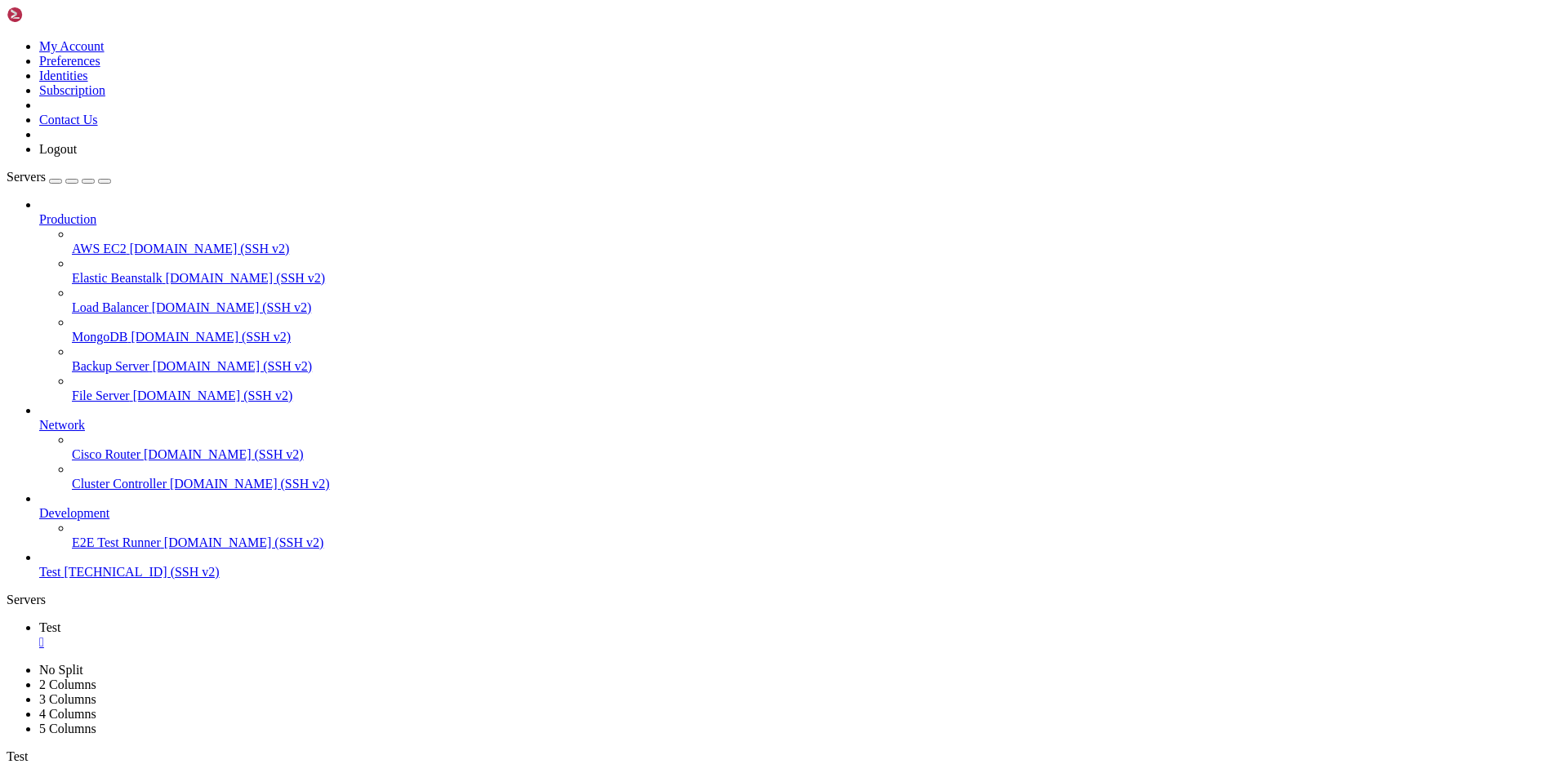
drag, startPoint x: 456, startPoint y: 1320, endPoint x: 443, endPoint y: 1311, distance: 15.8
click at [61, 579] on span "Test" at bounding box center [49, 571] width 21 height 14
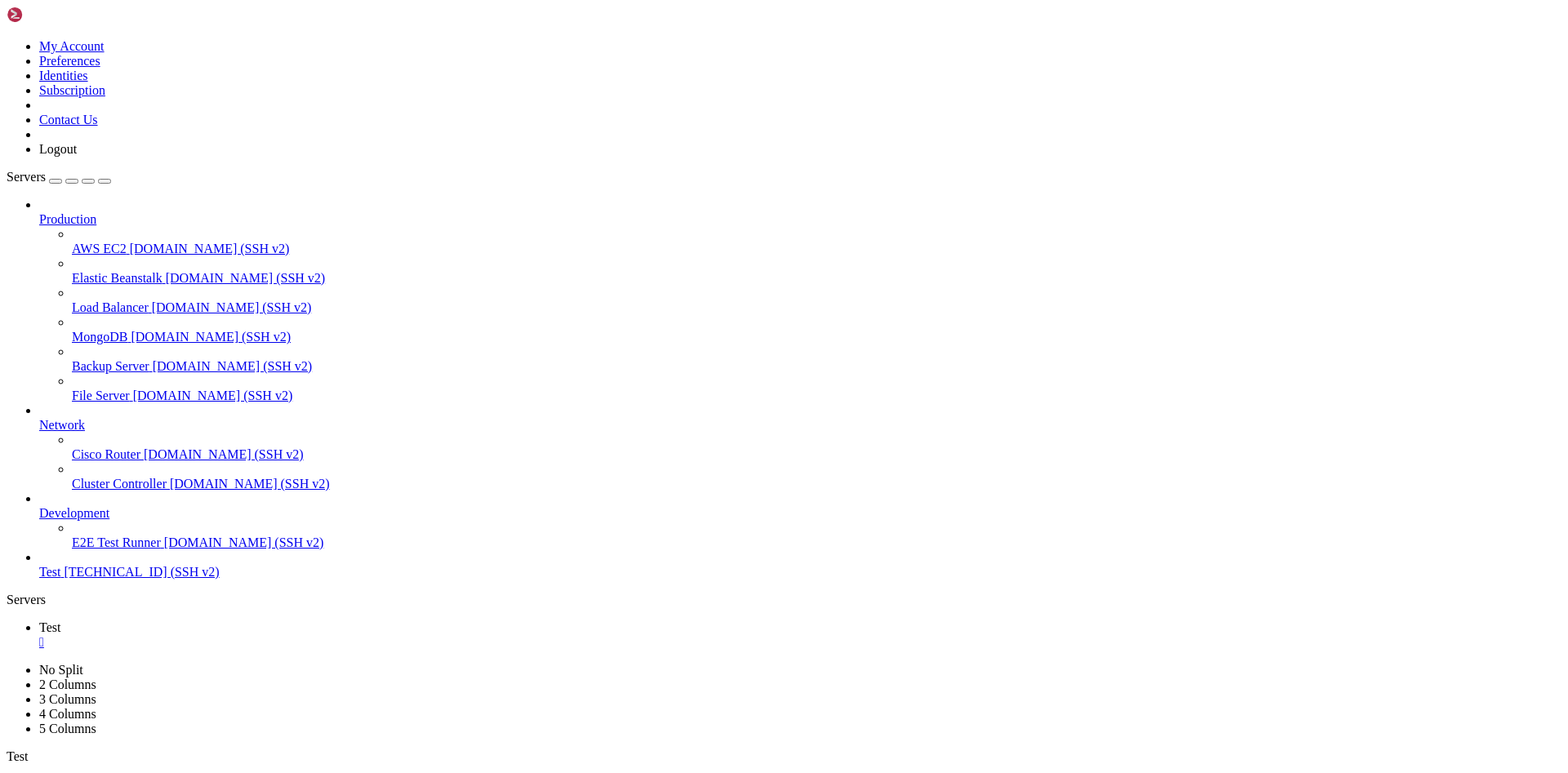
click at [61, 579] on span "Test" at bounding box center [49, 571] width 21 height 14
click at [61, 620] on span "Test" at bounding box center [49, 627] width 21 height 14
click at [267, 635] on div "" at bounding box center [800, 642] width 1523 height 15
click at [269, 635] on div "" at bounding box center [800, 642] width 1523 height 15
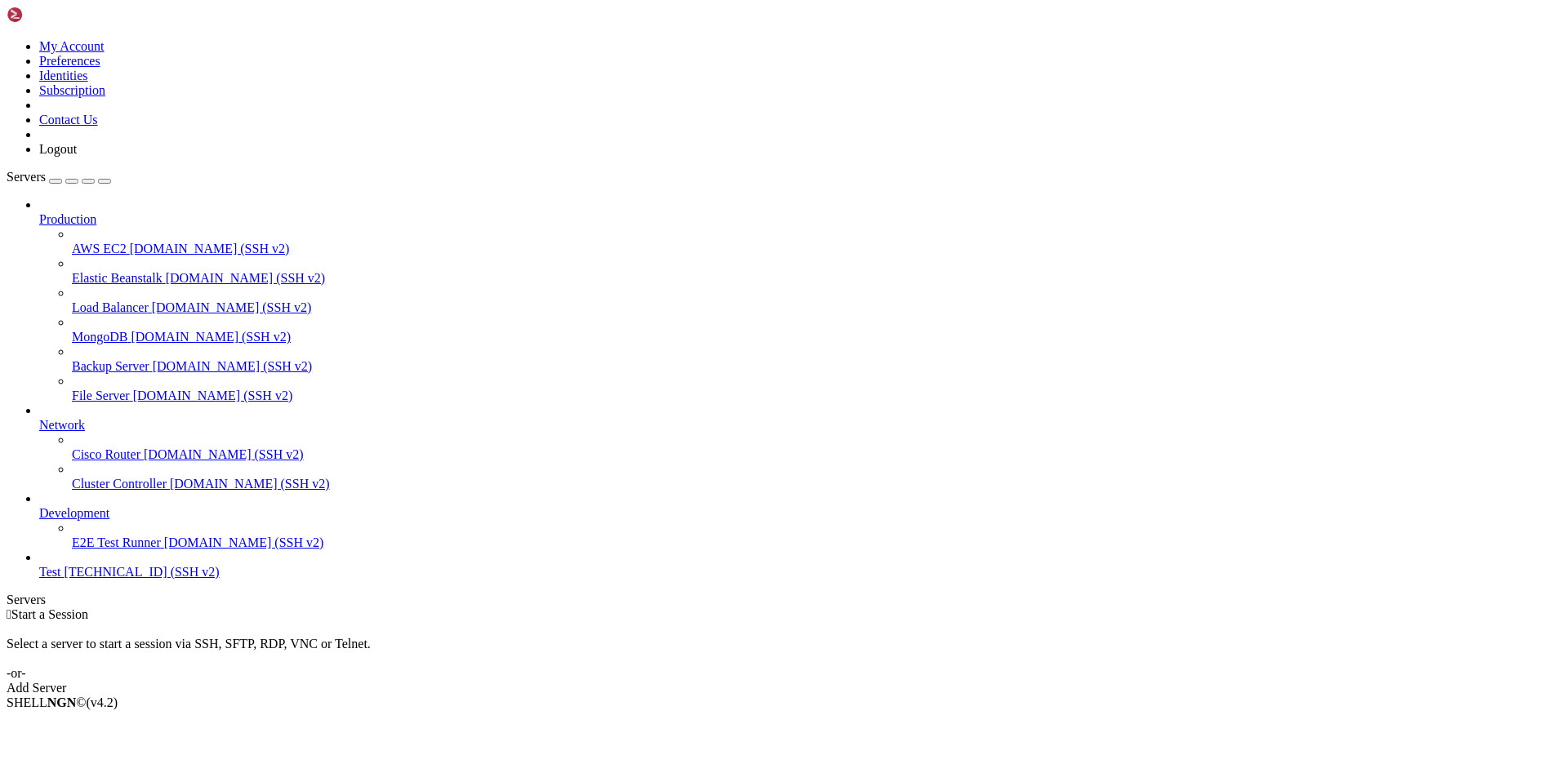
click at [68, 579] on span "[TECHNICAL_ID] (SSH v2)" at bounding box center [141, 571] width 155 height 14
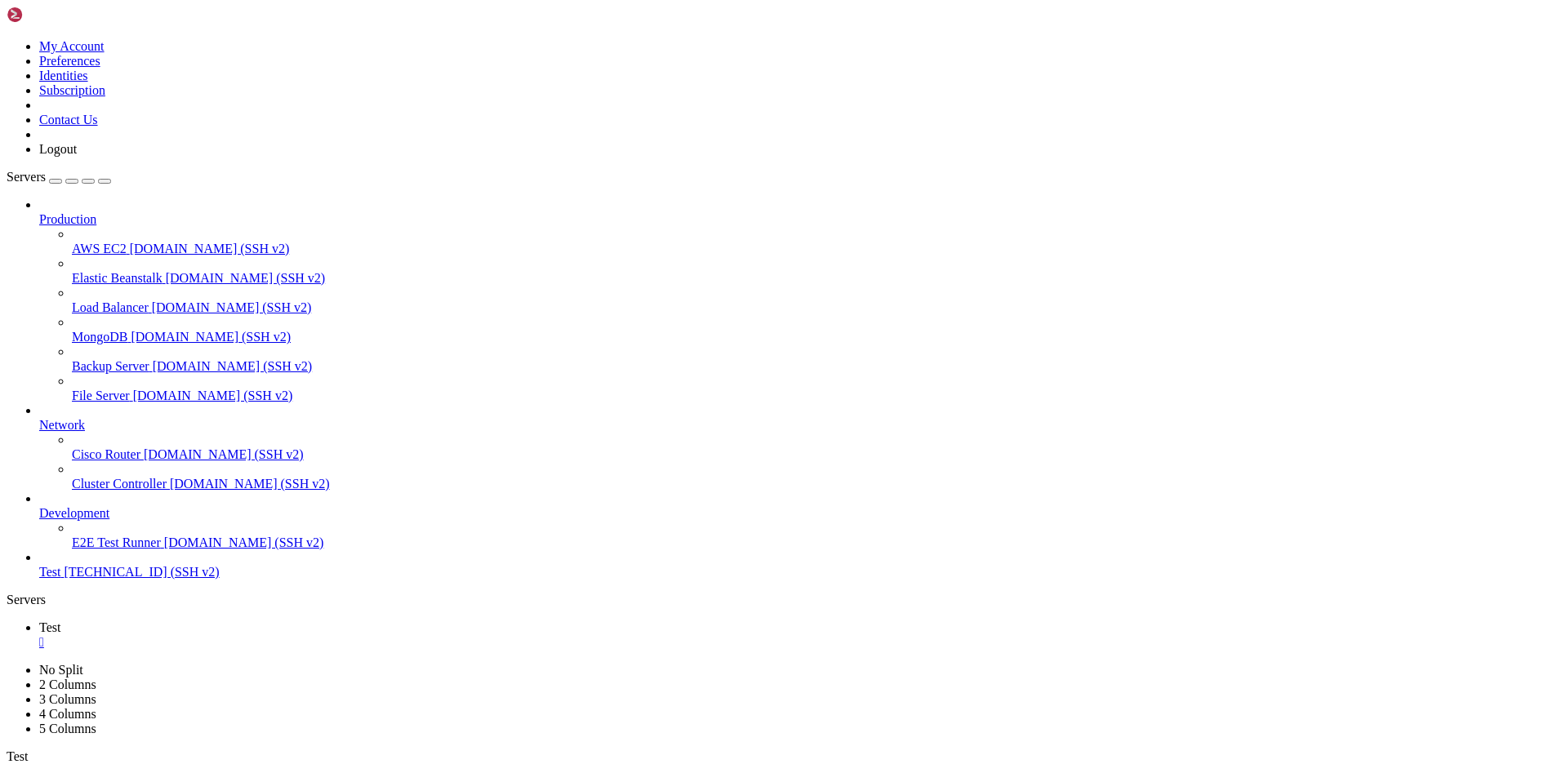
click at [117, 579] on span "[TECHNICAL_ID] (SSH v2)" at bounding box center [141, 571] width 155 height 14
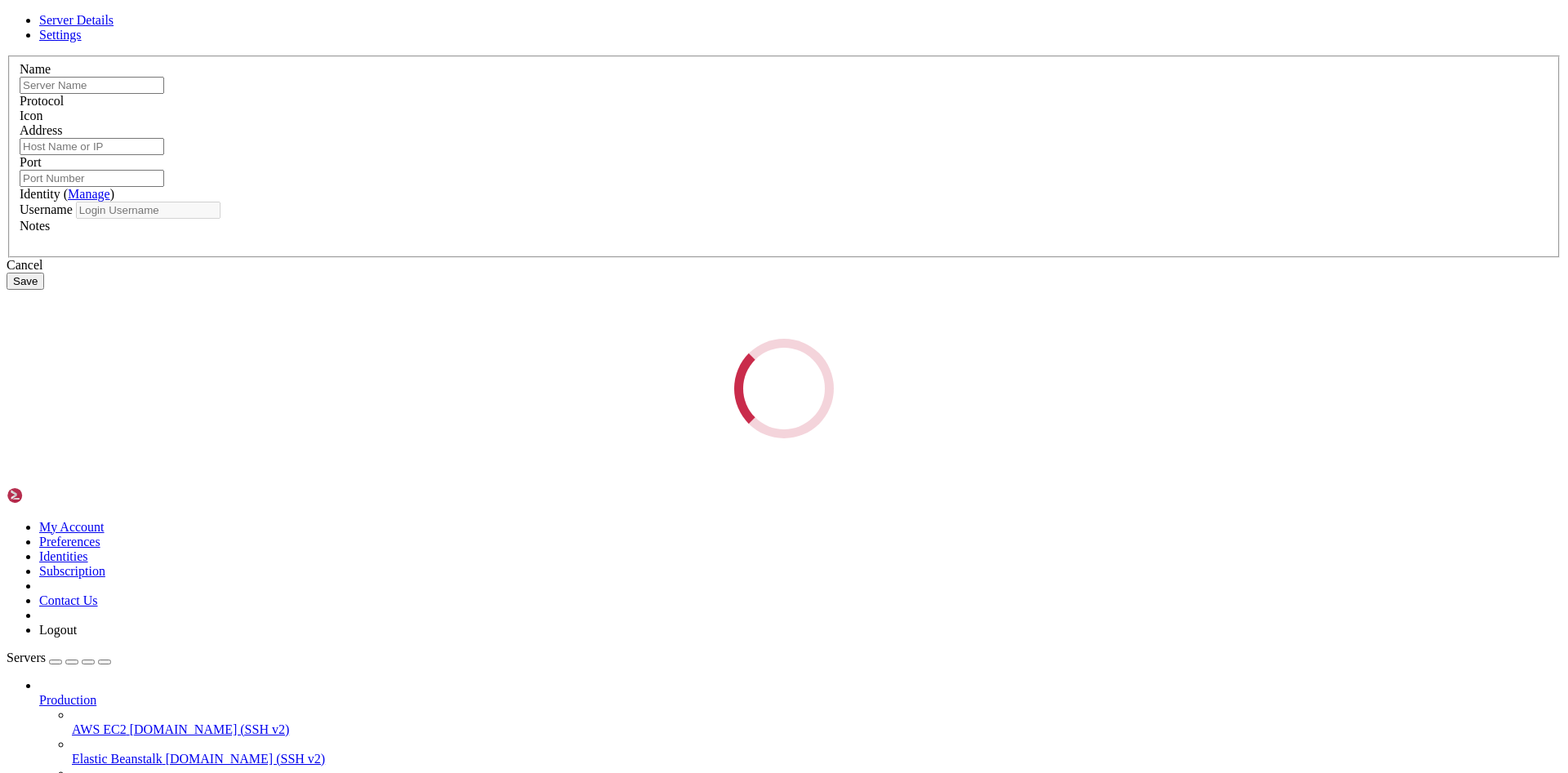
type input "Test"
type input "[TECHNICAL_ID]"
type input "22"
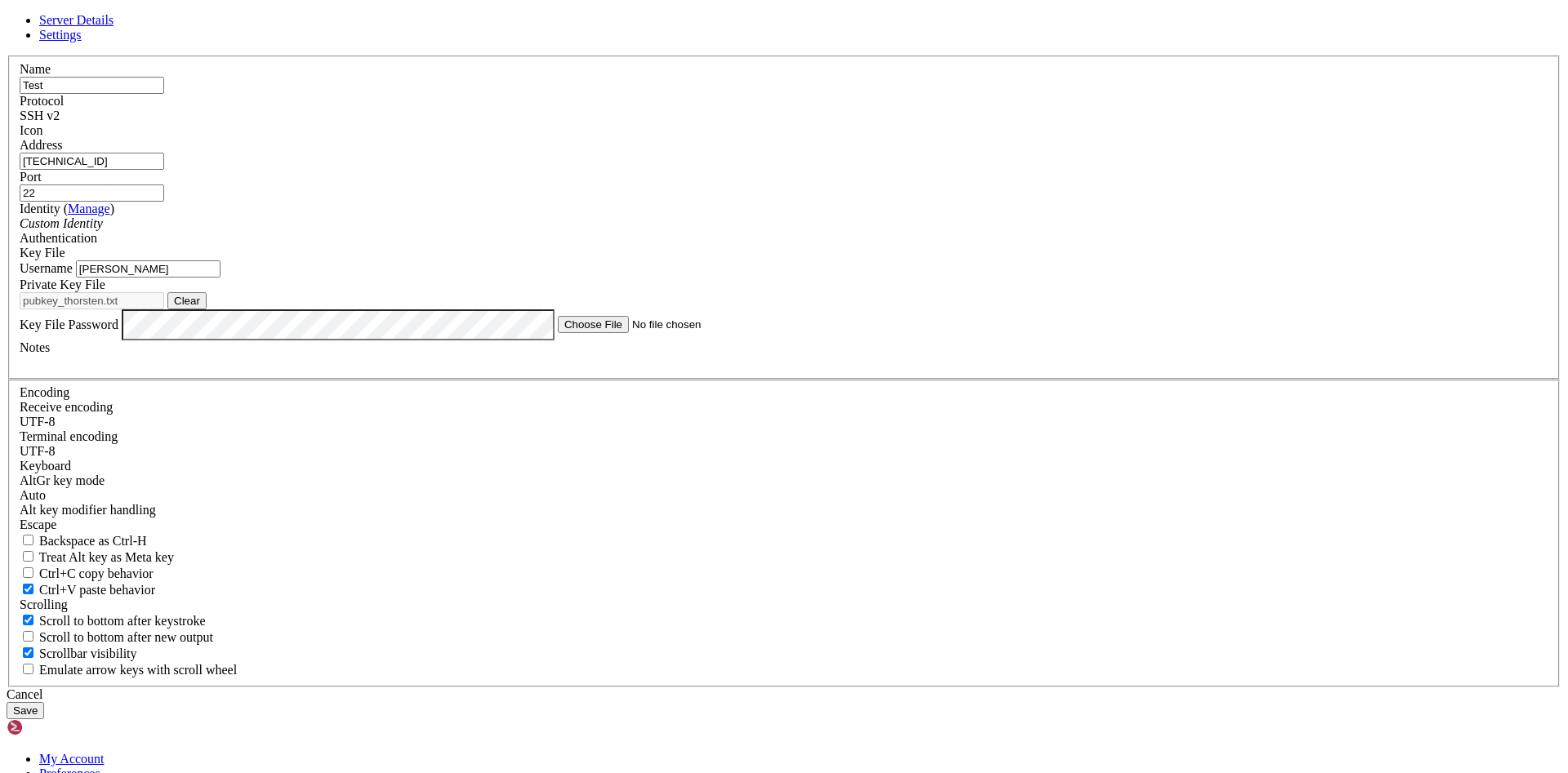
drag, startPoint x: 600, startPoint y: 392, endPoint x: 420, endPoint y: 391, distance: 180.0
click at [221, 278] on input "[PERSON_NAME]" at bounding box center [148, 269] width 144 height 17
type input "thorsten_reiser"
click at [45, 702] on button "Save" at bounding box center [25, 710] width 37 height 17
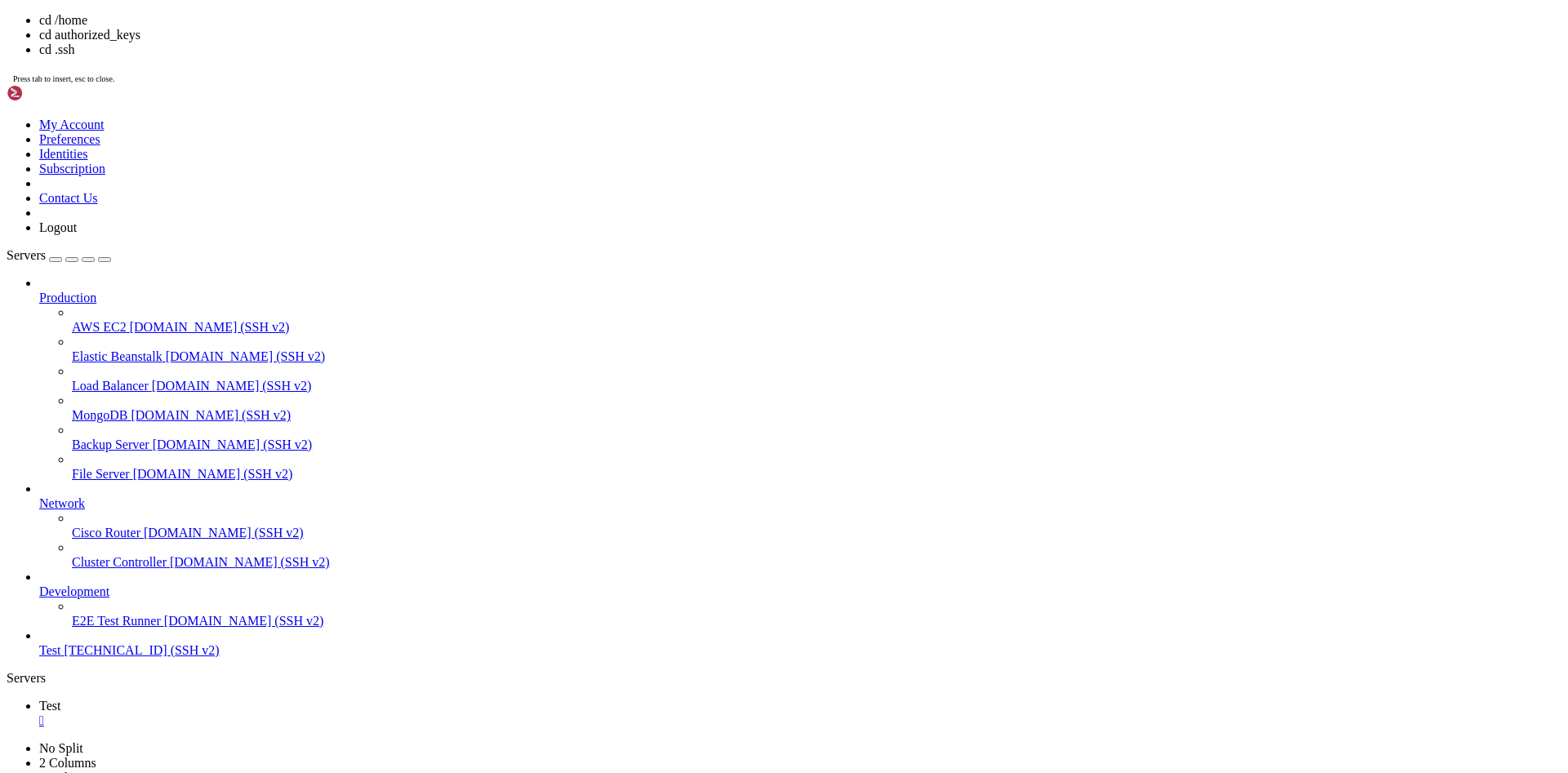
copy x-row "[PERSON_NAME]"
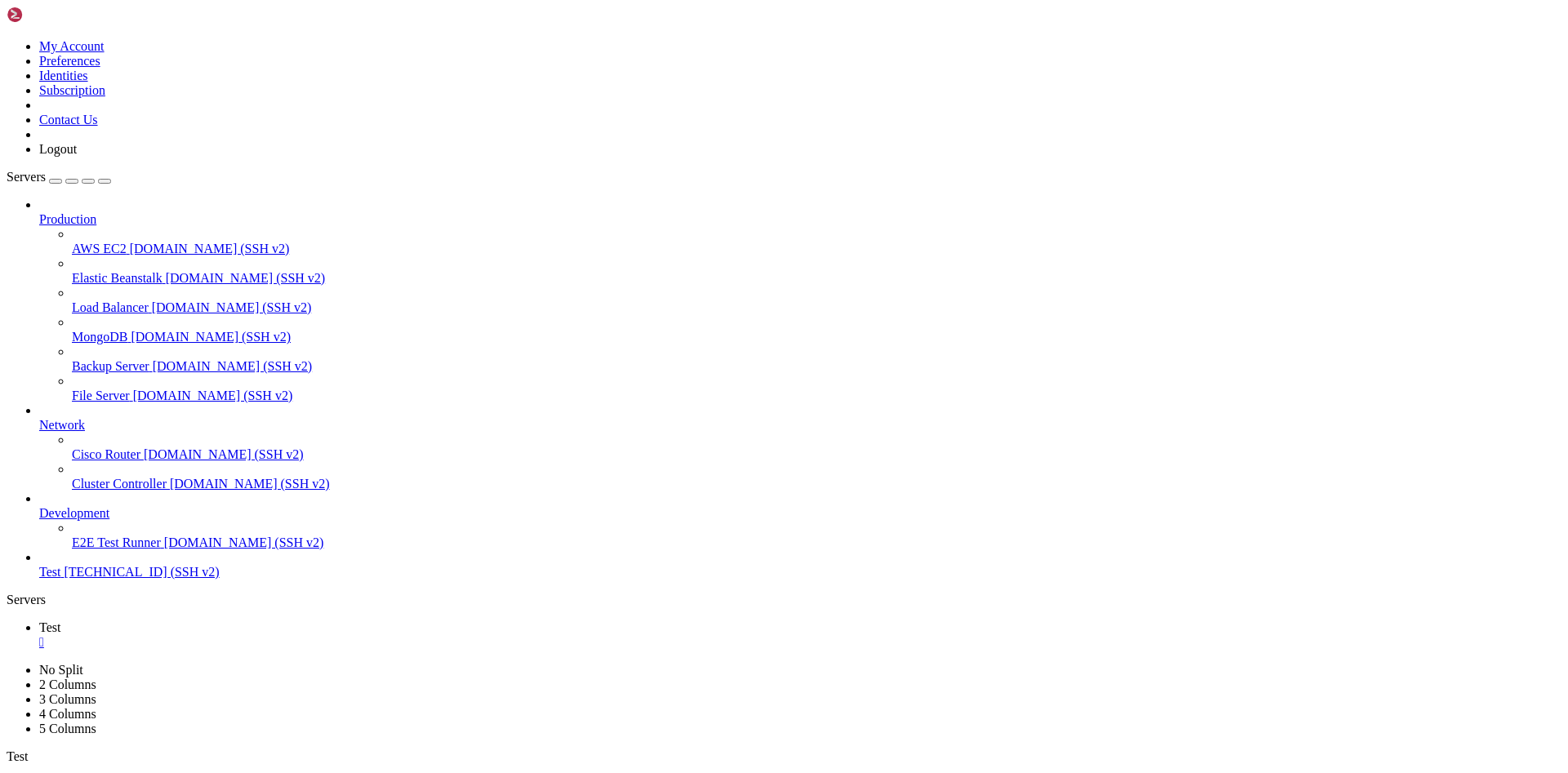
scroll to position [203, 0]
copy x-row "[PERSON_NAME]"
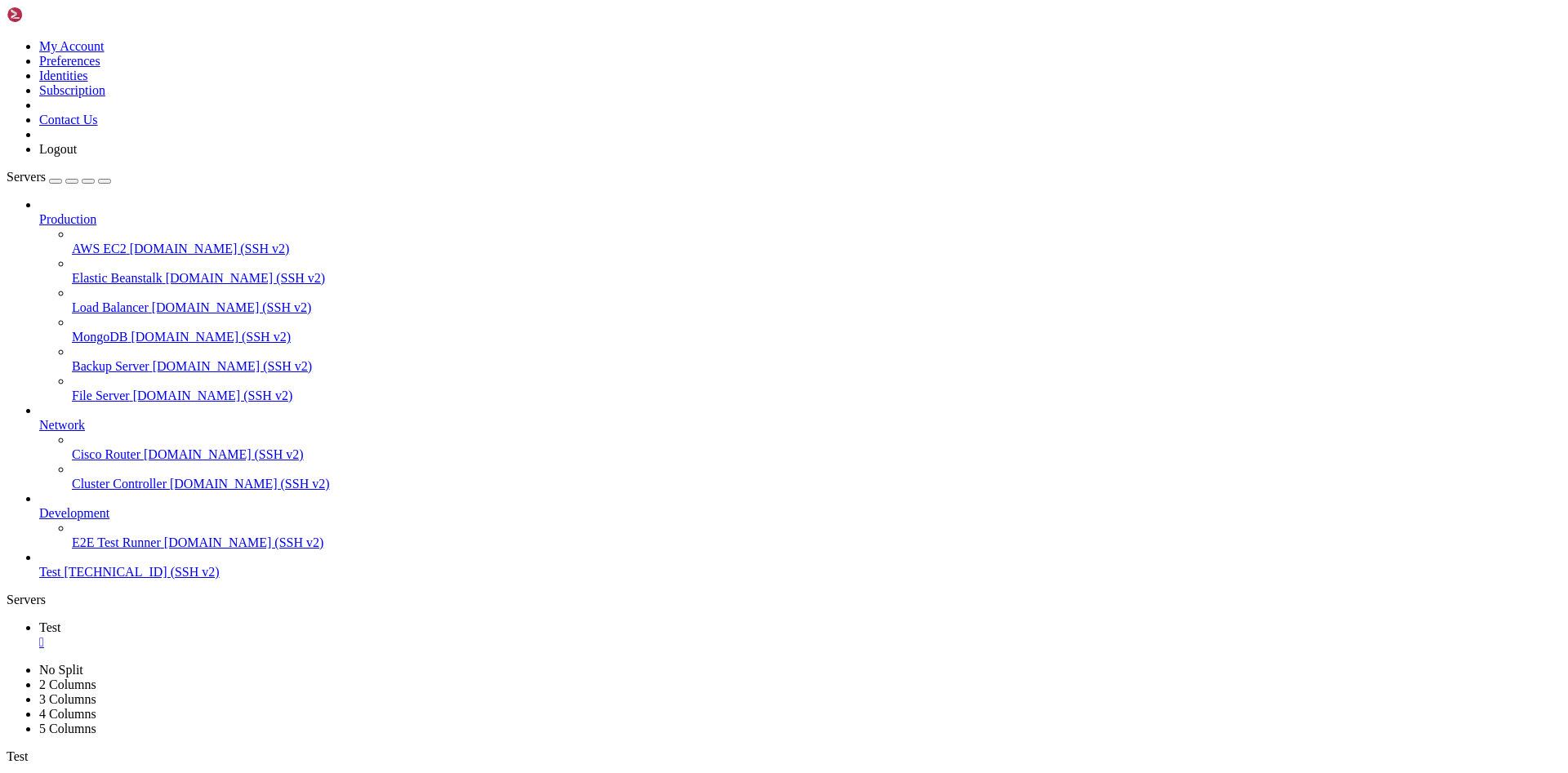
scroll to position [244, 0]
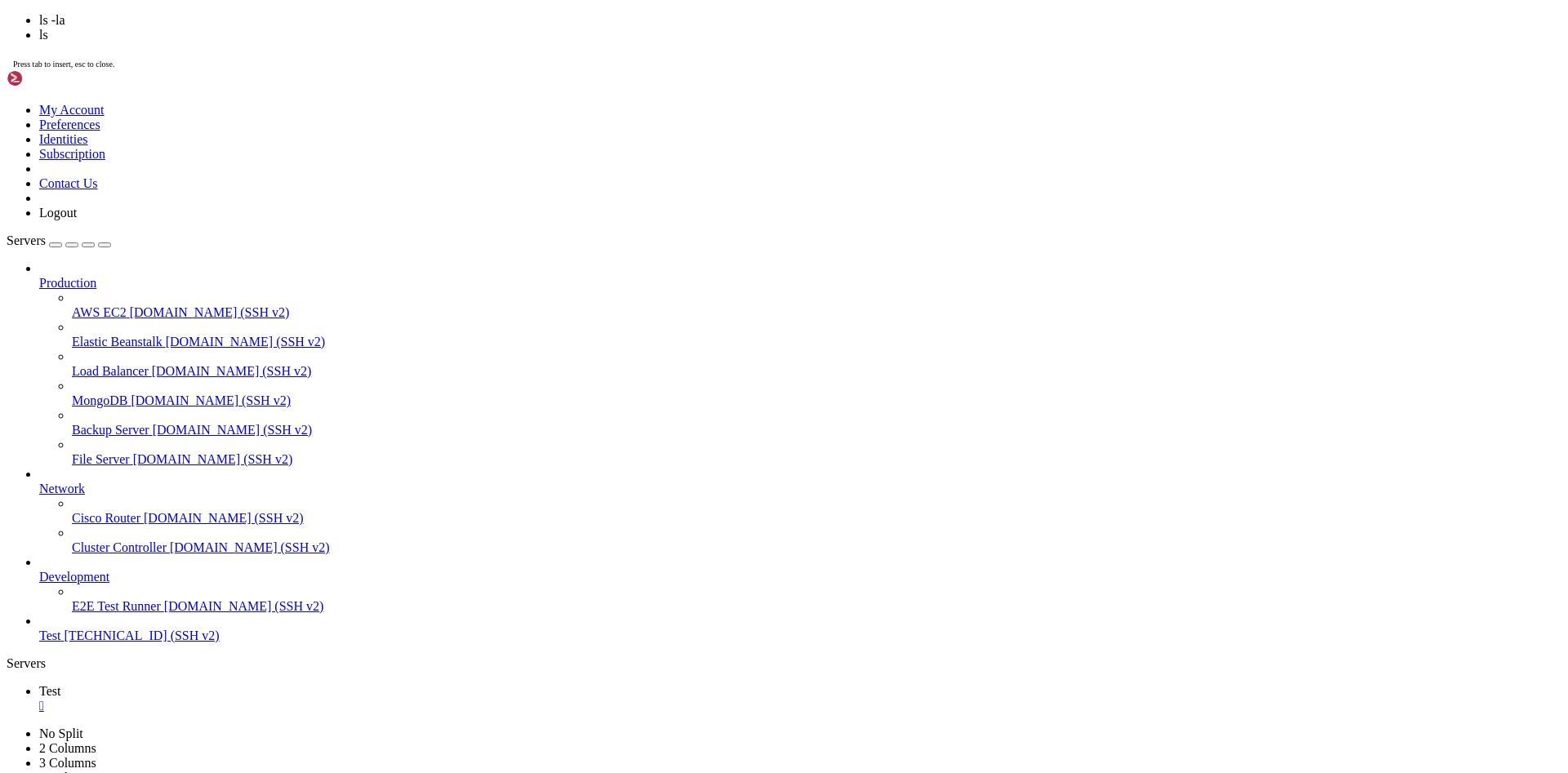
scroll to position [543, 0]
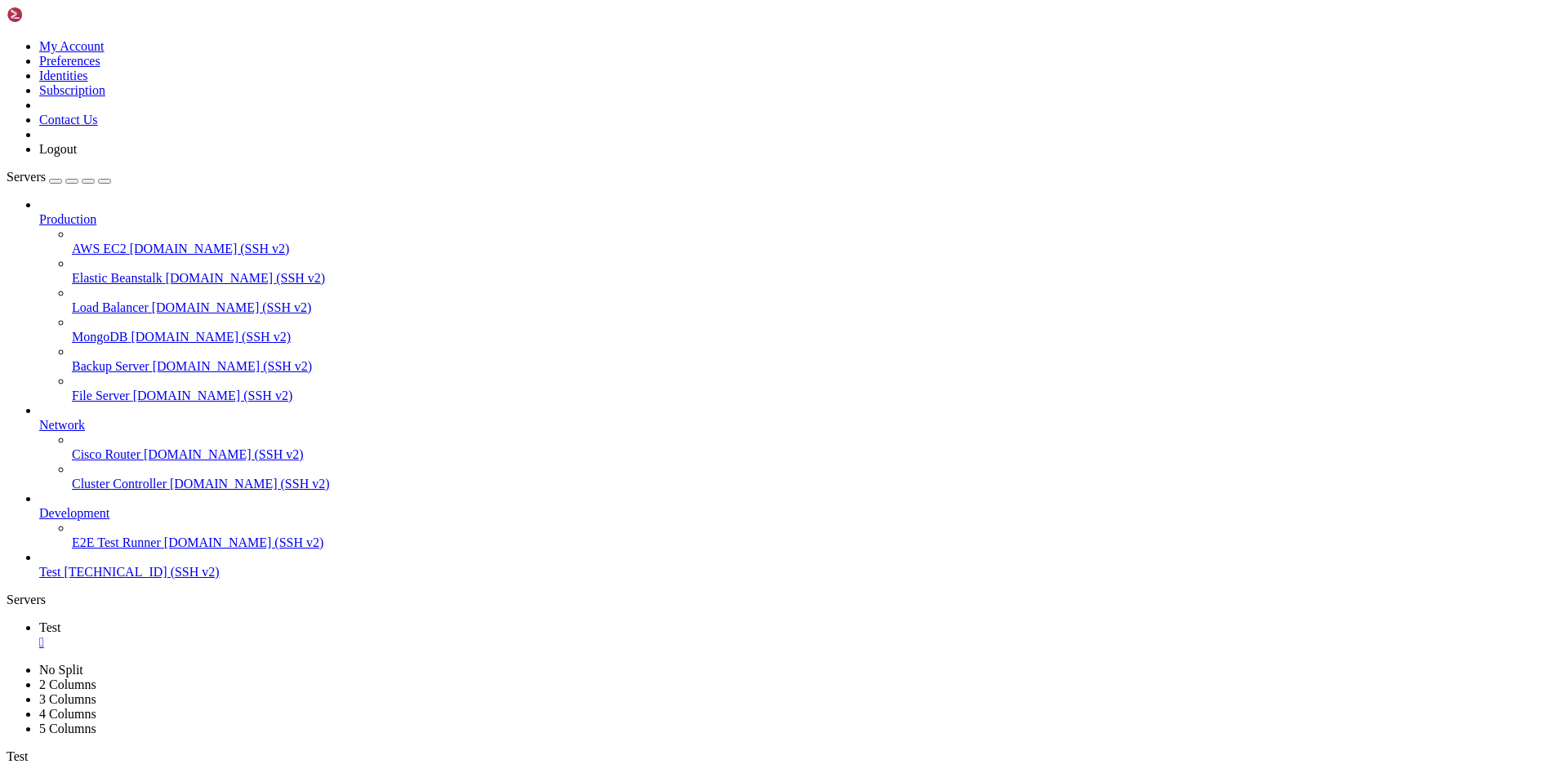
click at [271, 635] on div "" at bounding box center [800, 642] width 1523 height 15
